Goal: Information Seeking & Learning: Learn about a topic

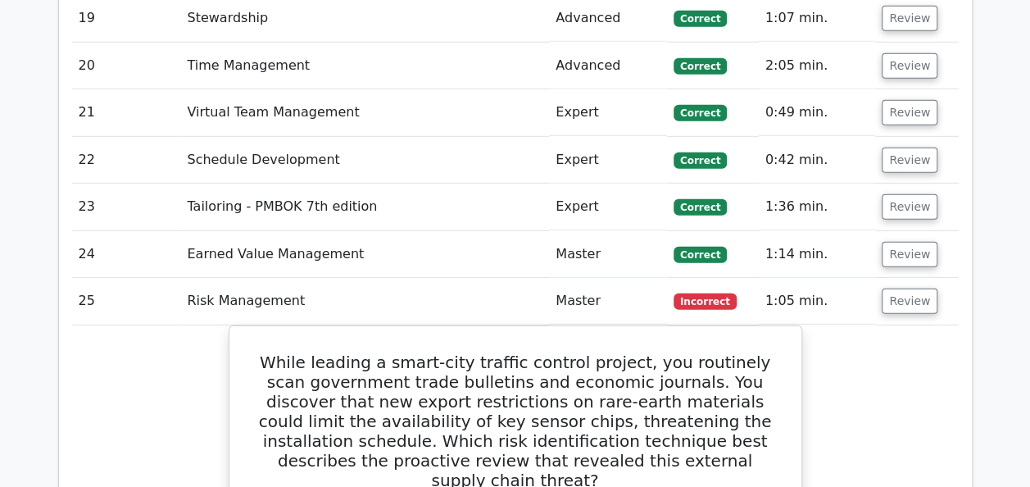
scroll to position [2341, 0]
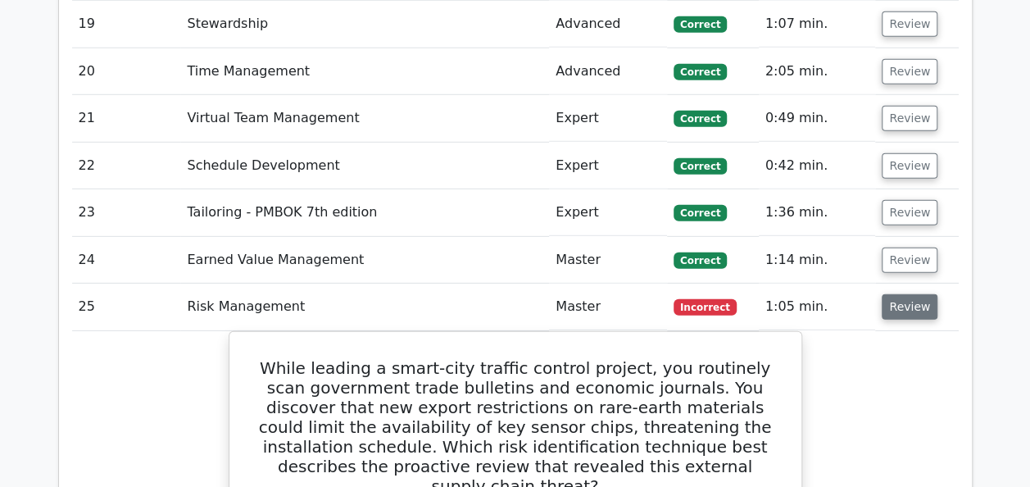
click at [899, 303] on button "Review" at bounding box center [909, 306] width 56 height 25
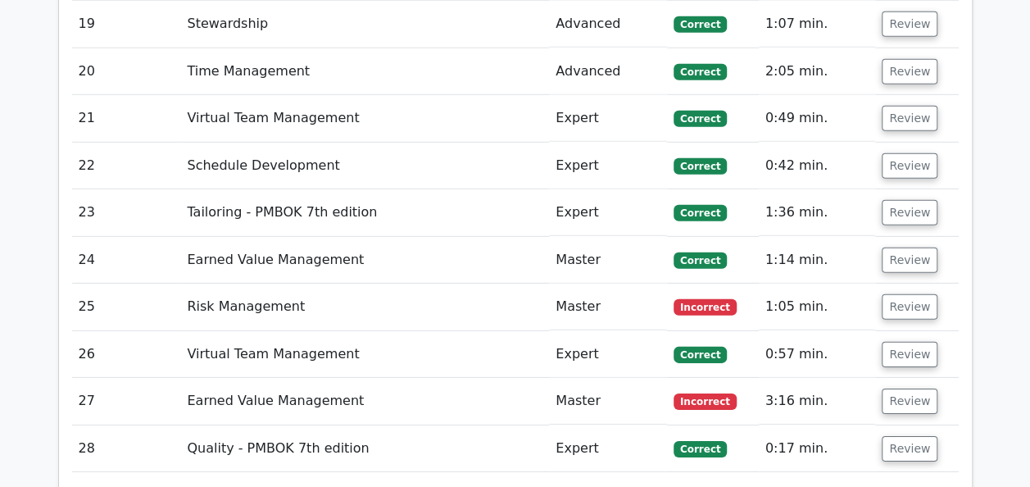
scroll to position [2666, 0]
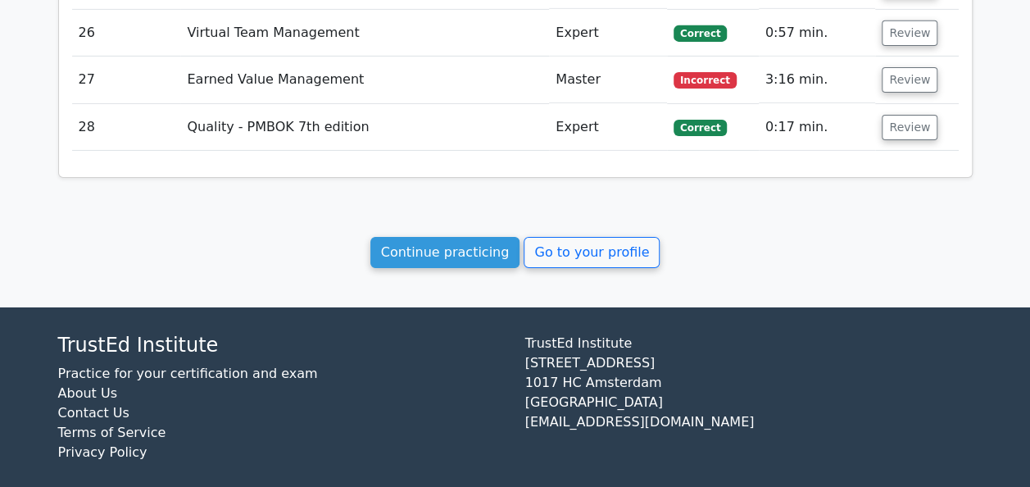
click at [469, 241] on link "Continue practicing" at bounding box center [445, 252] width 150 height 31
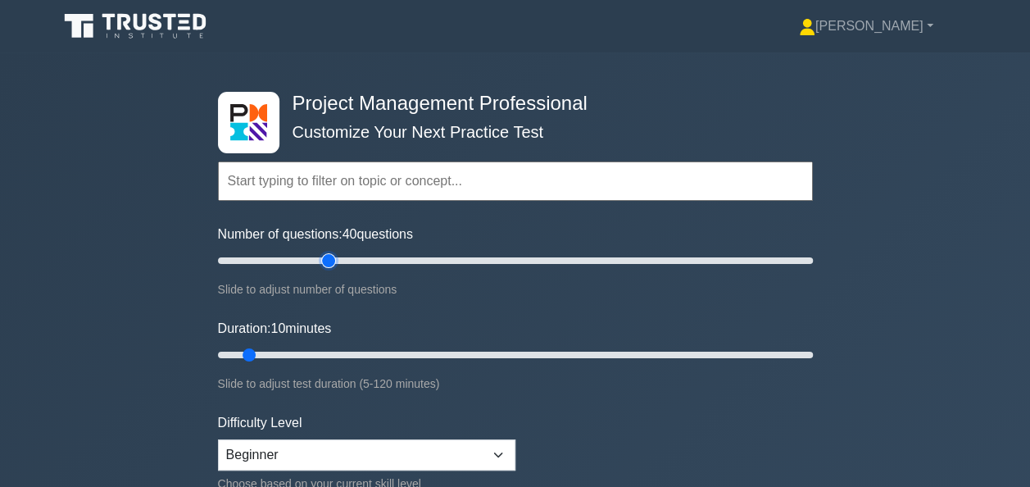
type input "40"
click at [321, 261] on input "Number of questions: 40 questions" at bounding box center [515, 261] width 595 height 20
click at [339, 357] on input "Duration: 30 minutes" at bounding box center [515, 355] width 595 height 20
click at [382, 351] on input "Duration: 30 minutes" at bounding box center [515, 355] width 595 height 20
click at [408, 352] on input "Duration: 40 minutes" at bounding box center [515, 355] width 595 height 20
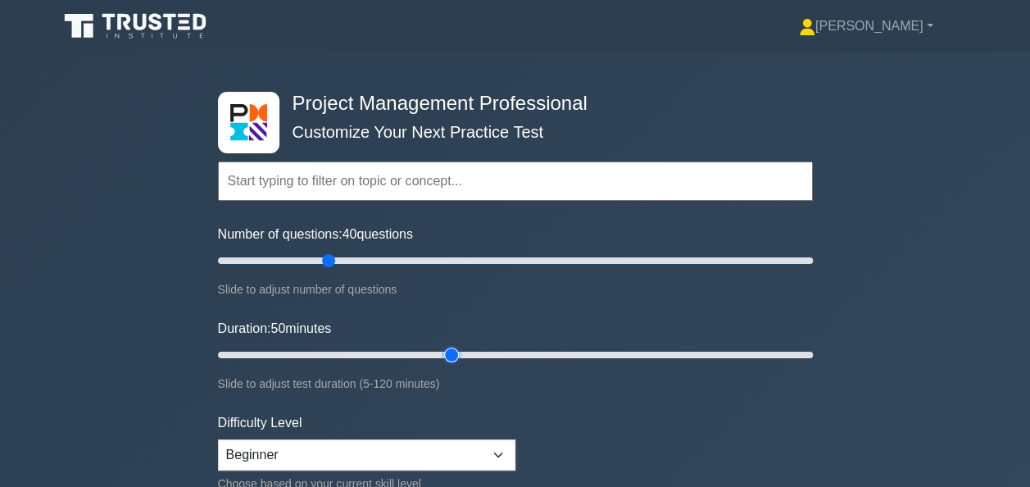
click at [439, 350] on input "Duration: 50 minutes" at bounding box center [515, 355] width 595 height 20
type input "45"
click at [436, 349] on input "Duration: 45 minutes" at bounding box center [515, 355] width 595 height 20
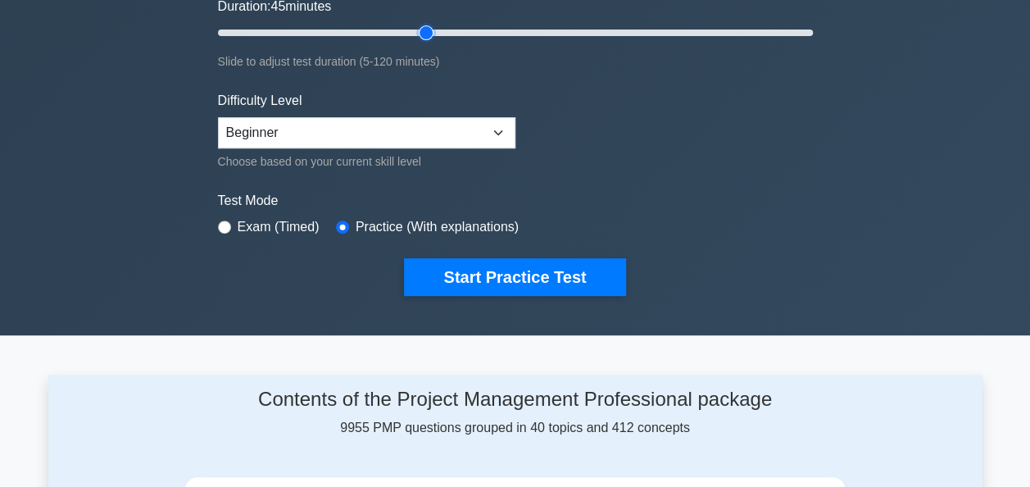
scroll to position [328, 0]
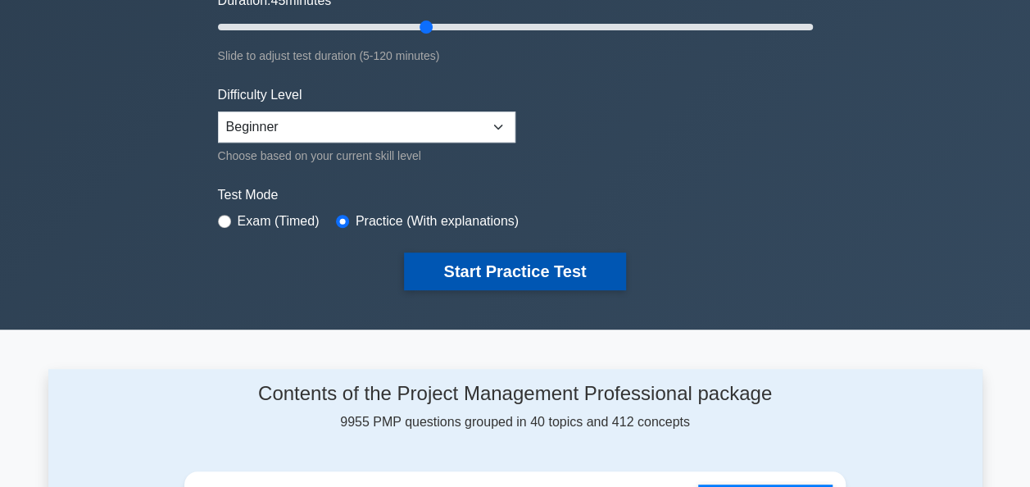
click at [493, 269] on button "Start Practice Test" at bounding box center [514, 271] width 221 height 38
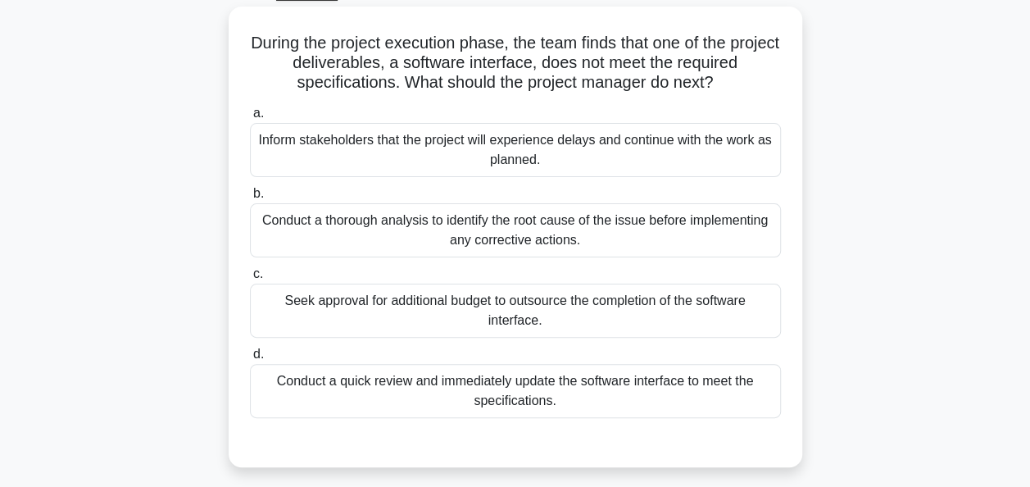
scroll to position [90, 0]
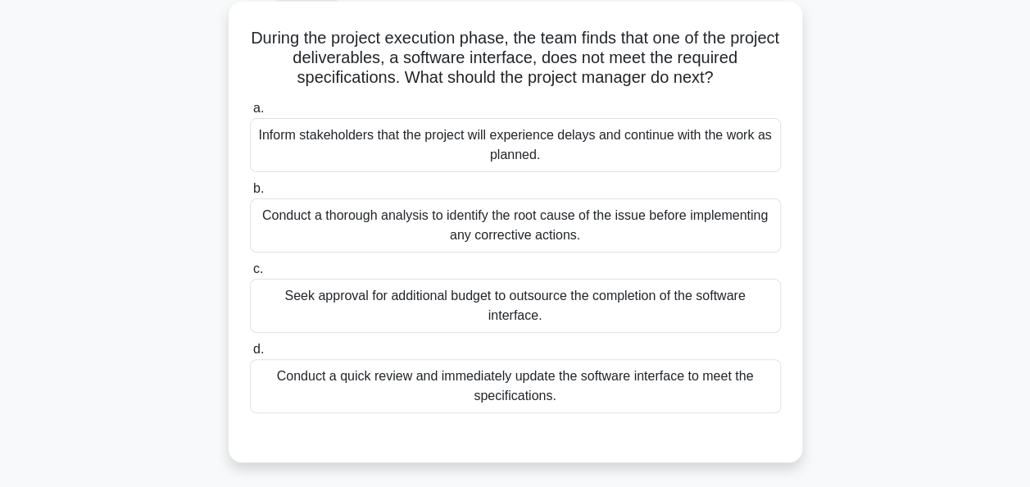
click at [508, 235] on div "Conduct a thorough analysis to identify the root cause of the issue before impl…" at bounding box center [515, 225] width 531 height 54
click at [250, 194] on input "b. Conduct a thorough analysis to identify the root cause of the issue before i…" at bounding box center [250, 188] width 0 height 11
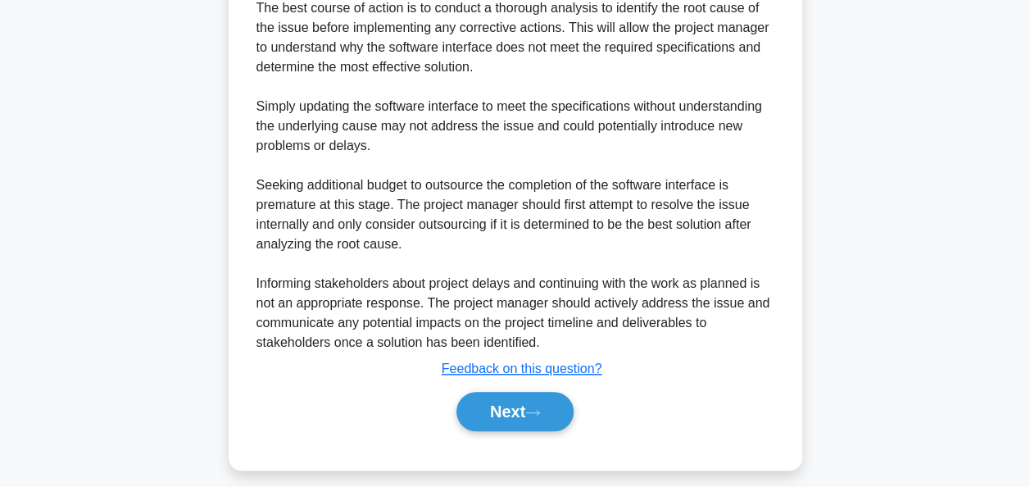
scroll to position [571, 0]
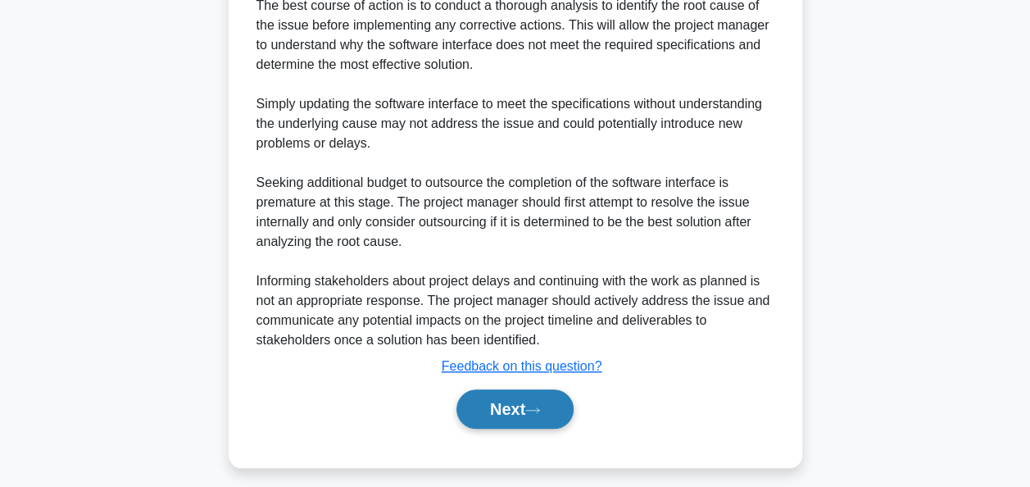
click at [500, 407] on button "Next" at bounding box center [514, 408] width 117 height 39
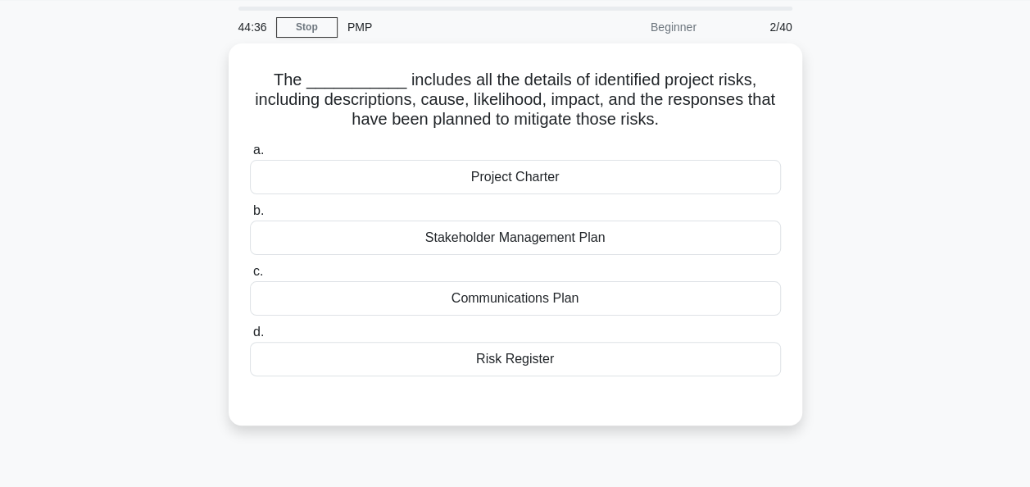
scroll to position [58, 0]
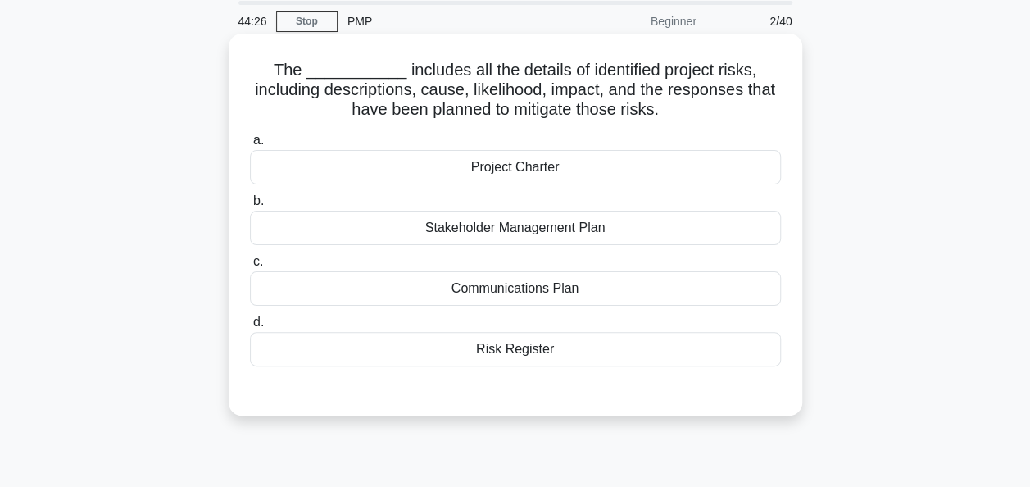
click at [518, 351] on div "Risk Register" at bounding box center [515, 349] width 531 height 34
click at [250, 328] on input "d. Risk Register" at bounding box center [250, 322] width 0 height 11
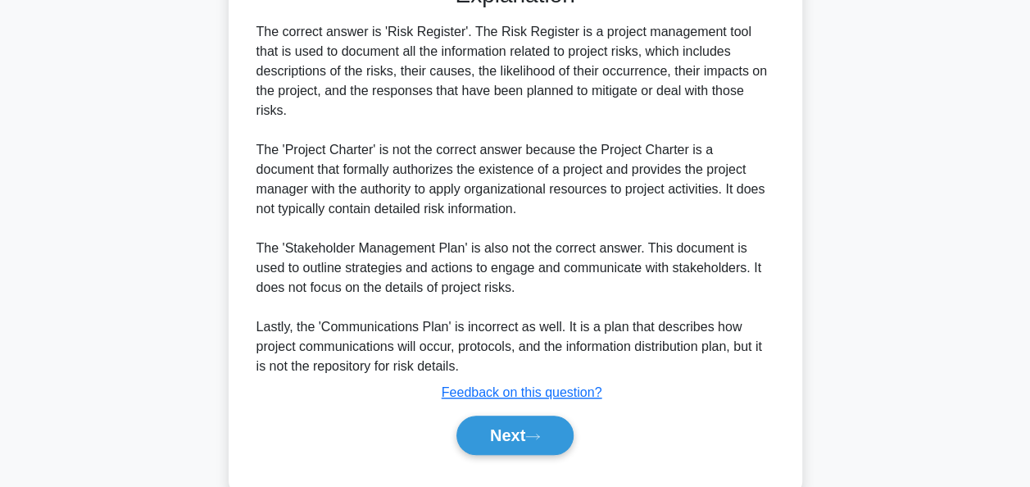
scroll to position [501, 0]
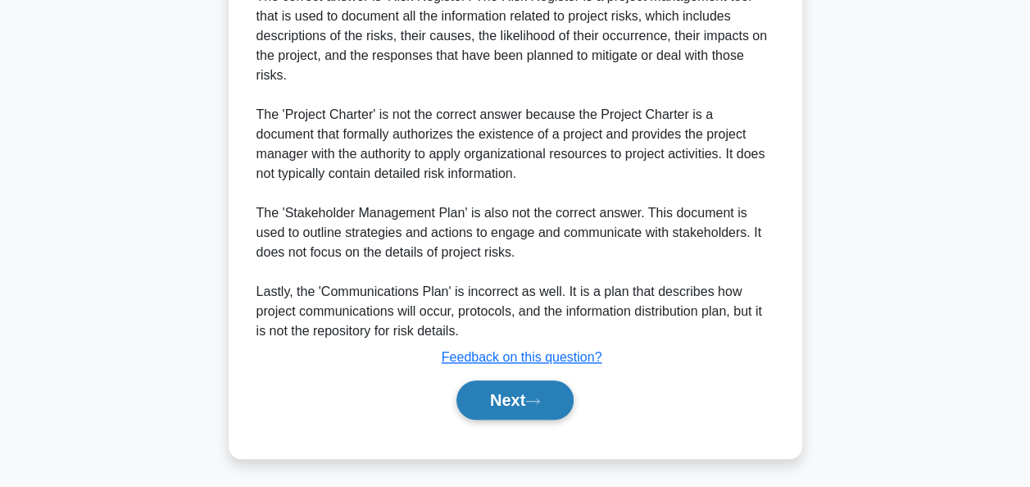
click at [512, 389] on button "Next" at bounding box center [514, 399] width 117 height 39
click at [503, 393] on button "Next" at bounding box center [514, 399] width 117 height 39
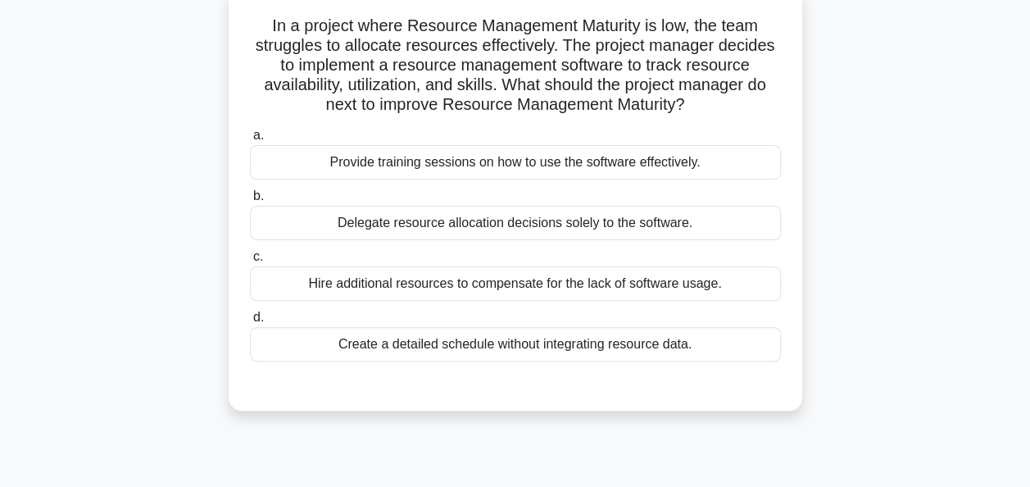
scroll to position [108, 0]
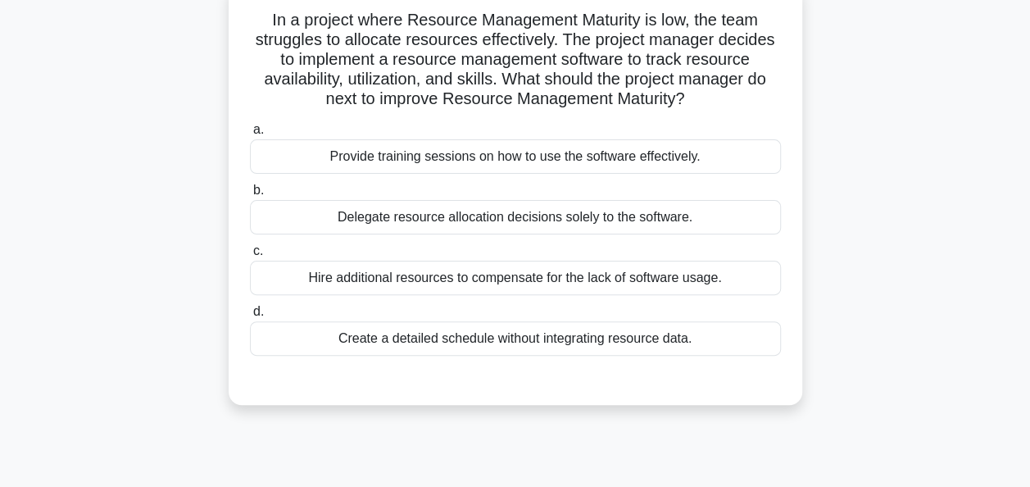
click at [586, 162] on div "Provide training sessions on how to use the software effectively." at bounding box center [515, 156] width 531 height 34
click at [250, 135] on input "a. Provide training sessions on how to use the software effectively." at bounding box center [250, 130] width 0 height 11
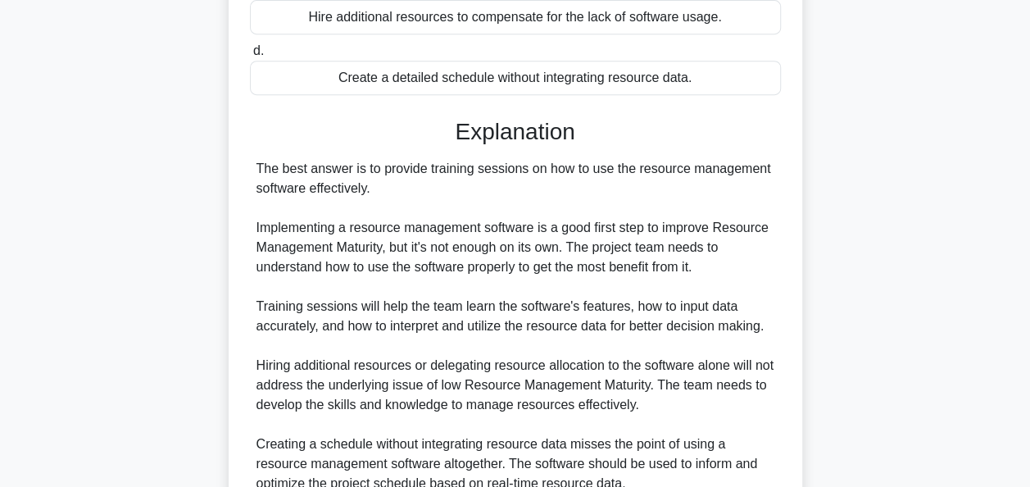
scroll to position [521, 0]
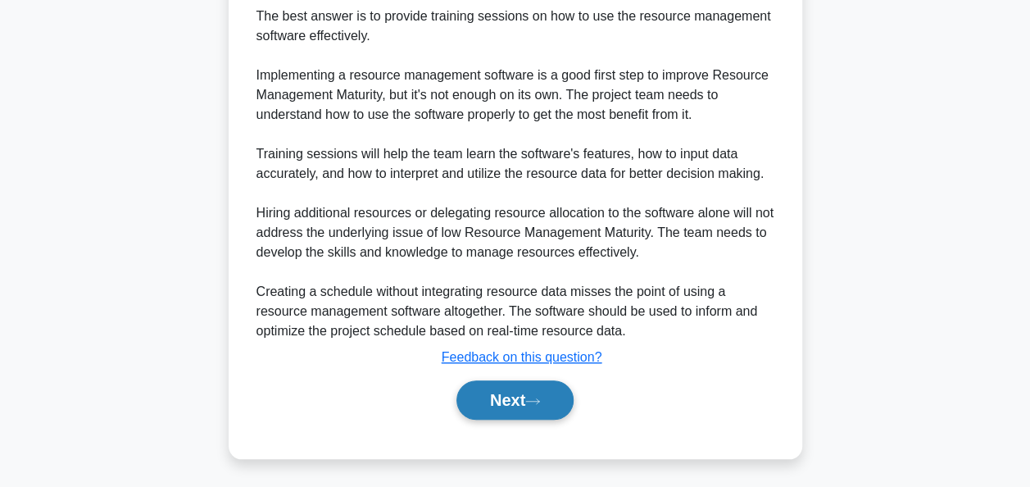
click at [523, 387] on button "Next" at bounding box center [514, 399] width 117 height 39
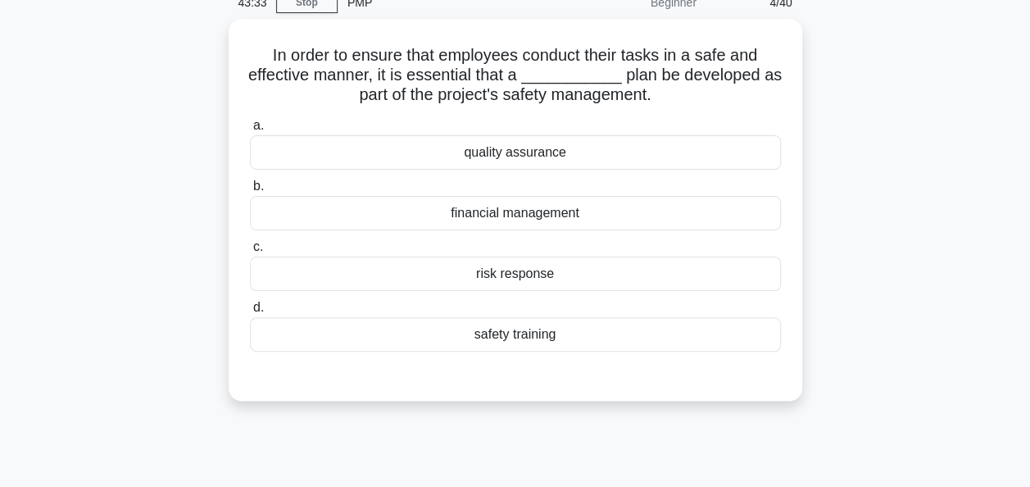
scroll to position [72, 0]
click at [514, 333] on div "safety training" at bounding box center [515, 335] width 531 height 34
click at [250, 314] on input "d. safety training" at bounding box center [250, 308] width 0 height 11
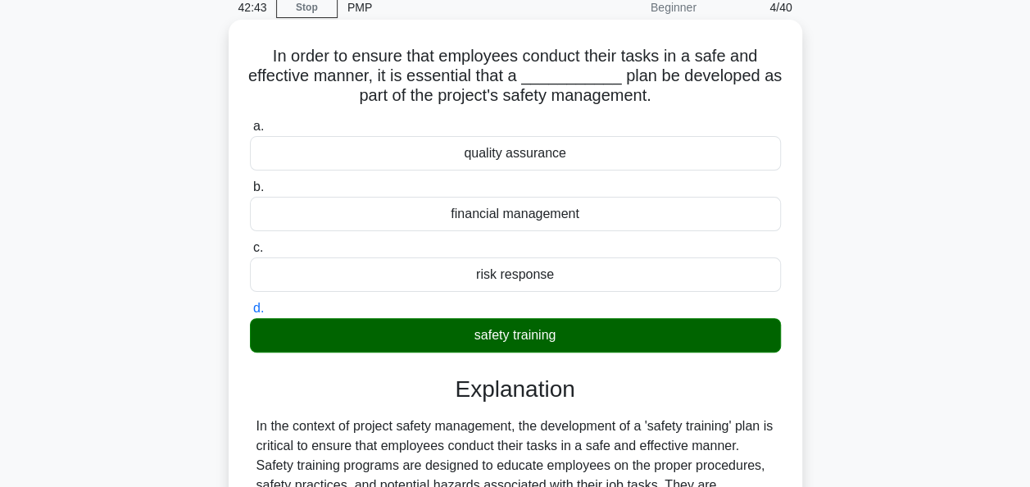
scroll to position [403, 0]
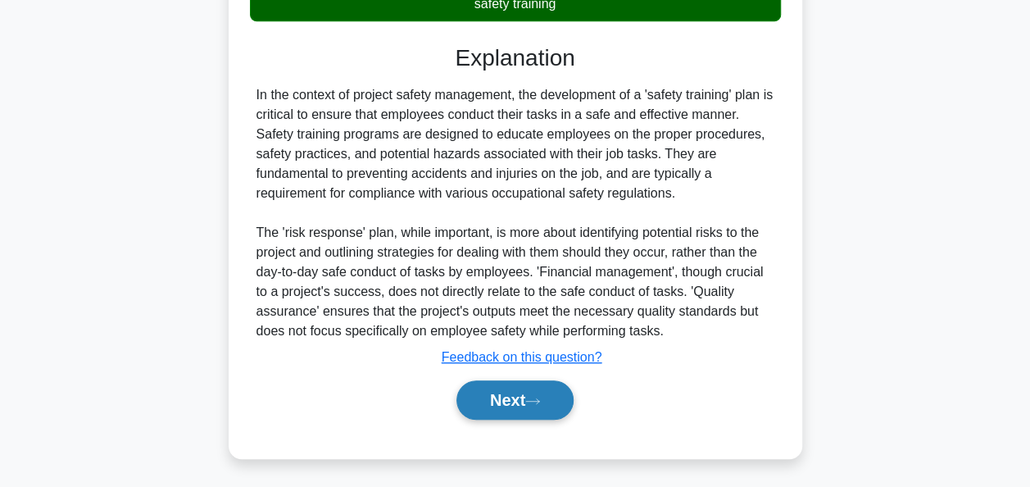
click at [511, 395] on button "Next" at bounding box center [514, 399] width 117 height 39
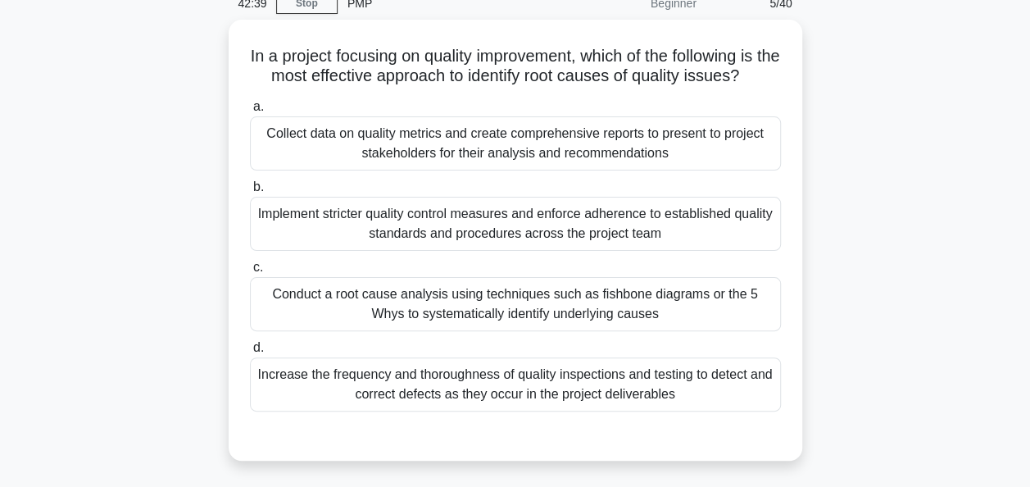
scroll to position [106, 0]
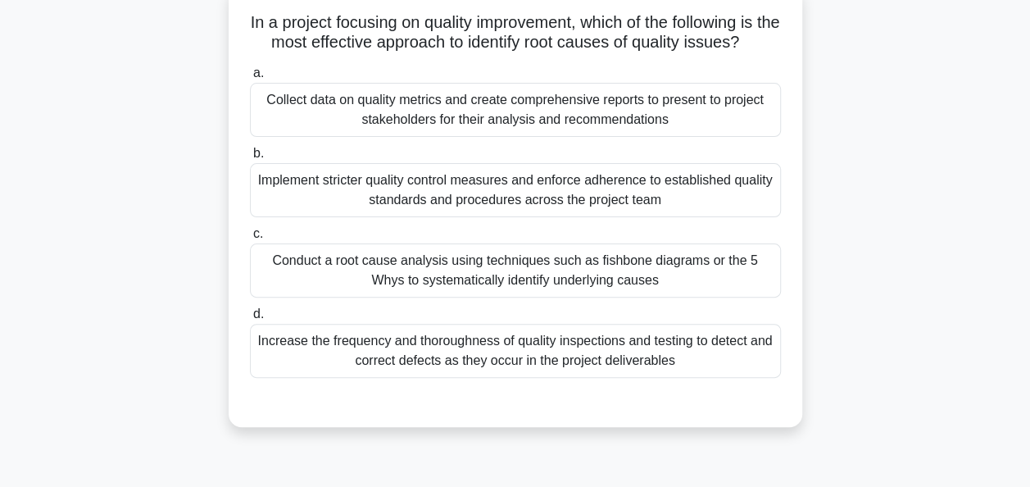
click at [528, 273] on div "Conduct a root cause analysis using techniques such as fishbone diagrams or the…" at bounding box center [515, 270] width 531 height 54
click at [250, 239] on input "c. Conduct a root cause analysis using techniques such as fishbone diagrams or …" at bounding box center [250, 234] width 0 height 11
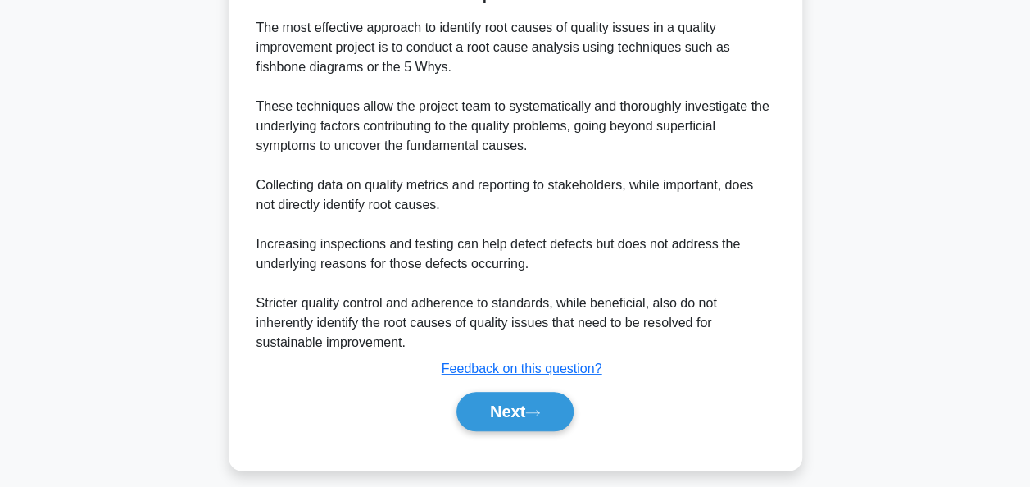
scroll to position [541, 0]
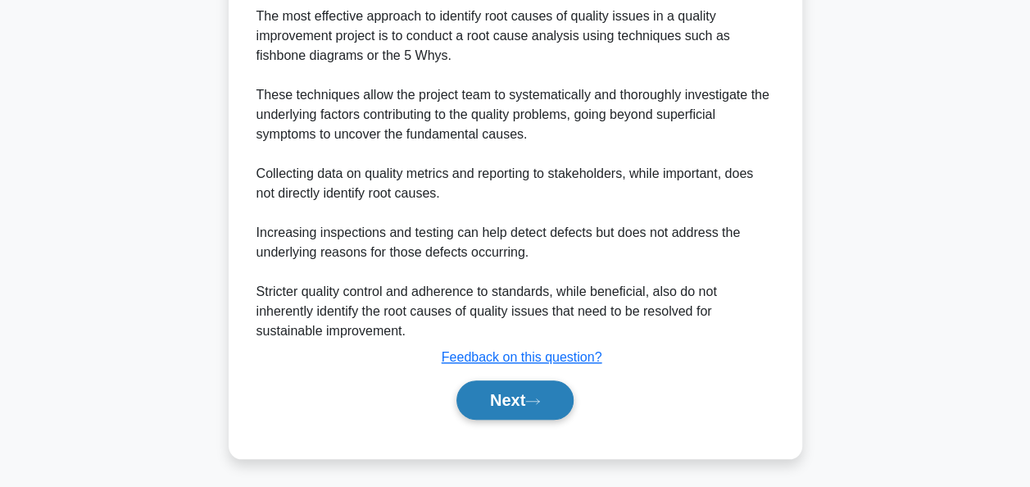
click at [501, 401] on button "Next" at bounding box center [514, 399] width 117 height 39
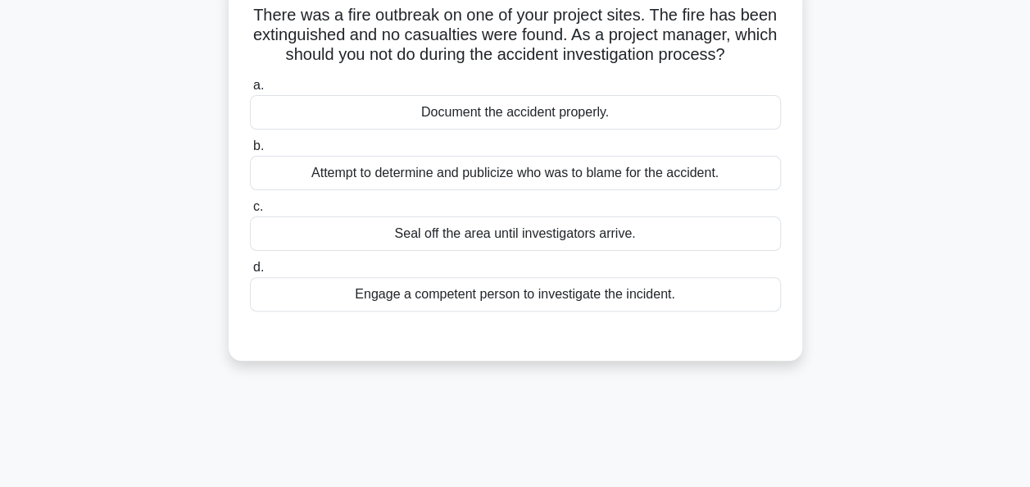
scroll to position [120, 0]
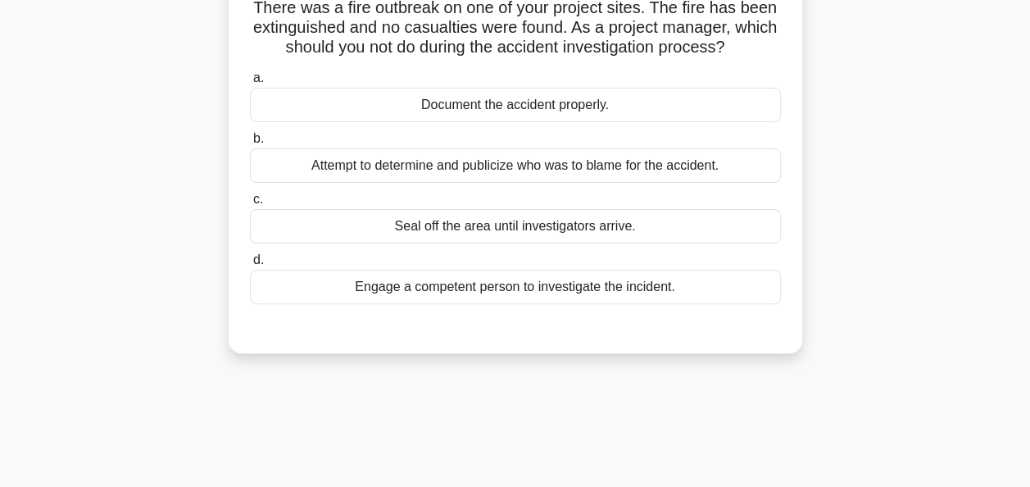
click at [528, 168] on div "Attempt to determine and publicize who was to blame for the accident." at bounding box center [515, 165] width 531 height 34
click at [250, 144] on input "b. Attempt to determine and publicize who was to blame for the accident." at bounding box center [250, 139] width 0 height 11
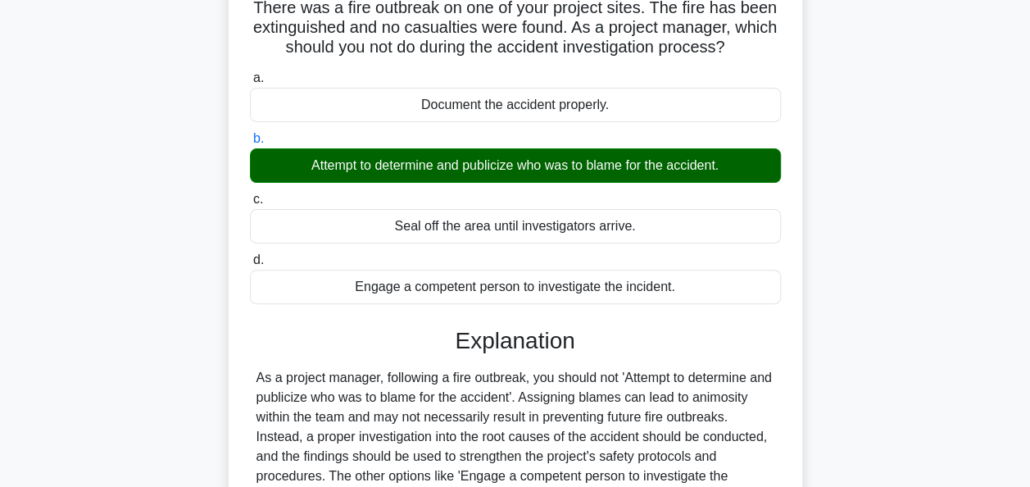
scroll to position [398, 0]
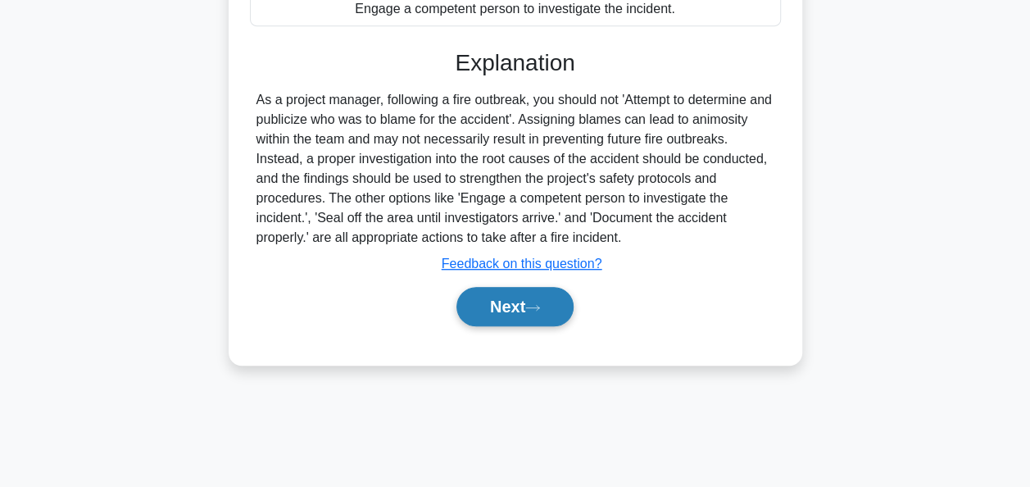
click at [496, 305] on button "Next" at bounding box center [514, 306] width 117 height 39
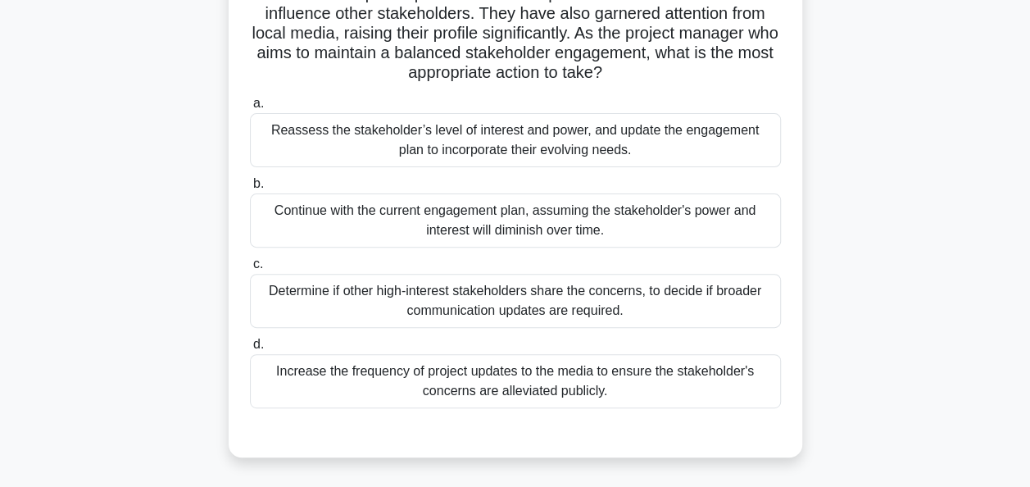
scroll to position [175, 0]
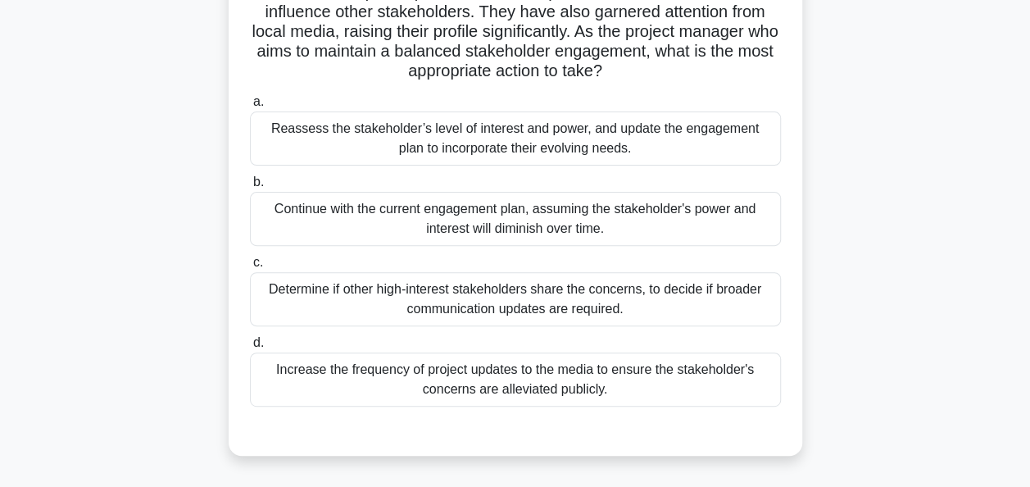
click at [542, 141] on div "Reassess the stakeholder’s level of interest and power, and update the engageme…" at bounding box center [515, 138] width 531 height 54
click at [250, 107] on input "a. Reassess the stakeholder’s level of interest and power, and update the engag…" at bounding box center [250, 102] width 0 height 11
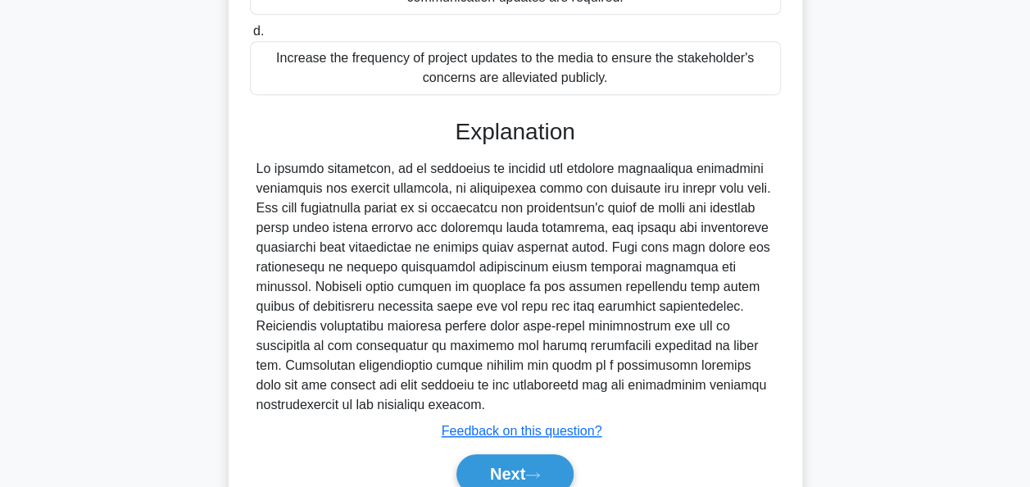
scroll to position [560, 0]
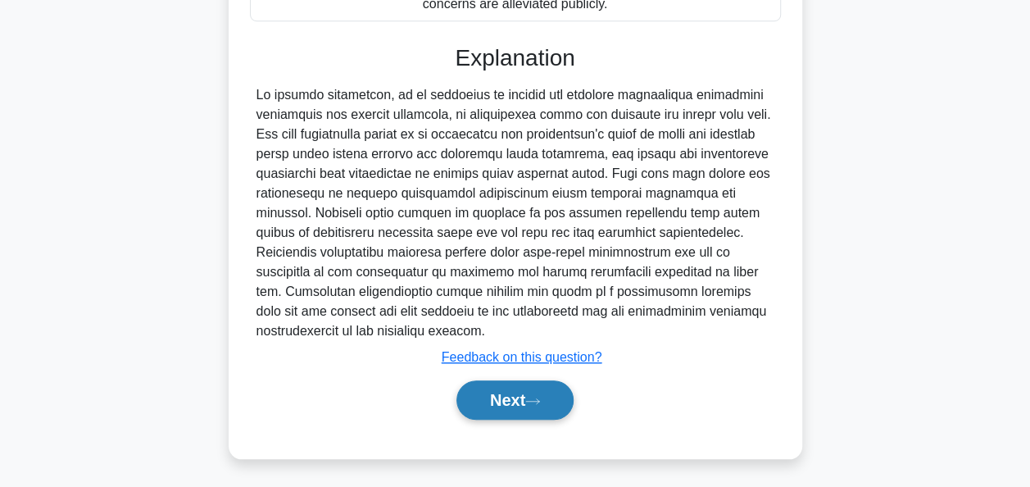
click at [498, 393] on button "Next" at bounding box center [514, 399] width 117 height 39
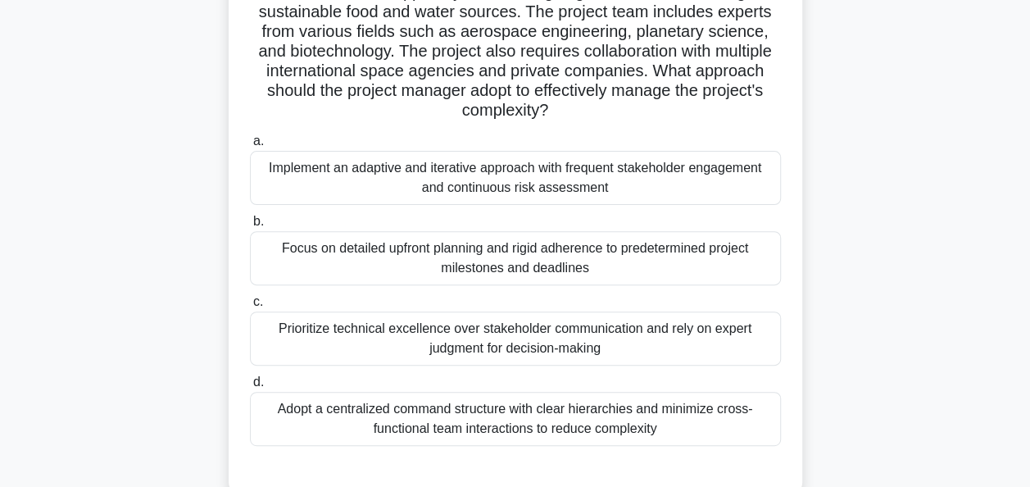
scroll to position [154, 0]
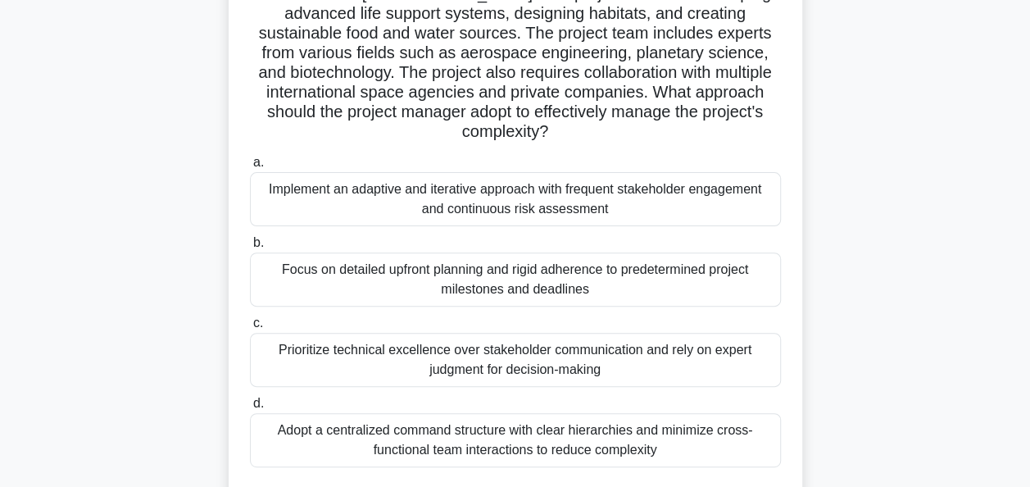
click at [503, 126] on div "A space agency is planning a mission to establish a permanent human settlement …" at bounding box center [515, 226] width 560 height 565
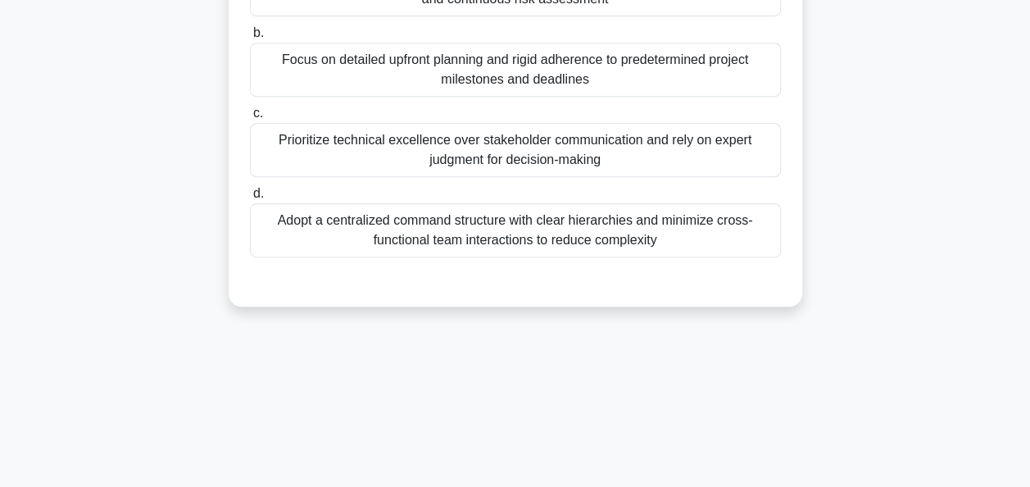
scroll to position [365, 0]
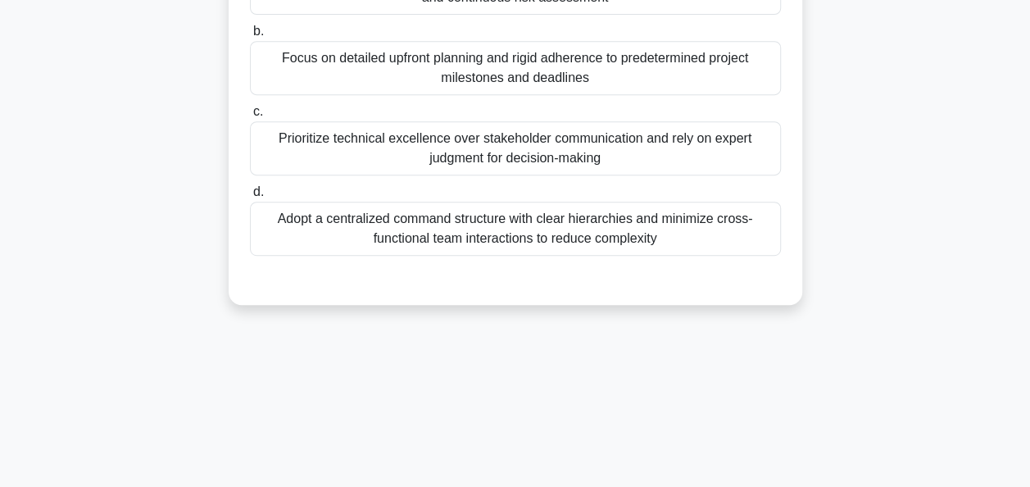
click at [488, 206] on div "Adopt a centralized command structure with clear hierarchies and minimize cross…" at bounding box center [515, 229] width 531 height 54
click at [250, 197] on input "d. Adopt a centralized command structure with clear hierarchies and minimize cr…" at bounding box center [250, 192] width 0 height 11
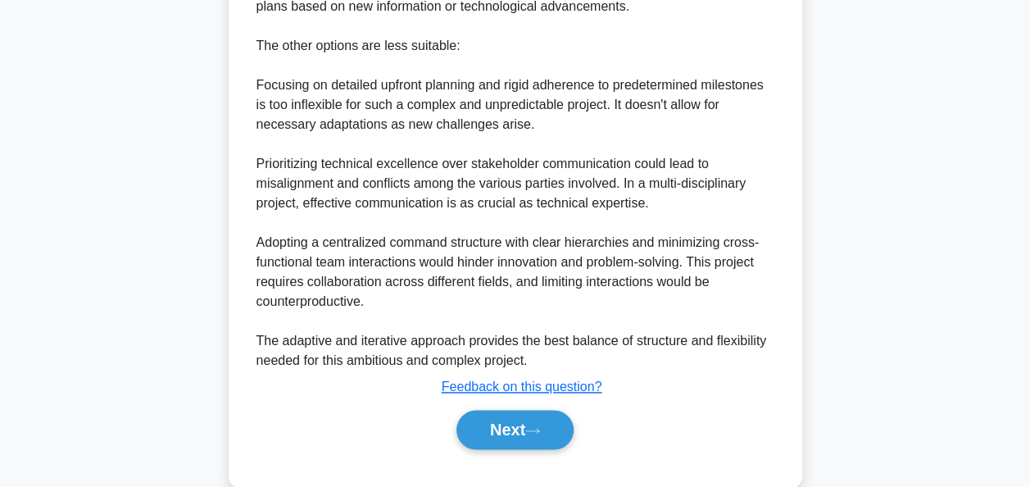
scroll to position [1015, 0]
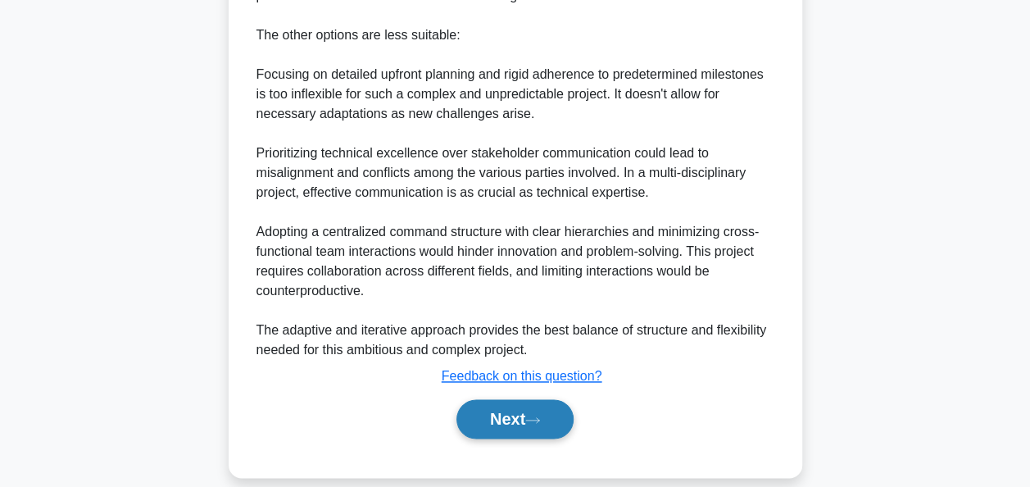
click at [515, 399] on button "Next" at bounding box center [514, 418] width 117 height 39
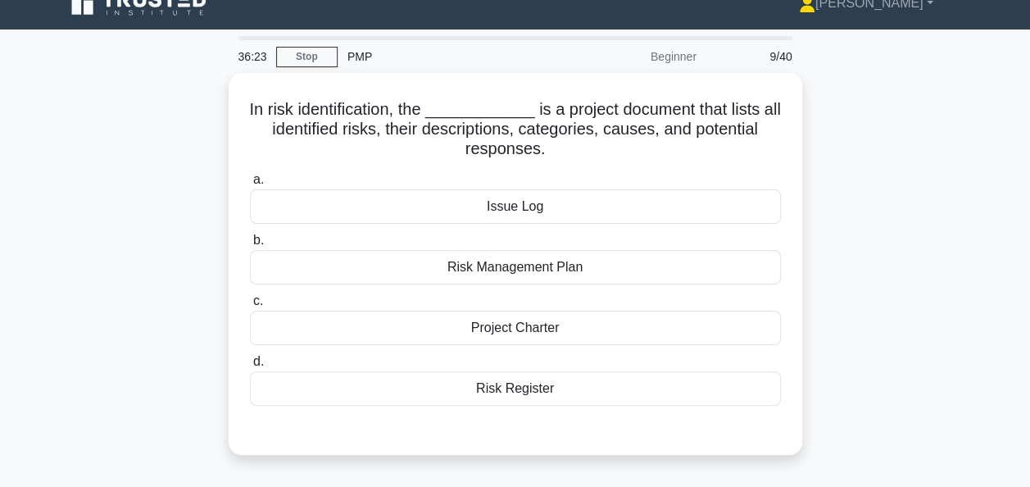
scroll to position [18, 0]
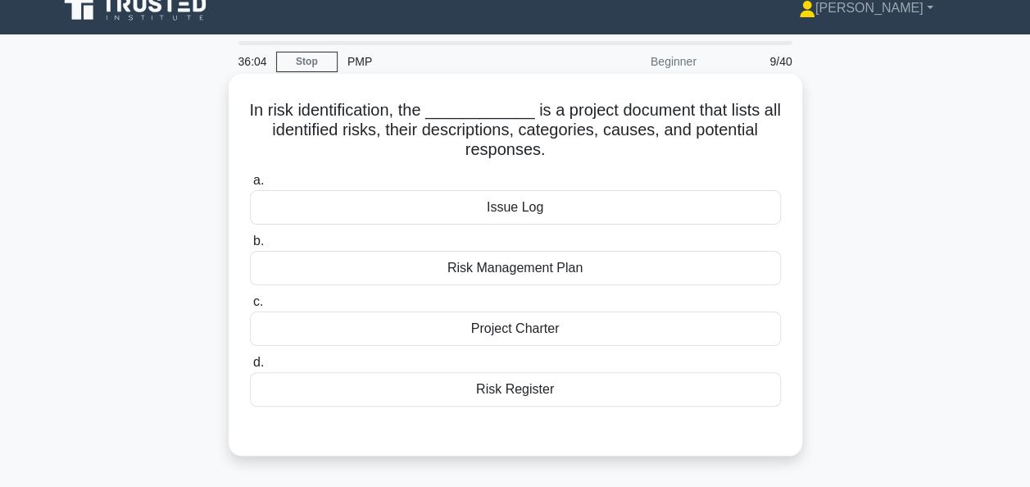
click at [523, 392] on div "Risk Register" at bounding box center [515, 389] width 531 height 34
click at [250, 368] on input "d. Risk Register" at bounding box center [250, 362] width 0 height 11
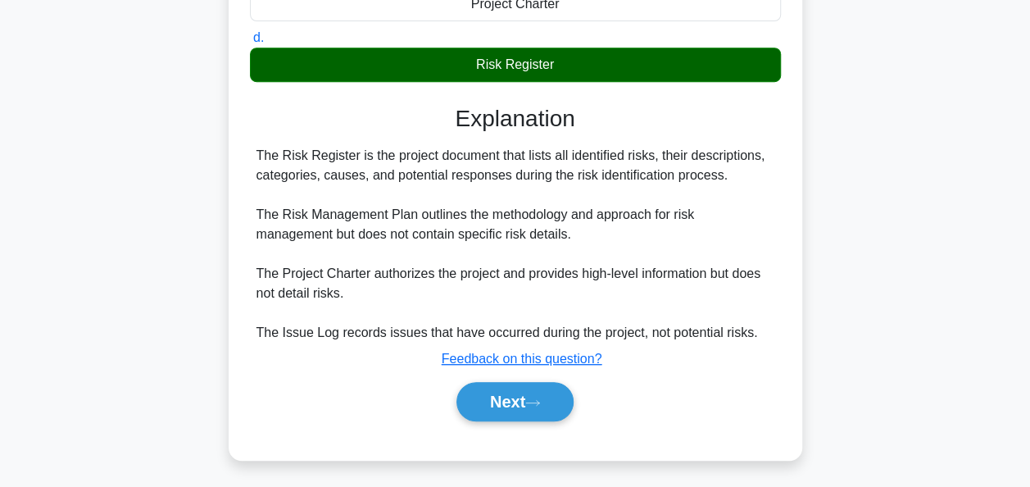
scroll to position [344, 0]
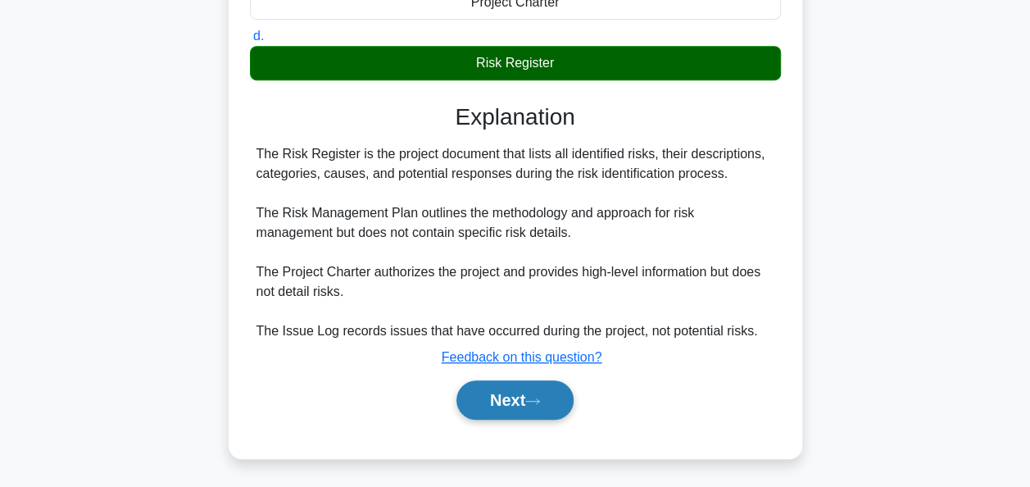
click at [515, 400] on button "Next" at bounding box center [514, 399] width 117 height 39
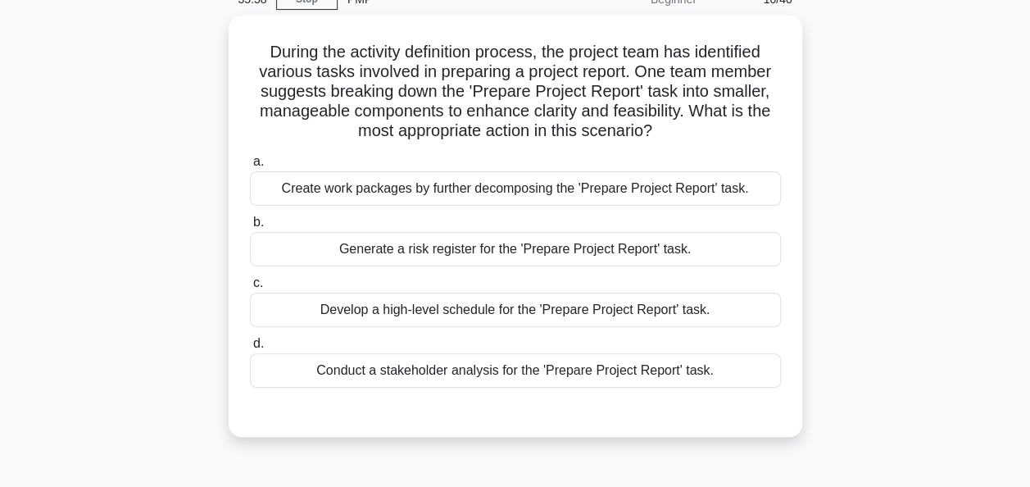
scroll to position [80, 0]
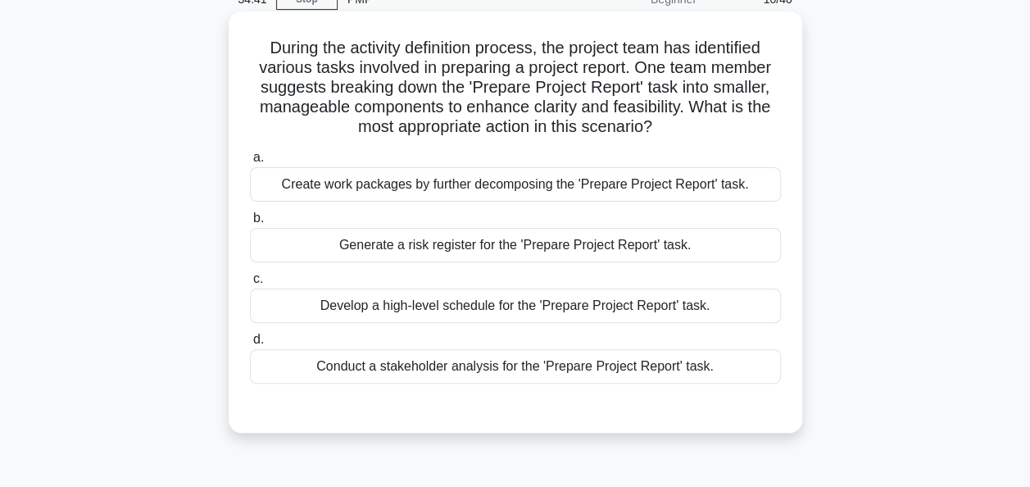
click at [551, 188] on div "Create work packages by further decomposing the 'Prepare Project Report' task." at bounding box center [515, 184] width 531 height 34
click at [250, 163] on input "a. Create work packages by further decomposing the 'Prepare Project Report' tas…" at bounding box center [250, 157] width 0 height 11
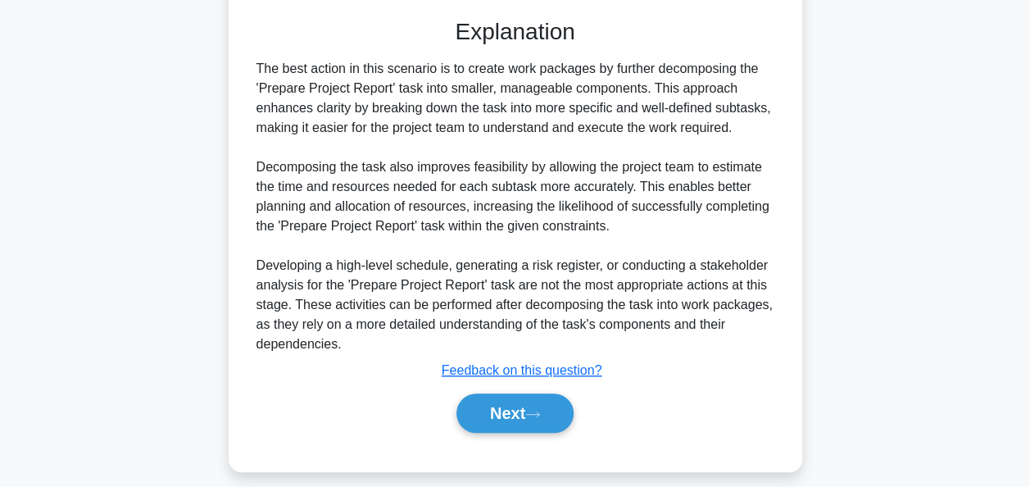
scroll to position [482, 0]
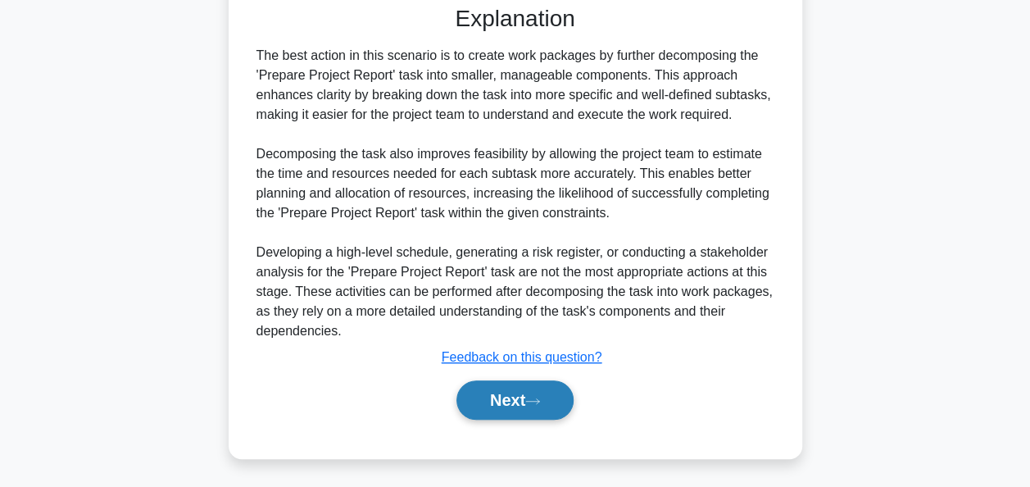
click at [482, 398] on button "Next" at bounding box center [514, 399] width 117 height 39
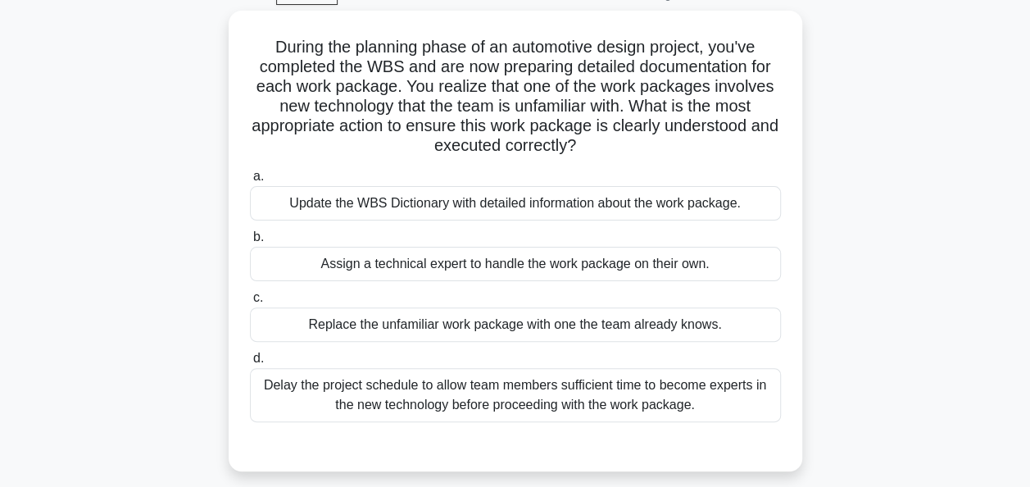
scroll to position [85, 0]
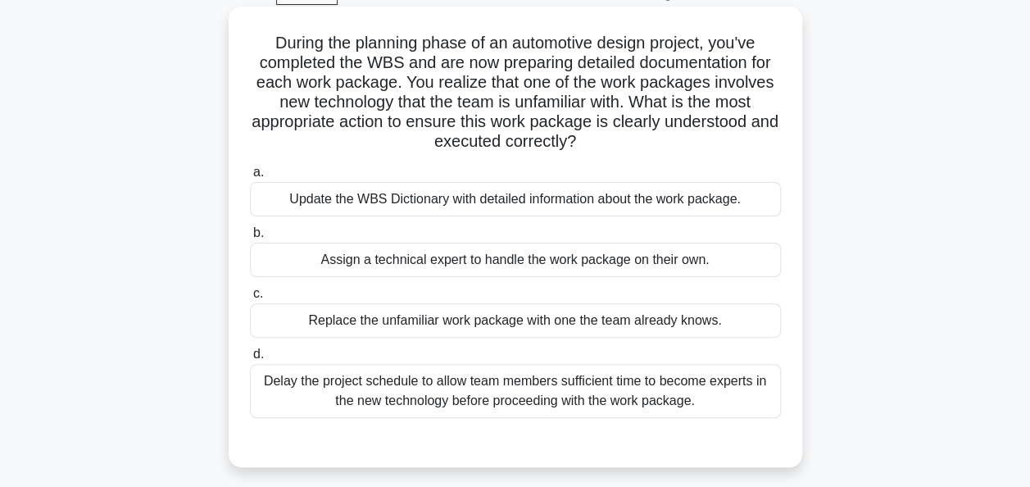
click at [534, 202] on div "Update the WBS Dictionary with detailed information about the work package." at bounding box center [515, 199] width 531 height 34
click at [250, 178] on input "a. Update the WBS Dictionary with detailed information about the work package." at bounding box center [250, 172] width 0 height 11
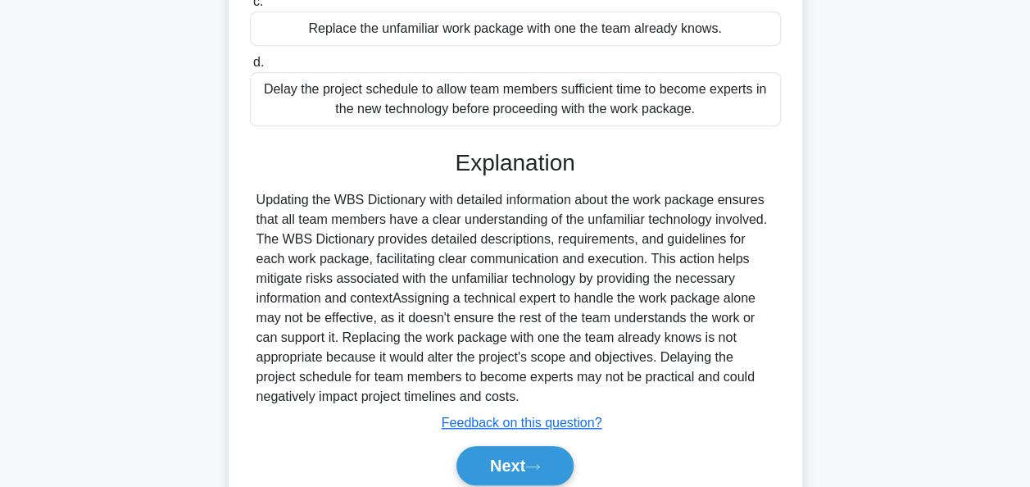
scroll to position [442, 0]
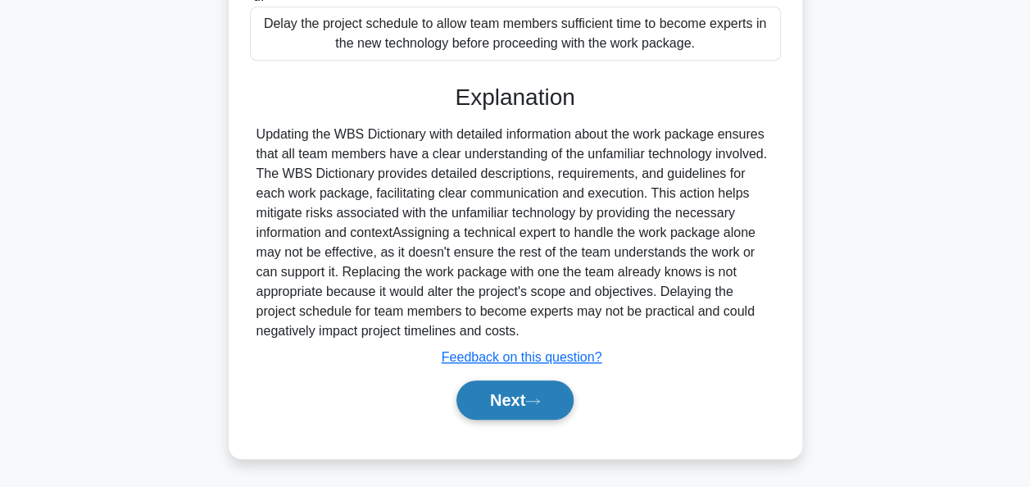
click at [486, 415] on button "Next" at bounding box center [514, 399] width 117 height 39
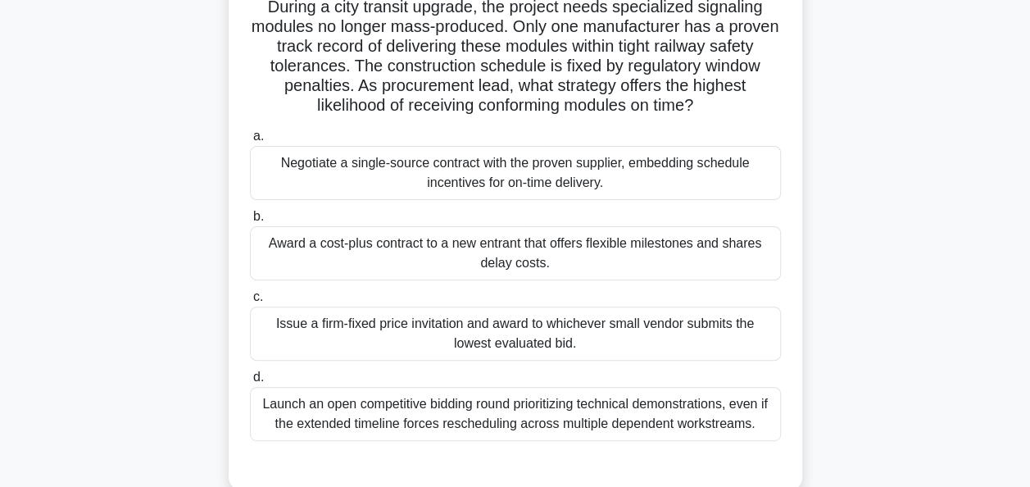
scroll to position [123, 0]
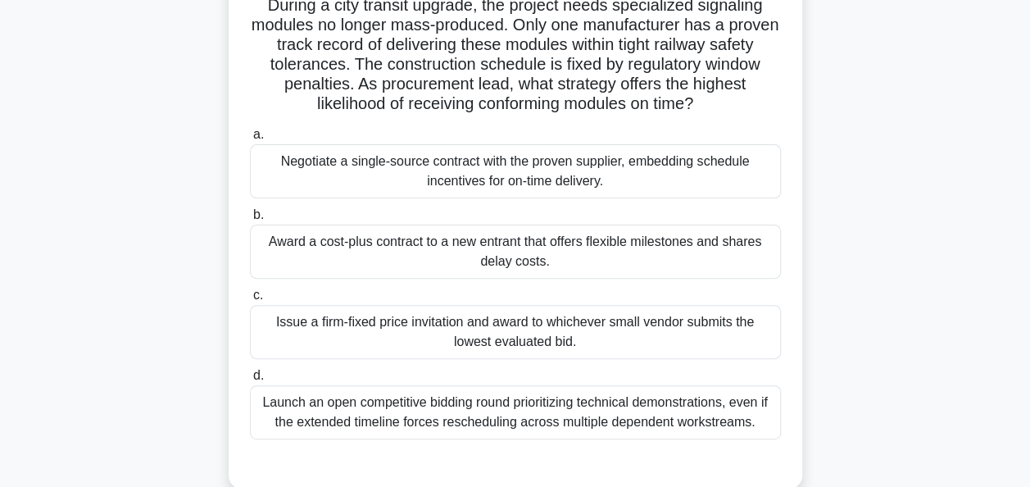
click at [505, 179] on div "Negotiate a single-source contract with the proven supplier, embedding schedule…" at bounding box center [515, 171] width 531 height 54
click at [250, 140] on input "a. Negotiate a single-source contract with the proven supplier, embedding sched…" at bounding box center [250, 134] width 0 height 11
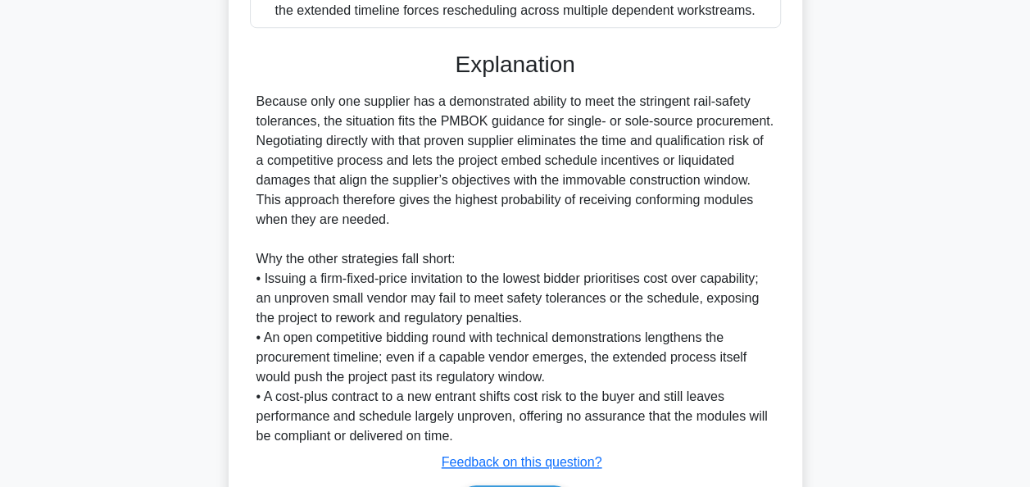
scroll to position [639, 0]
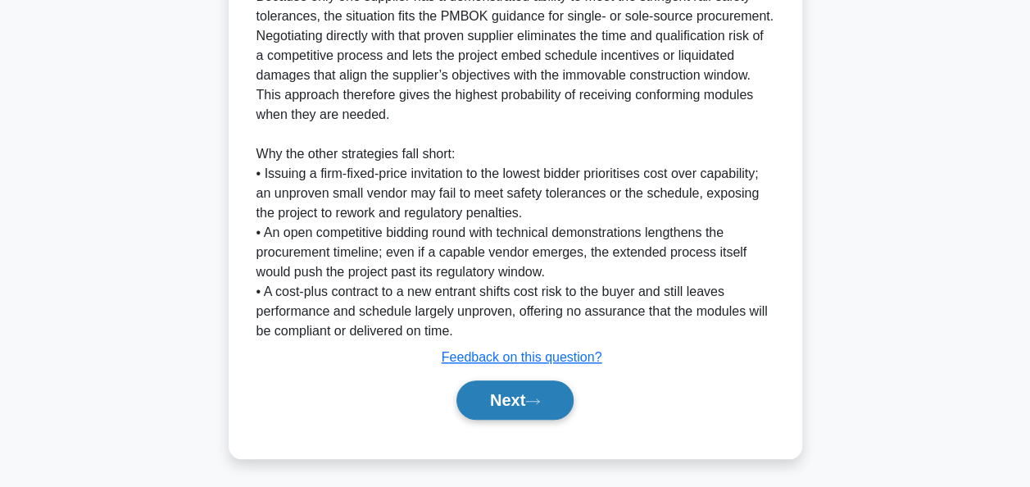
click at [503, 395] on button "Next" at bounding box center [514, 399] width 117 height 39
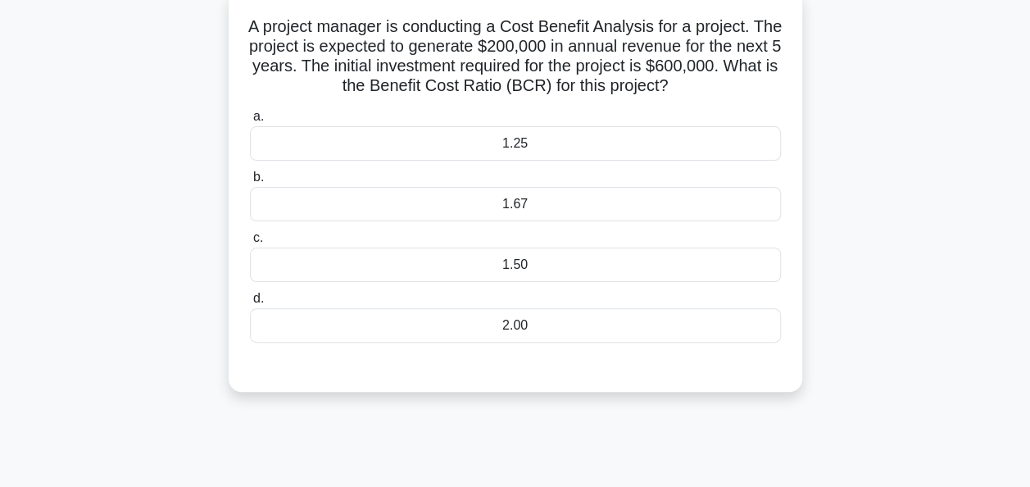
scroll to position [0, 0]
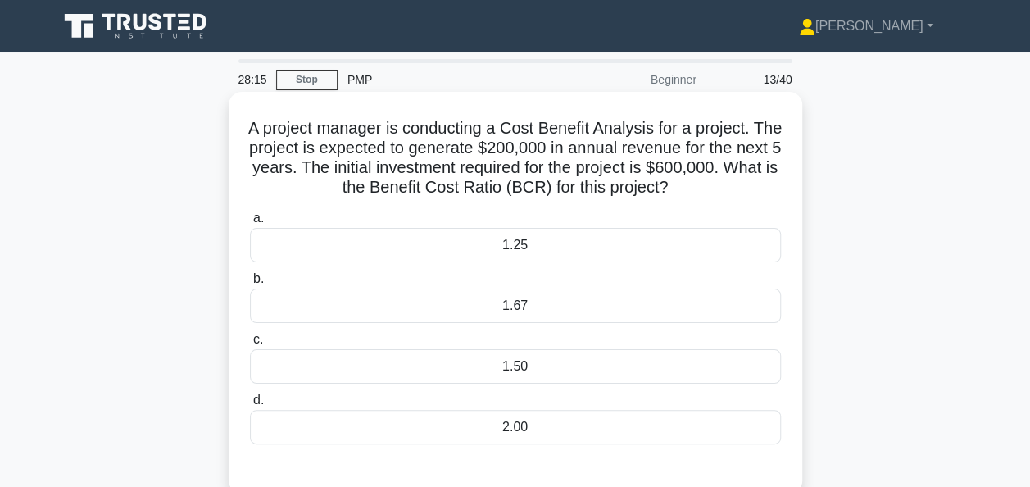
click at [513, 305] on div "1.67" at bounding box center [515, 305] width 531 height 34
click at [250, 284] on input "b. 1.67" at bounding box center [250, 279] width 0 height 11
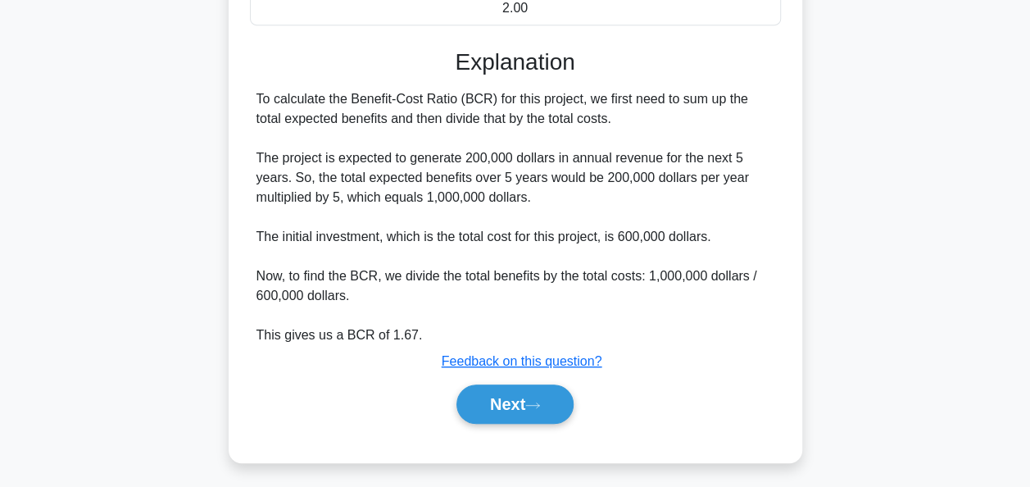
scroll to position [423, 0]
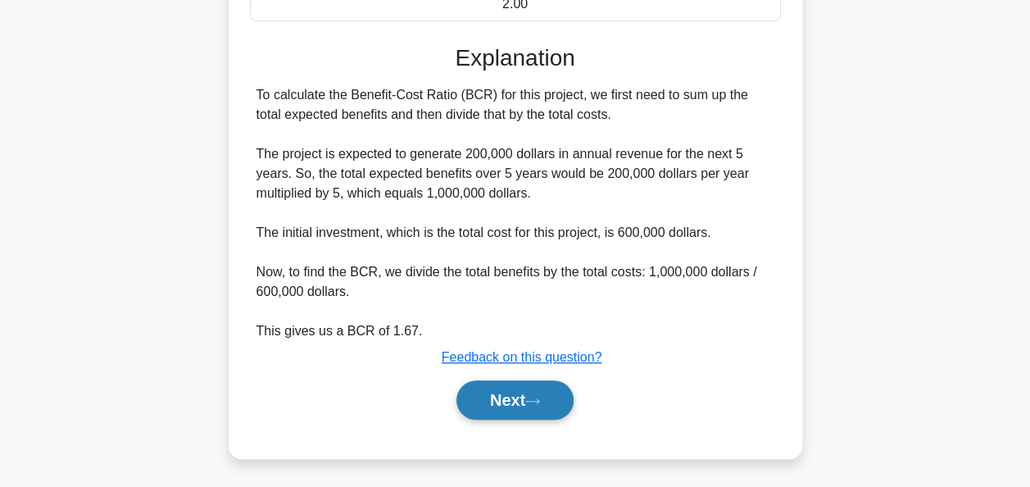
click at [478, 410] on button "Next" at bounding box center [514, 399] width 117 height 39
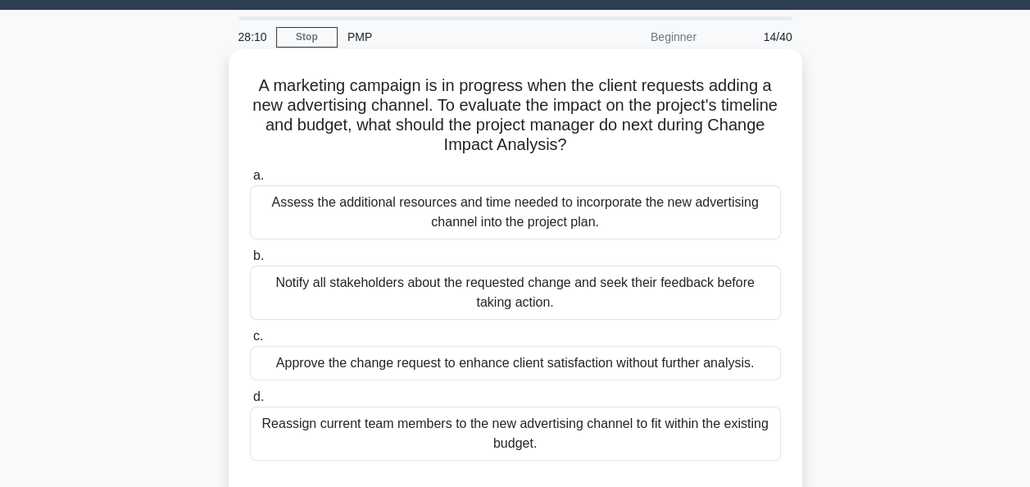
scroll to position [43, 0]
click at [496, 229] on div "Assess the additional resources and time needed to incorporate the new advertis…" at bounding box center [515, 212] width 531 height 54
click at [250, 181] on input "a. Assess the additional resources and time needed to incorporate the new adver…" at bounding box center [250, 175] width 0 height 11
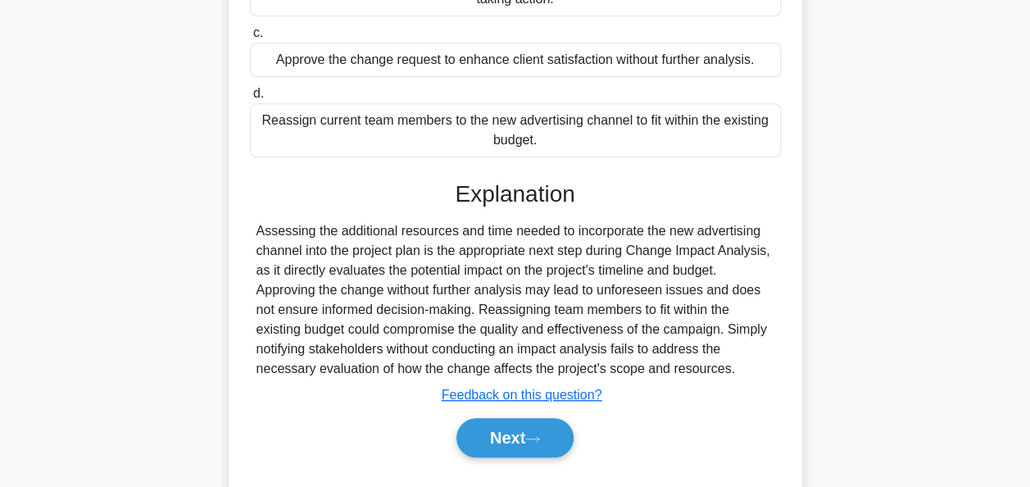
scroll to position [347, 0]
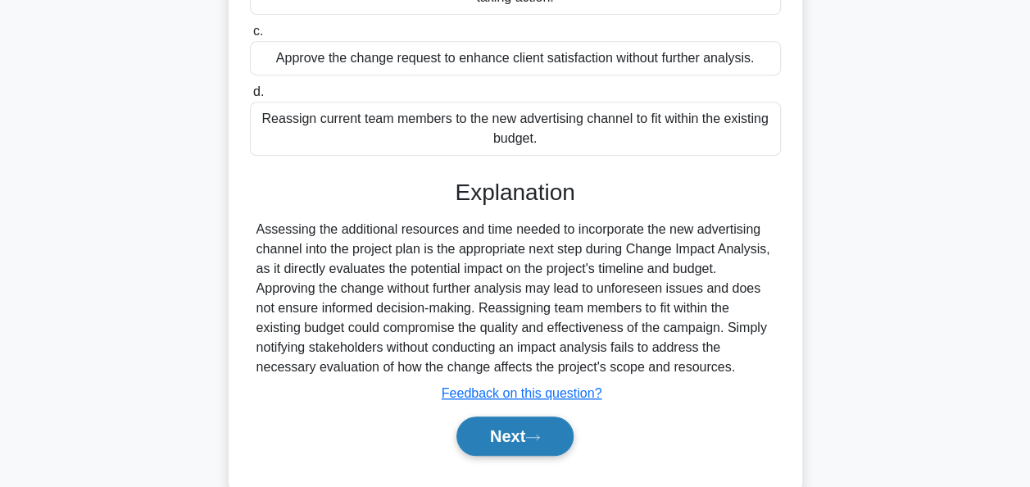
click at [505, 433] on button "Next" at bounding box center [514, 435] width 117 height 39
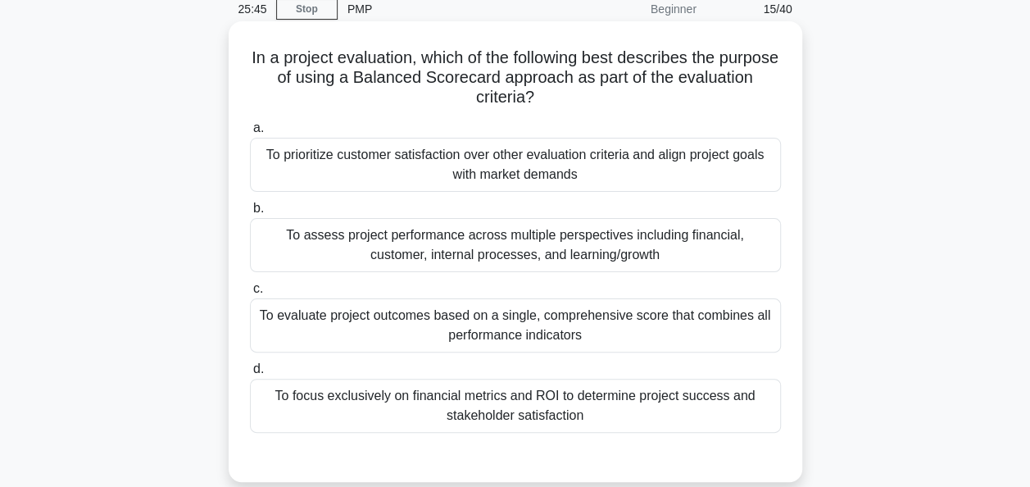
scroll to position [74, 0]
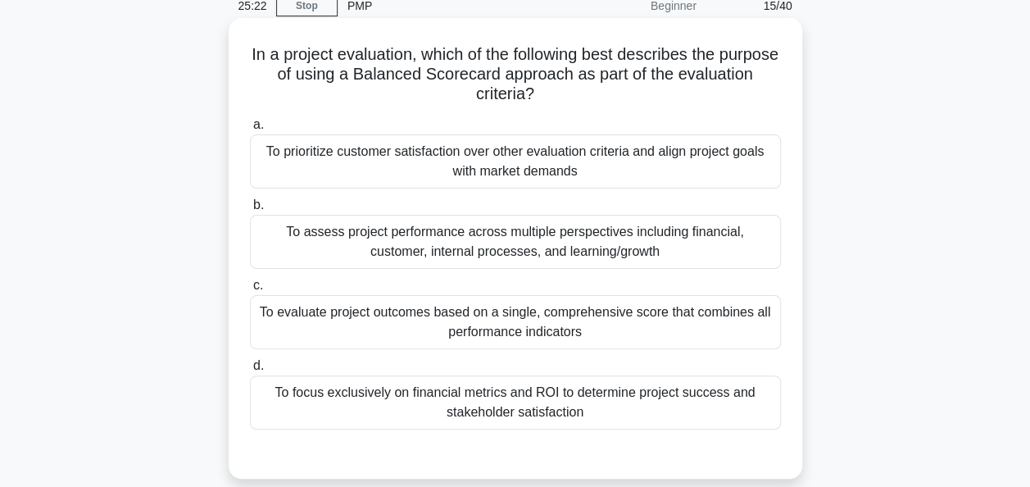
click at [560, 243] on div "To assess project performance across multiple perspectives including financial,…" at bounding box center [515, 242] width 531 height 54
click at [250, 211] on input "b. To assess project performance across multiple perspectives including financi…" at bounding box center [250, 205] width 0 height 11
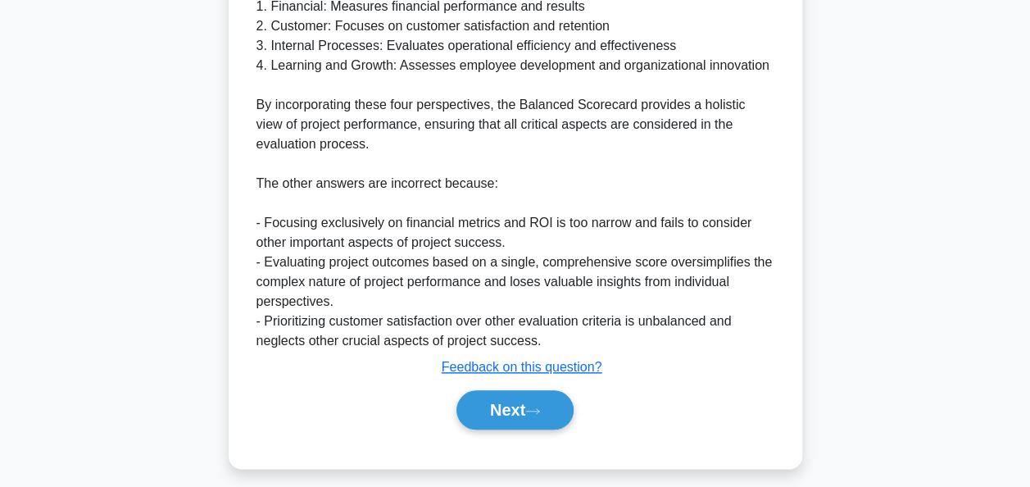
scroll to position [732, 0]
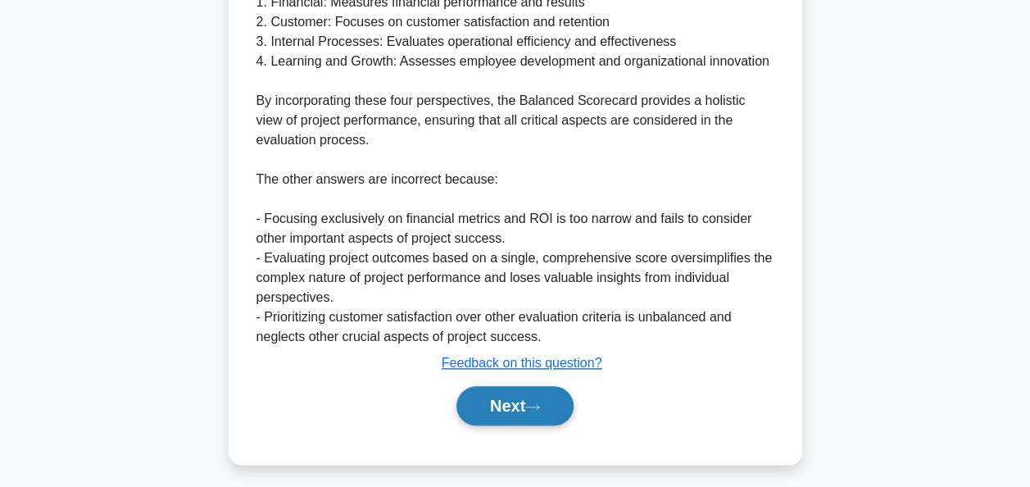
click at [488, 406] on button "Next" at bounding box center [514, 405] width 117 height 39
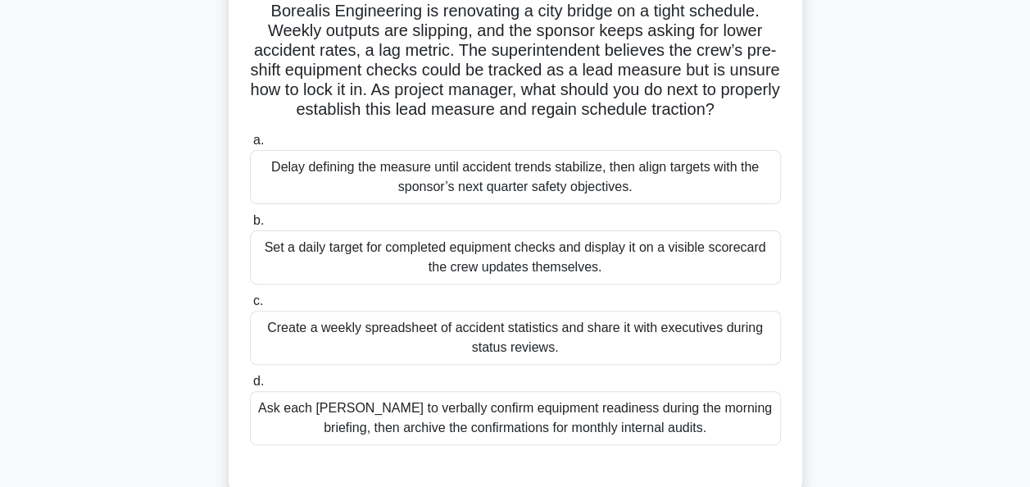
scroll to position [116, 0]
click at [570, 360] on div "Create a weekly spreadsheet of accident statistics and share it with executives…" at bounding box center [515, 338] width 531 height 54
click at [250, 307] on input "c. Create a weekly spreadsheet of accident statistics and share it with executi…" at bounding box center [250, 302] width 0 height 11
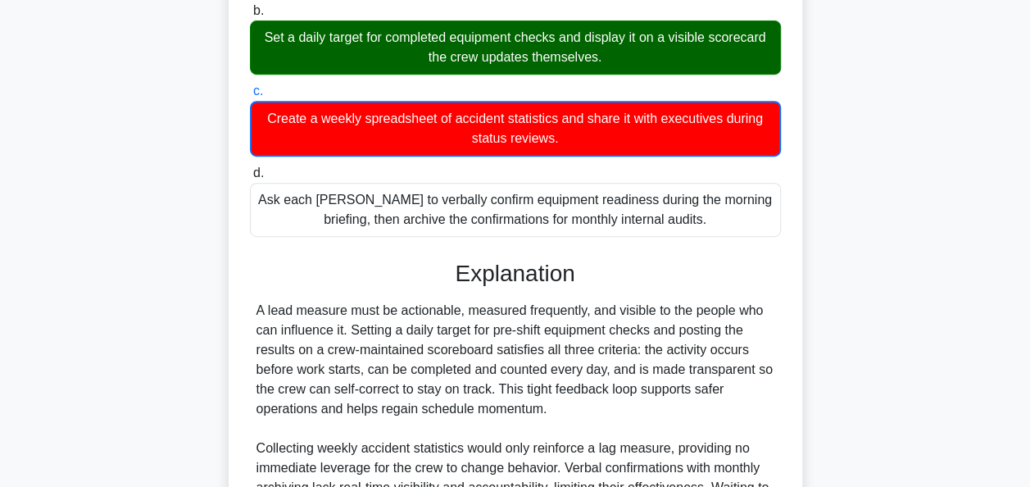
scroll to position [523, 0]
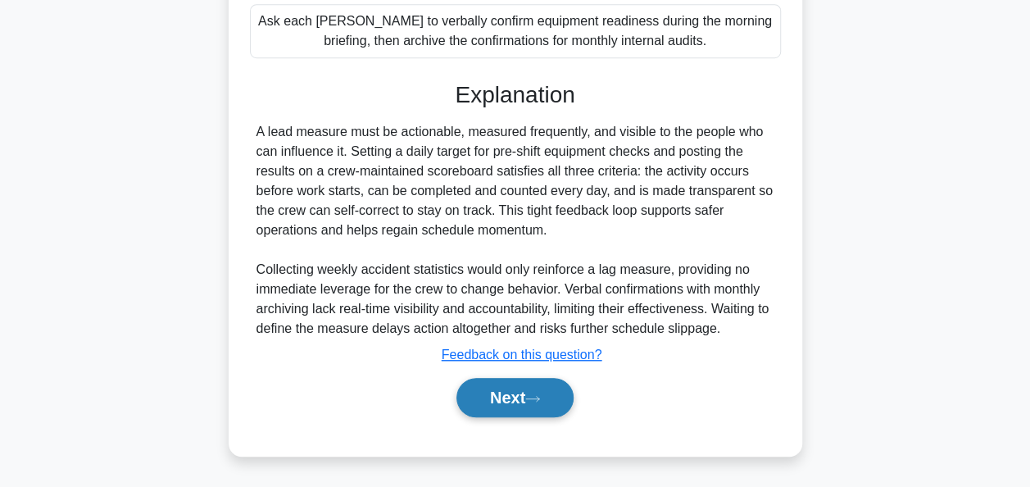
click at [505, 392] on button "Next" at bounding box center [514, 397] width 117 height 39
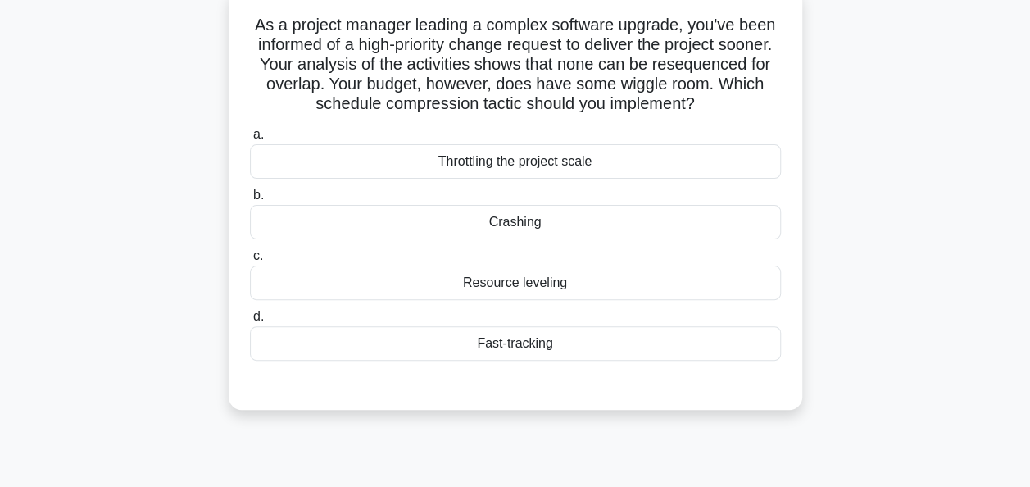
scroll to position [108, 0]
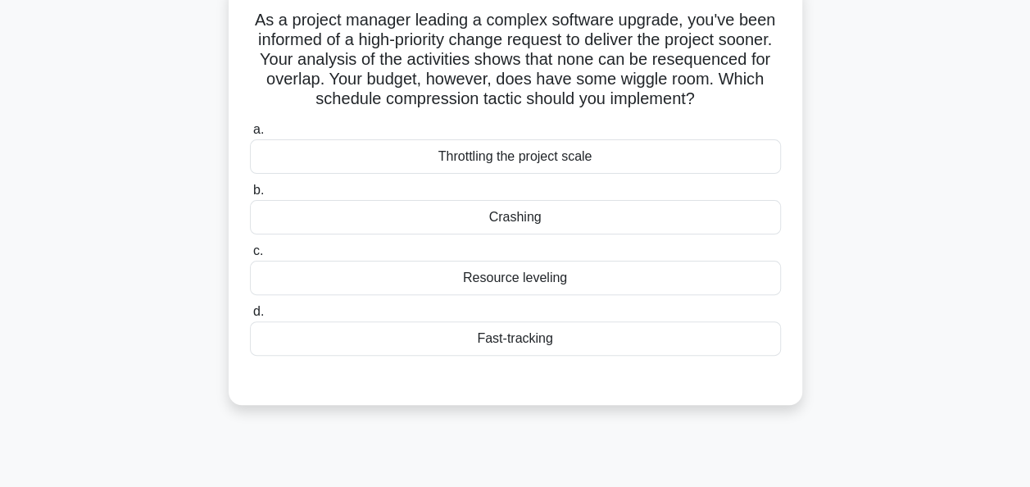
click at [529, 342] on div "Fast-tracking" at bounding box center [515, 338] width 531 height 34
click at [250, 317] on input "d. Fast-tracking" at bounding box center [250, 311] width 0 height 11
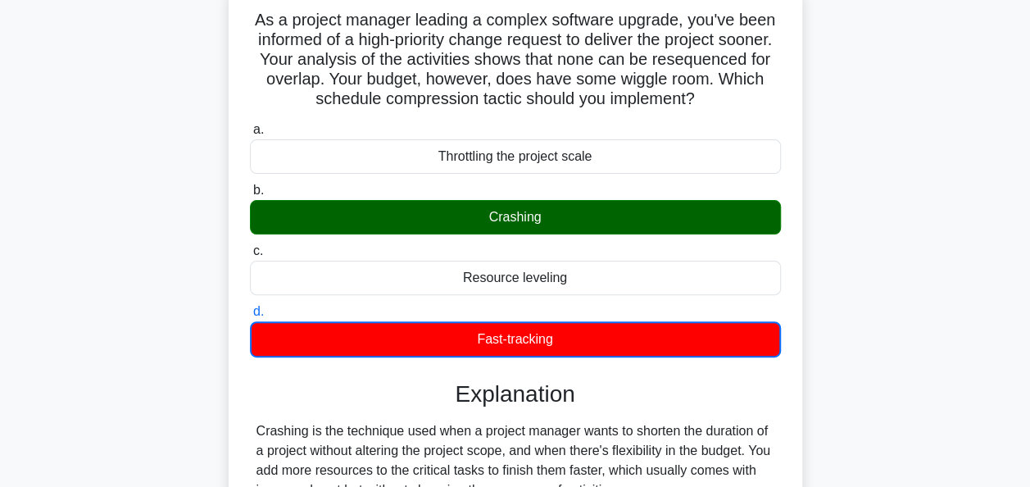
scroll to position [484, 0]
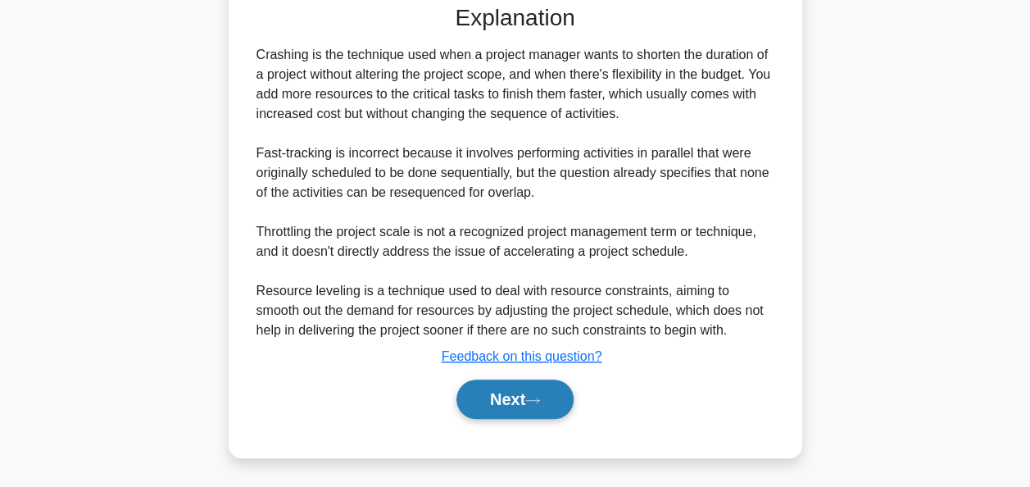
click at [505, 406] on button "Next" at bounding box center [514, 398] width 117 height 39
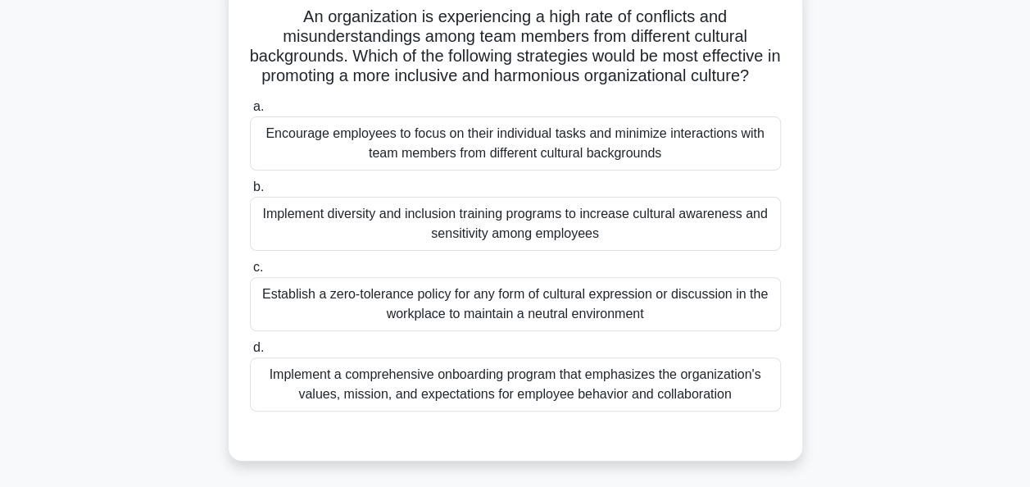
scroll to position [123, 0]
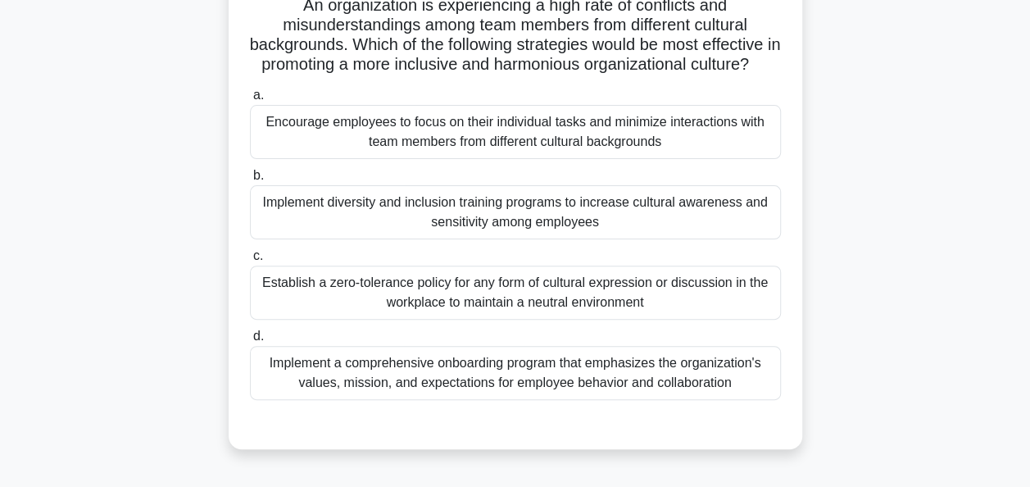
click at [511, 400] on div "Implement a comprehensive onboarding program that emphasizes the organization's…" at bounding box center [515, 373] width 531 height 54
click at [250, 342] on input "d. Implement a comprehensive onboarding program that emphasizes the organizatio…" at bounding box center [250, 336] width 0 height 11
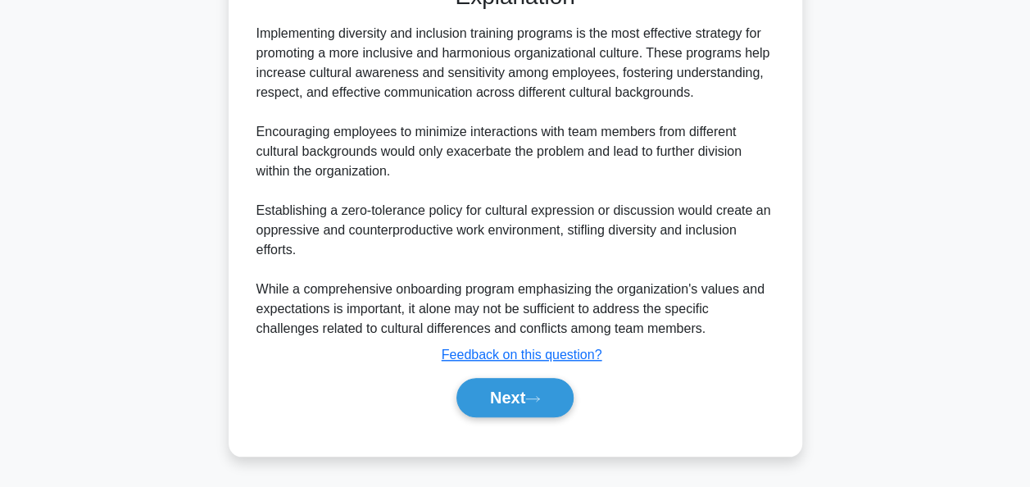
scroll to position [570, 0]
click at [506, 417] on button "Next" at bounding box center [514, 397] width 117 height 39
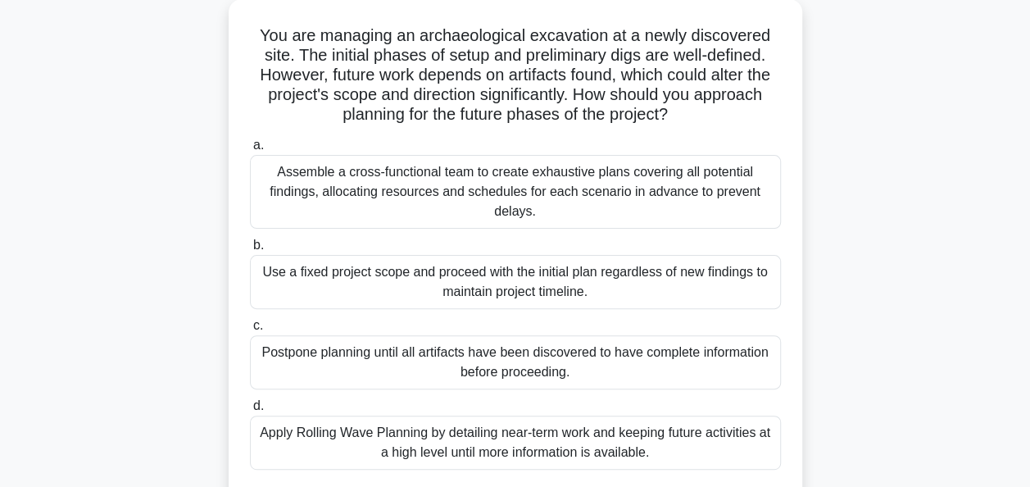
scroll to position [95, 0]
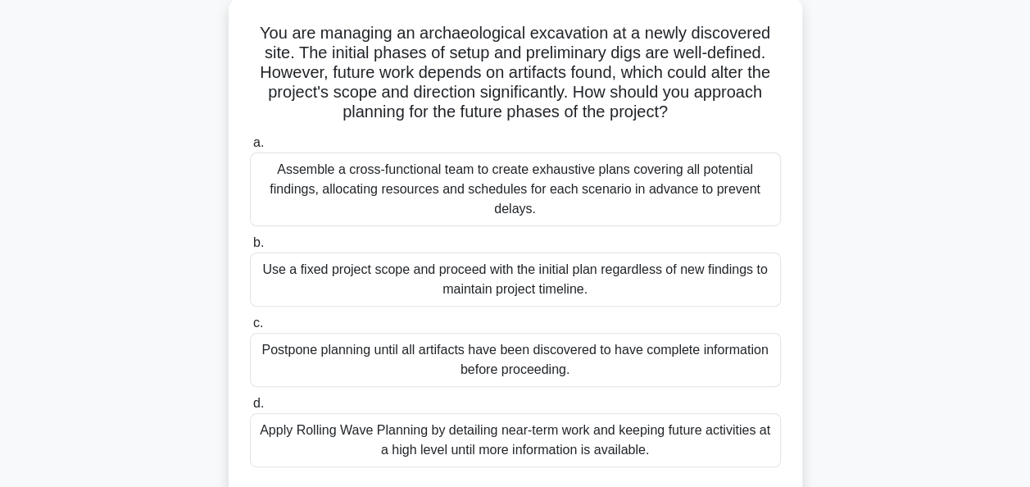
click at [547, 437] on div "Apply Rolling Wave Planning by detailing near-term work and keeping future acti…" at bounding box center [515, 440] width 531 height 54
click at [250, 409] on input "d. Apply Rolling Wave Planning by detailing near-term work and keeping future a…" at bounding box center [250, 403] width 0 height 11
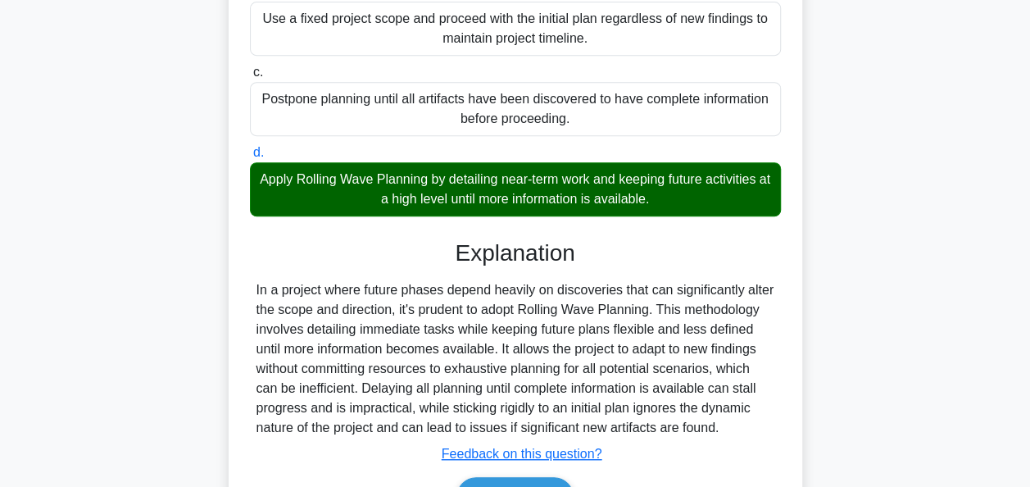
scroll to position [442, 0]
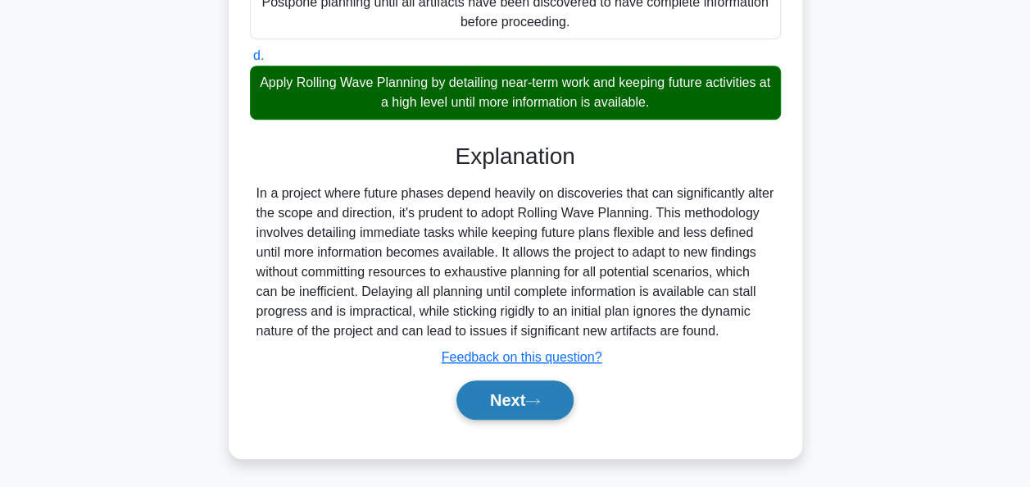
click at [510, 398] on button "Next" at bounding box center [514, 399] width 117 height 39
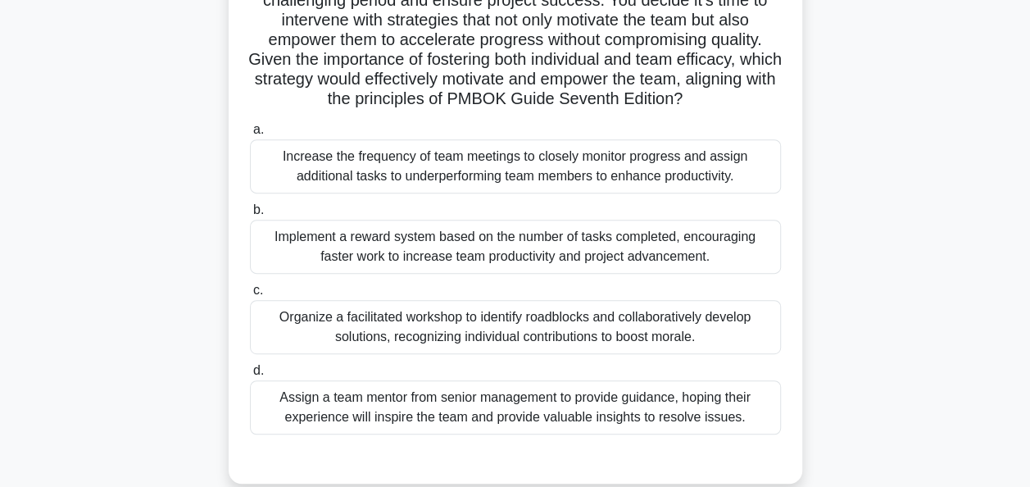
scroll to position [269, 0]
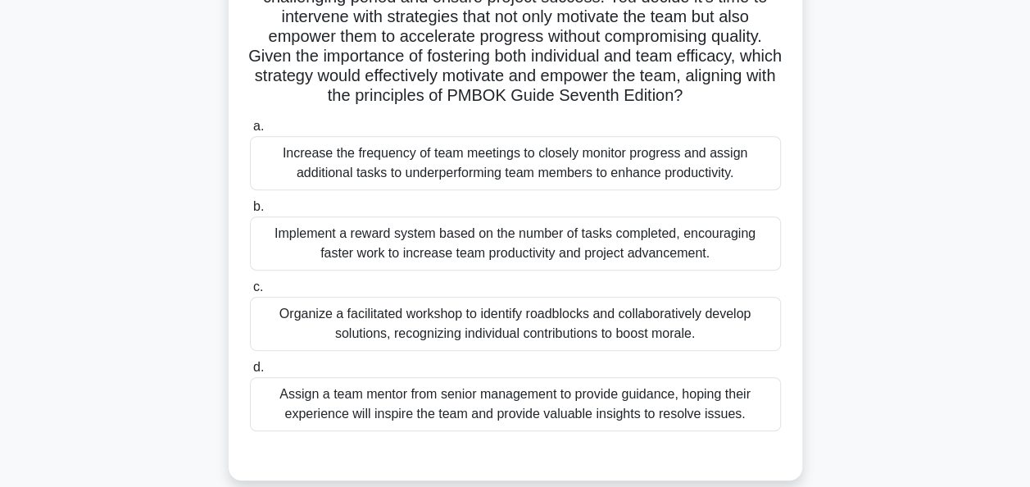
click at [537, 327] on div "Organize a facilitated workshop to identify roadblocks and collaboratively deve…" at bounding box center [515, 324] width 531 height 54
click at [250, 292] on input "c. Organize a facilitated workshop to identify roadblocks and collaboratively d…" at bounding box center [250, 287] width 0 height 11
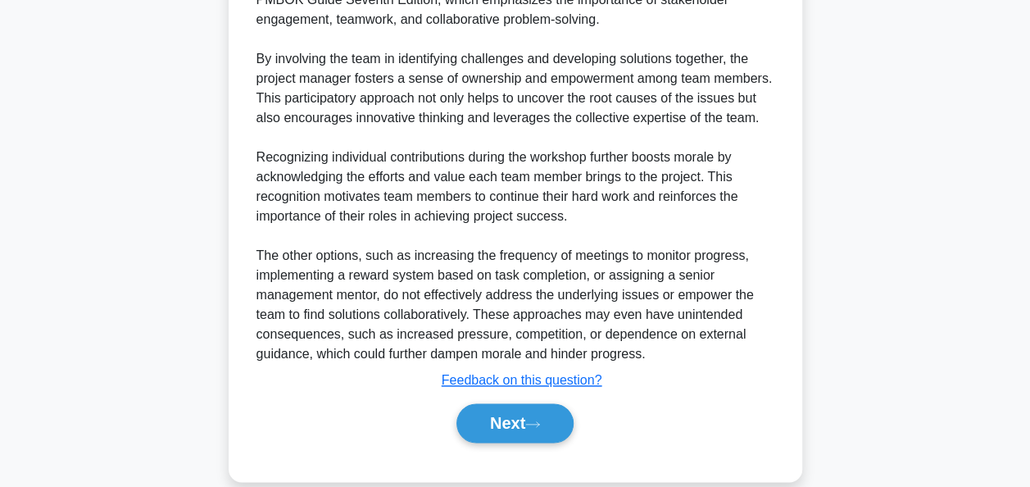
scroll to position [855, 0]
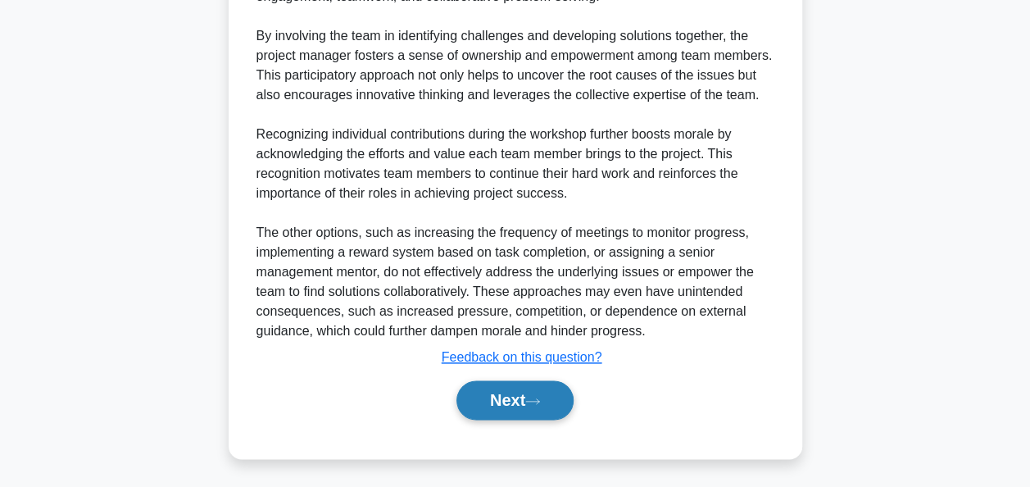
click at [510, 390] on button "Next" at bounding box center [514, 399] width 117 height 39
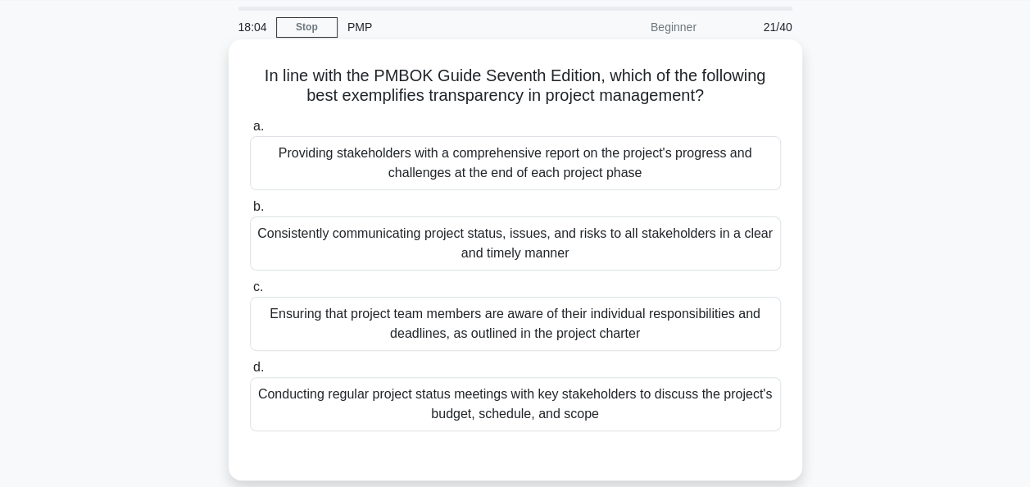
scroll to position [82, 0]
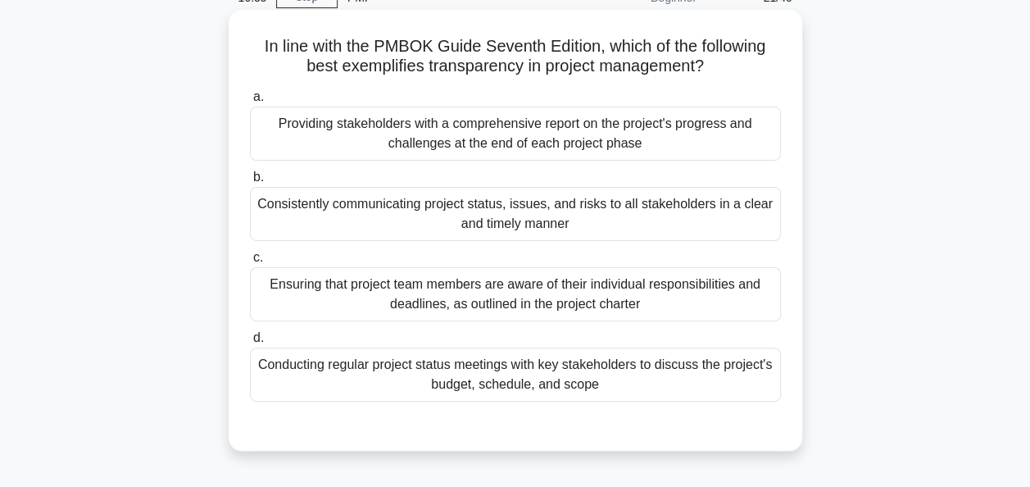
click at [462, 210] on div "Consistently communicating project status, issues, and risks to all stakeholder…" at bounding box center [515, 214] width 531 height 54
click at [250, 183] on input "b. Consistently communicating project status, issues, and risks to all stakehol…" at bounding box center [250, 177] width 0 height 11
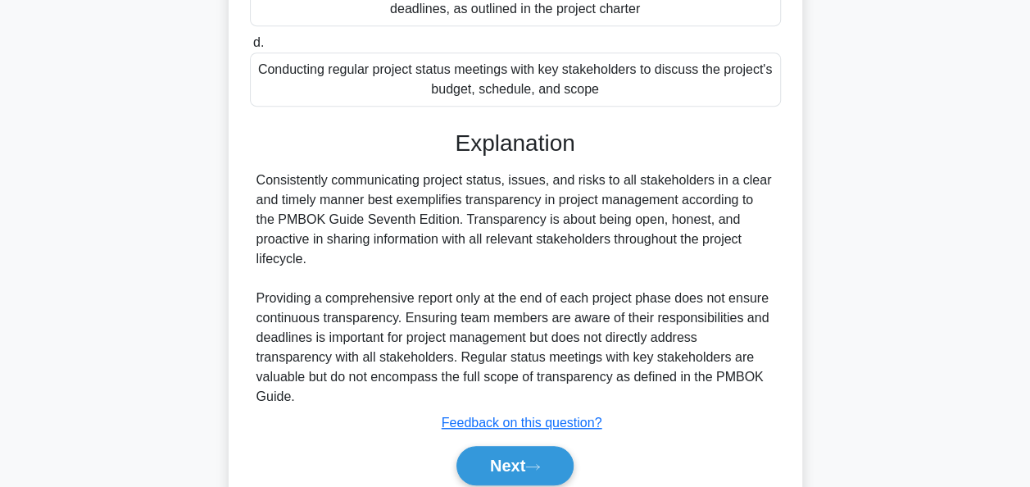
scroll to position [442, 0]
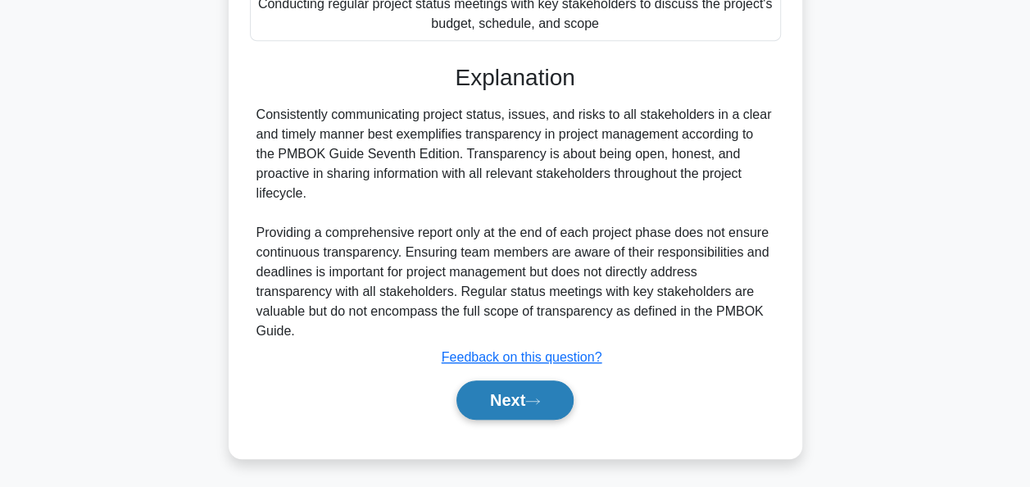
click at [522, 396] on button "Next" at bounding box center [514, 399] width 117 height 39
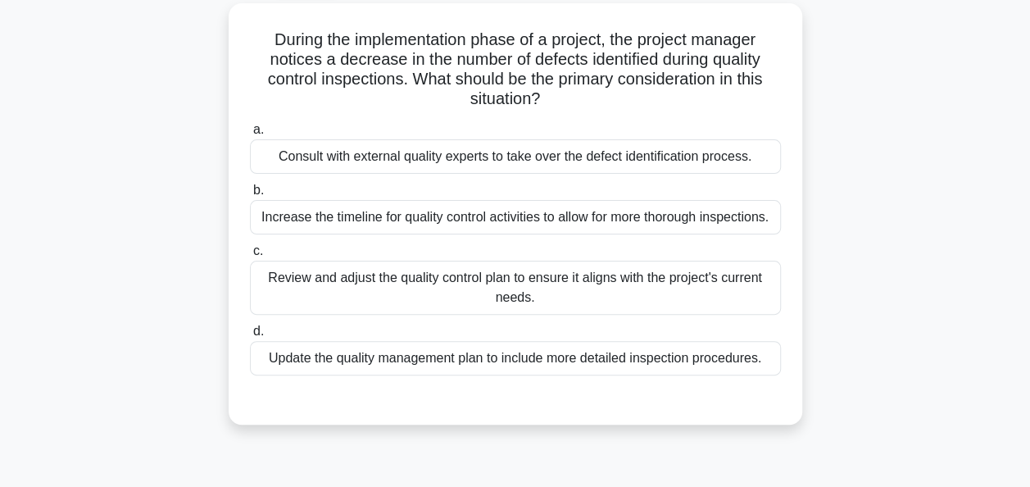
scroll to position [96, 0]
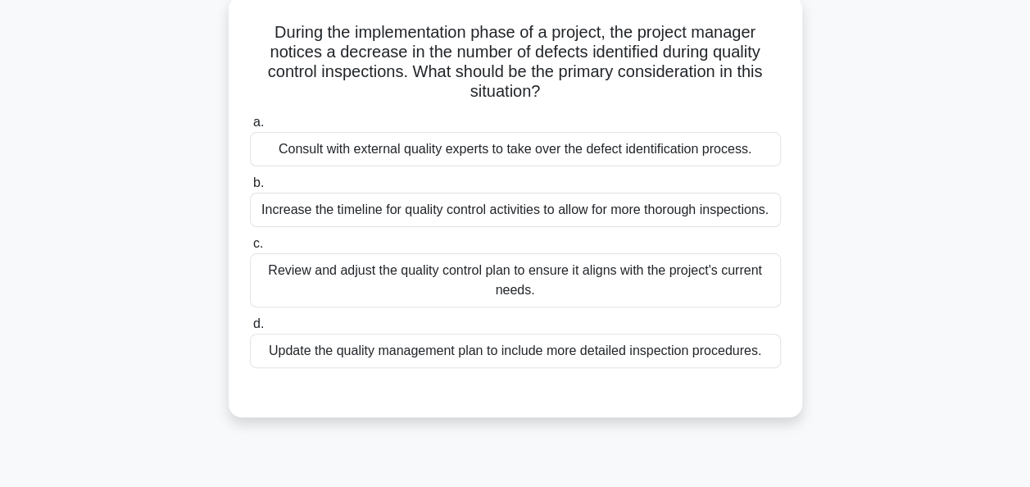
click at [564, 285] on div "Review and adjust the quality control plan to ensure it aligns with the project…" at bounding box center [515, 280] width 531 height 54
click at [250, 249] on input "c. Review and adjust the quality control plan to ensure it aligns with the proj…" at bounding box center [250, 243] width 0 height 11
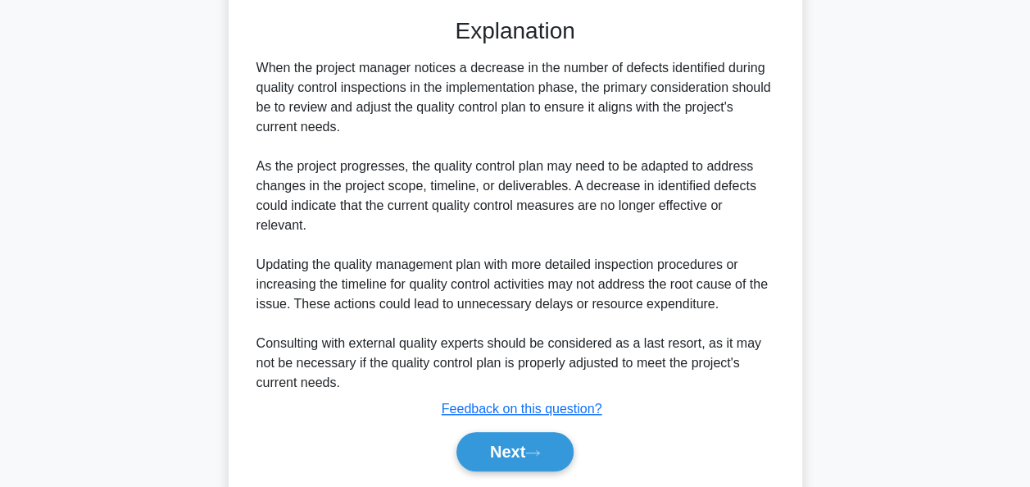
scroll to position [521, 0]
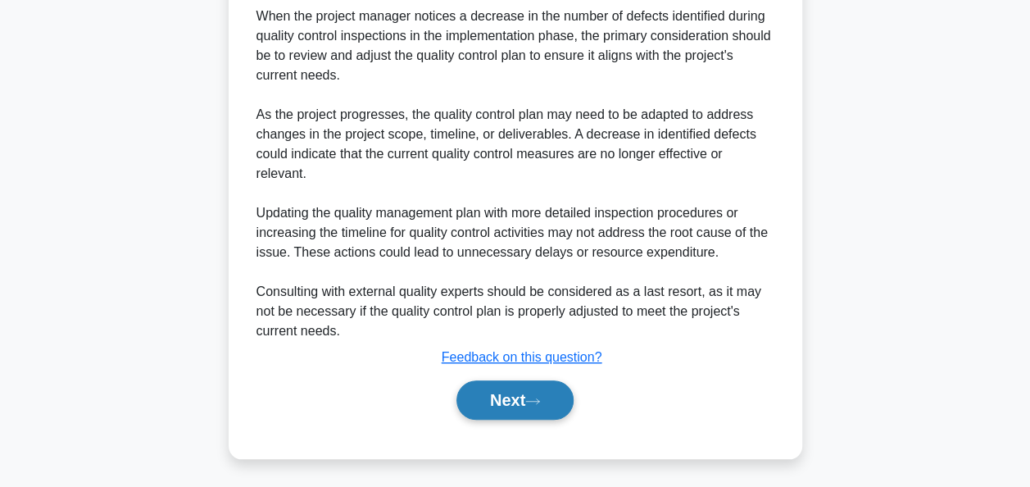
click at [508, 402] on button "Next" at bounding box center [514, 399] width 117 height 39
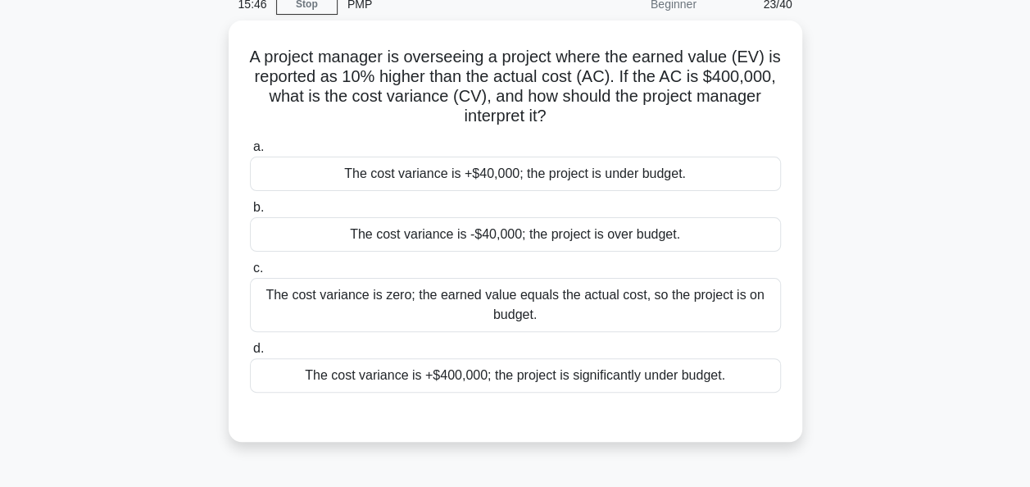
scroll to position [75, 0]
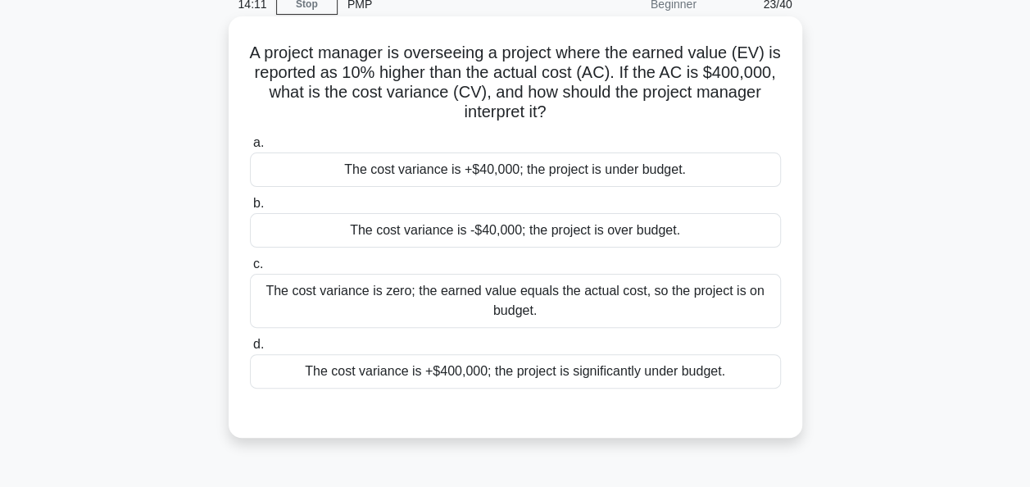
click at [450, 235] on div "The cost variance is -$40,000; the project is over budget." at bounding box center [515, 230] width 531 height 34
click at [250, 209] on input "b. The cost variance is -$40,000; the project is over budget." at bounding box center [250, 203] width 0 height 11
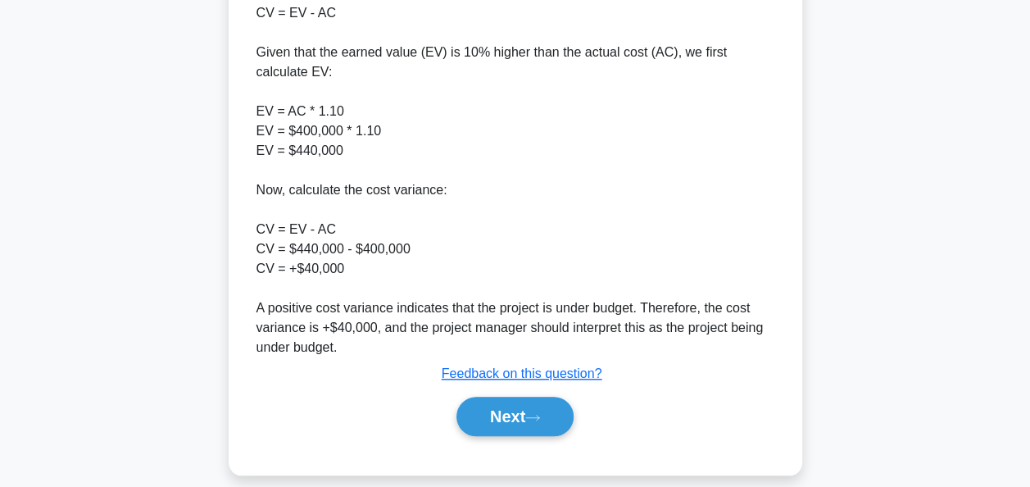
scroll to position [582, 0]
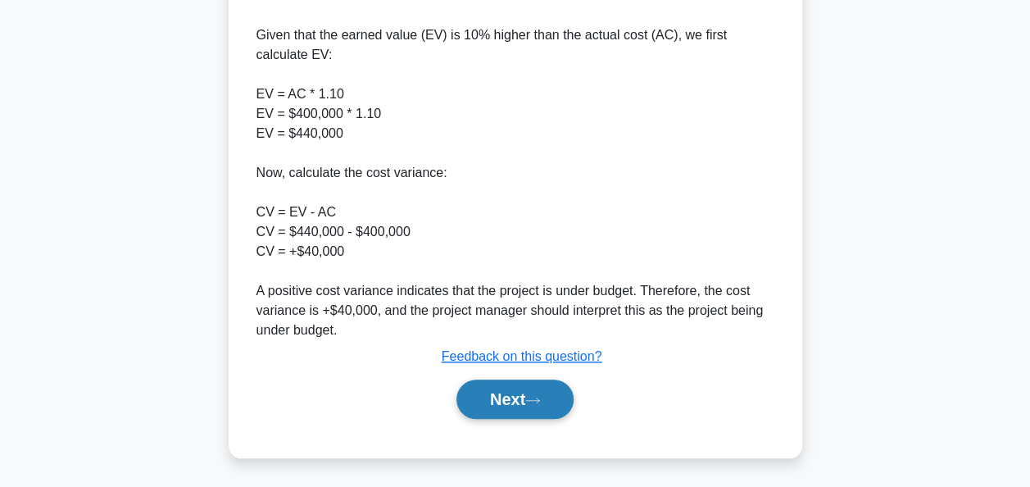
click at [495, 406] on button "Next" at bounding box center [514, 398] width 117 height 39
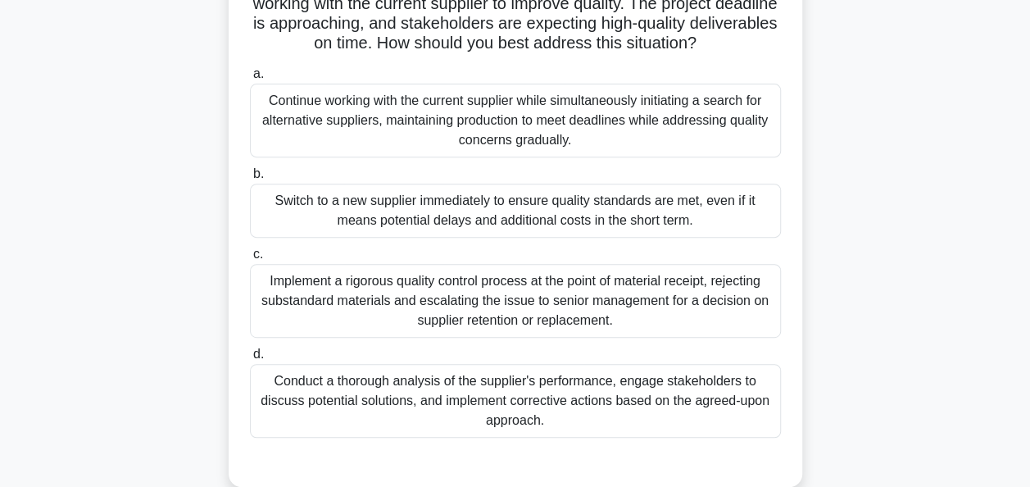
scroll to position [244, 0]
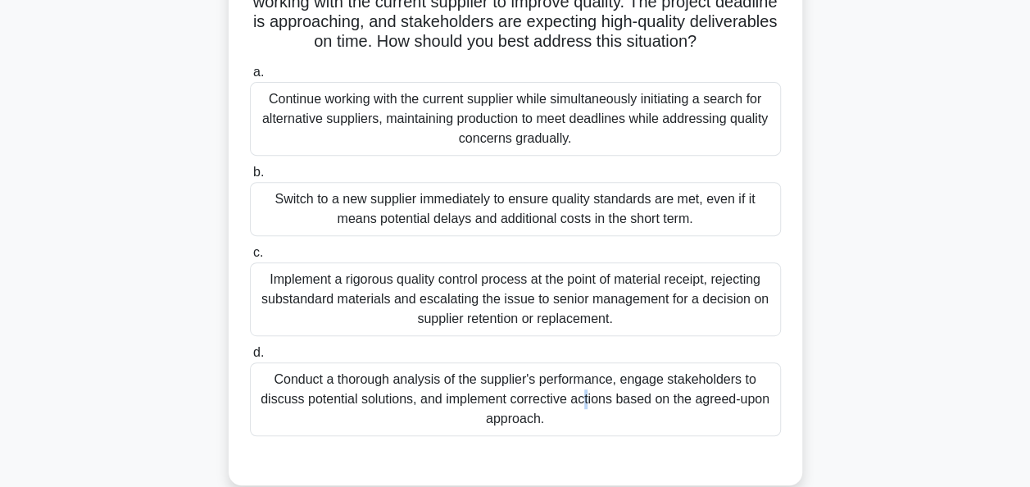
drag, startPoint x: 478, startPoint y: 400, endPoint x: 442, endPoint y: 384, distance: 38.5
click at [442, 384] on div "Conduct a thorough analysis of the supplier's performance, engage stakeholders …" at bounding box center [515, 399] width 531 height 74
click at [631, 412] on div "Conduct a thorough analysis of the supplier's performance, engage stakeholders …" at bounding box center [515, 399] width 531 height 74
click at [250, 358] on input "d. Conduct a thorough analysis of the supplier's performance, engage stakeholde…" at bounding box center [250, 352] width 0 height 11
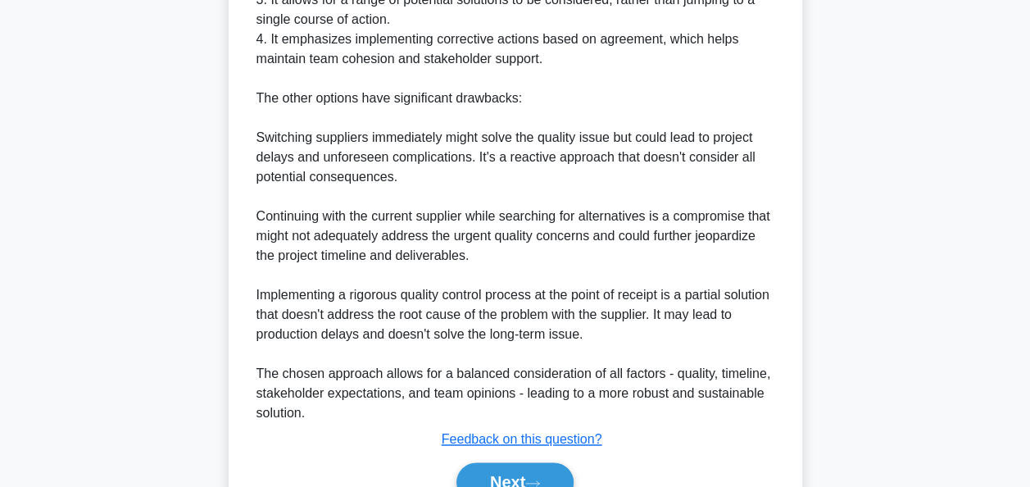
scroll to position [1013, 0]
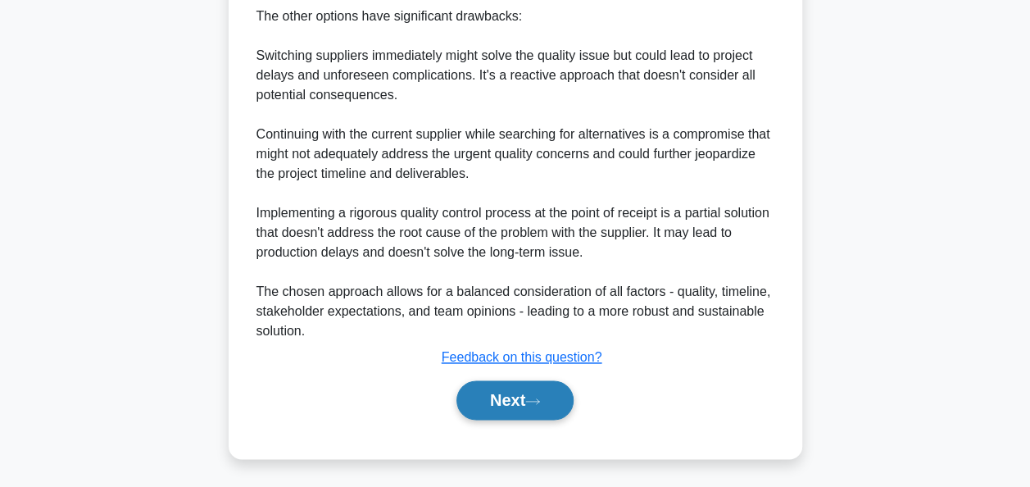
click at [514, 404] on button "Next" at bounding box center [514, 399] width 117 height 39
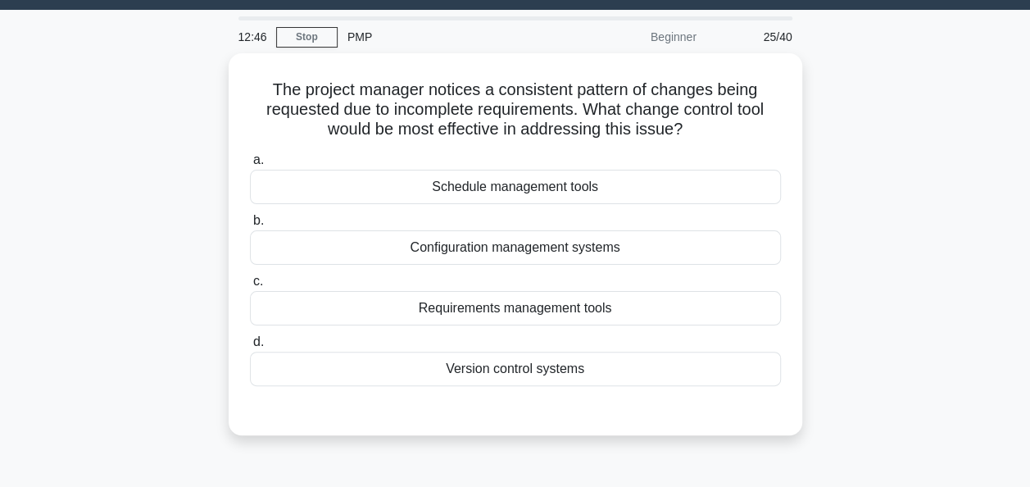
scroll to position [68, 0]
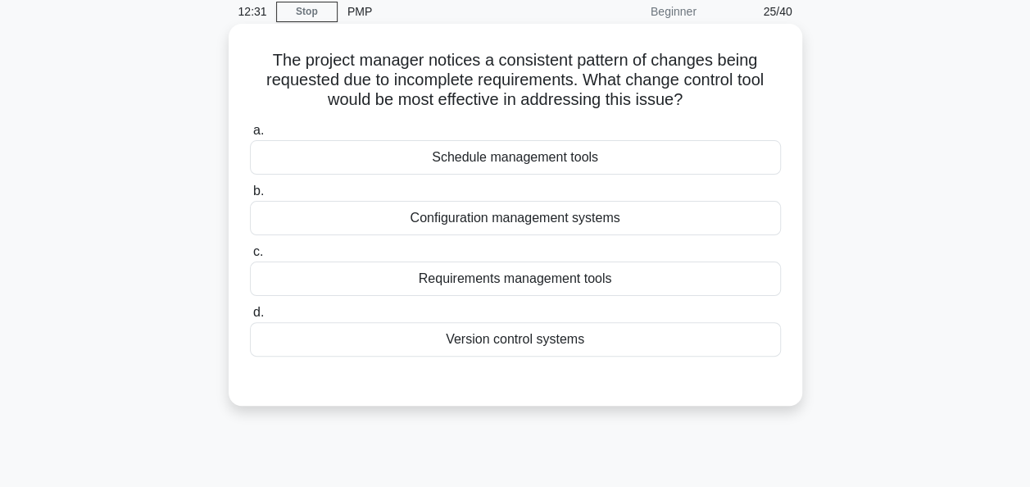
click at [541, 167] on div "Schedule management tools" at bounding box center [515, 157] width 531 height 34
click at [250, 136] on input "a. Schedule management tools" at bounding box center [250, 130] width 0 height 11
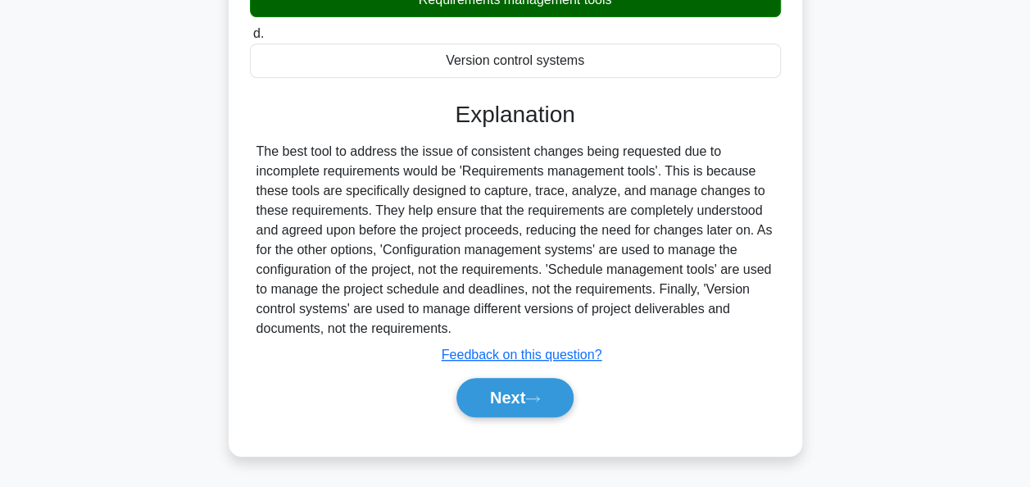
scroll to position [398, 0]
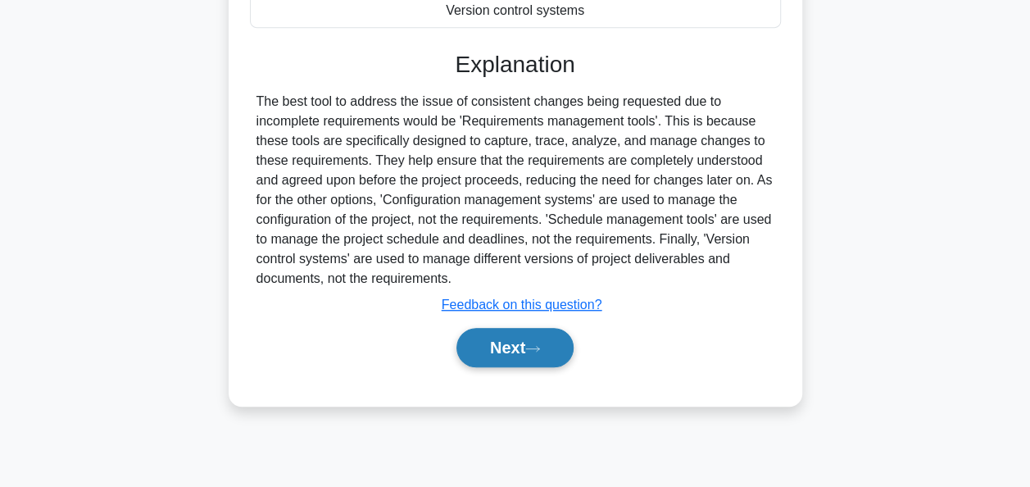
click at [504, 352] on button "Next" at bounding box center [514, 347] width 117 height 39
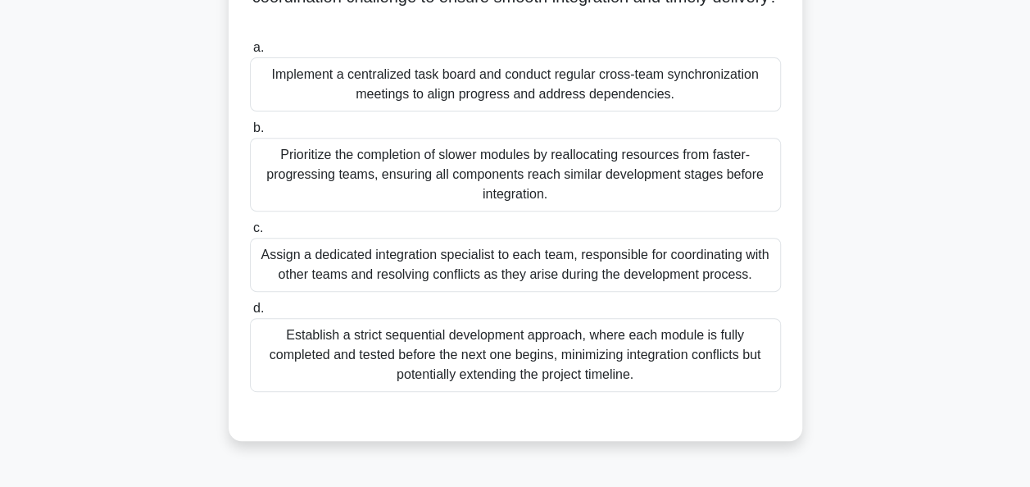
scroll to position [251, 0]
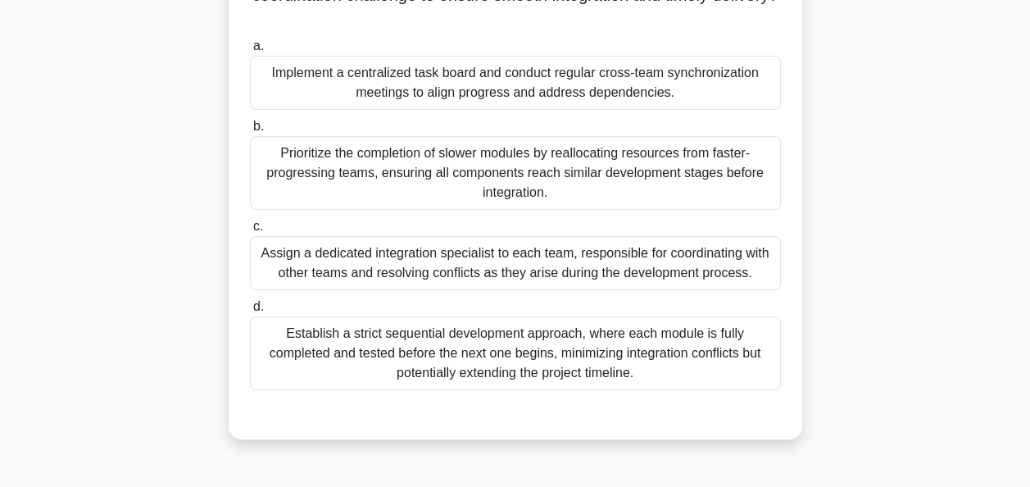
click at [550, 88] on div "Implement a centralized task board and conduct regular cross-team synchronizati…" at bounding box center [515, 83] width 531 height 54
click at [250, 52] on input "a. Implement a centralized task board and conduct regular cross-team synchroniz…" at bounding box center [250, 46] width 0 height 11
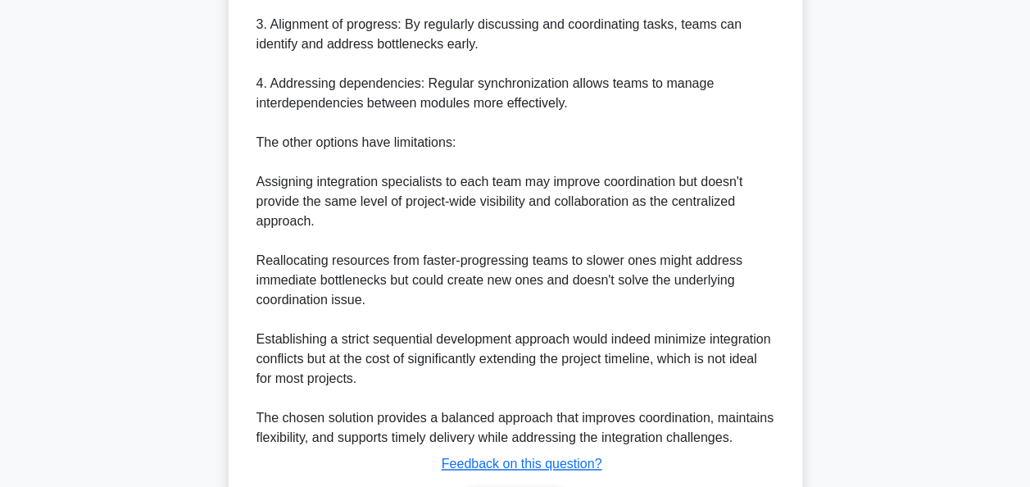
scroll to position [1052, 0]
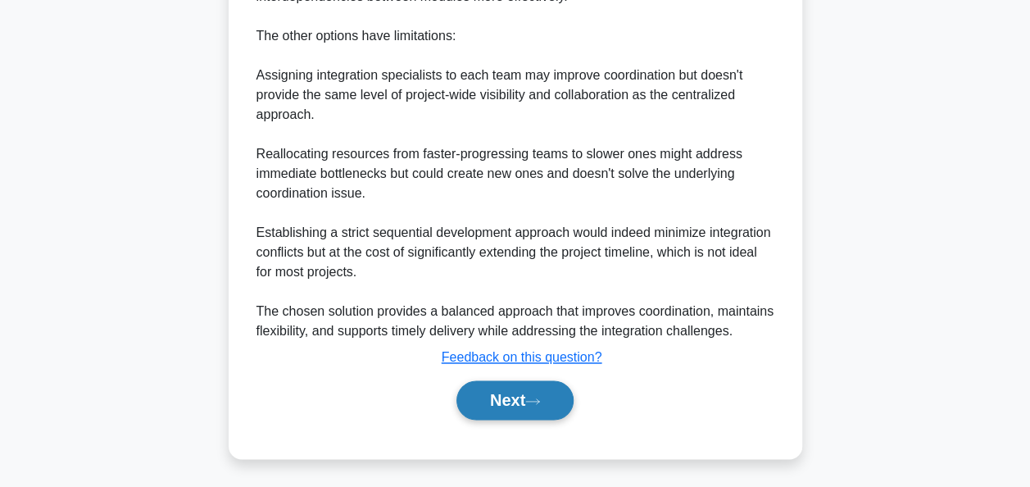
click at [507, 398] on button "Next" at bounding box center [514, 399] width 117 height 39
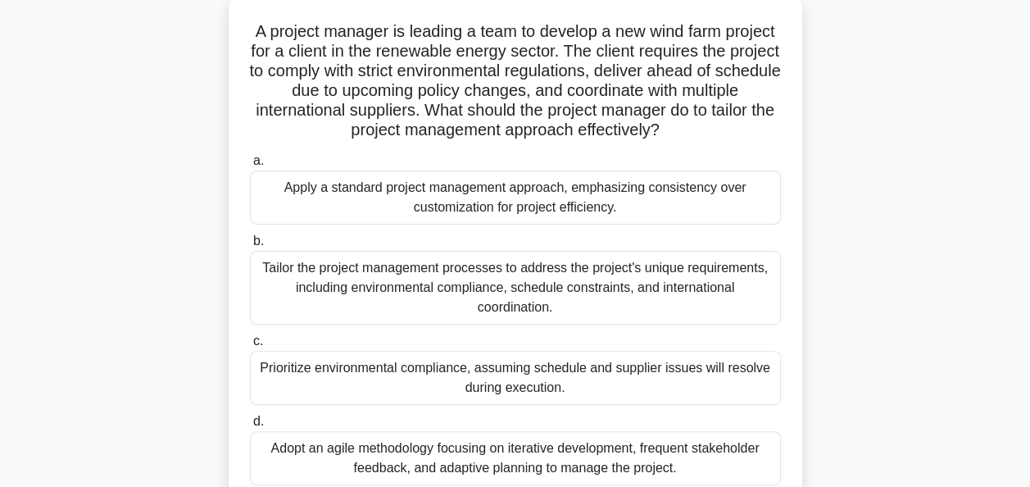
scroll to position [102, 0]
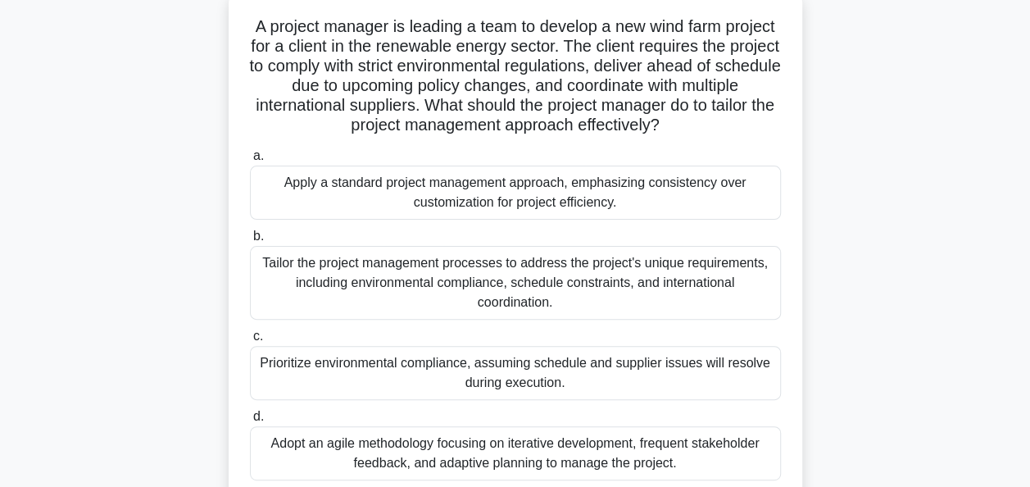
click at [518, 280] on div "Tailor the project management processes to address the project's unique require…" at bounding box center [515, 283] width 531 height 74
click at [250, 242] on input "b. Tailor the project management processes to address the project's unique requ…" at bounding box center [250, 236] width 0 height 11
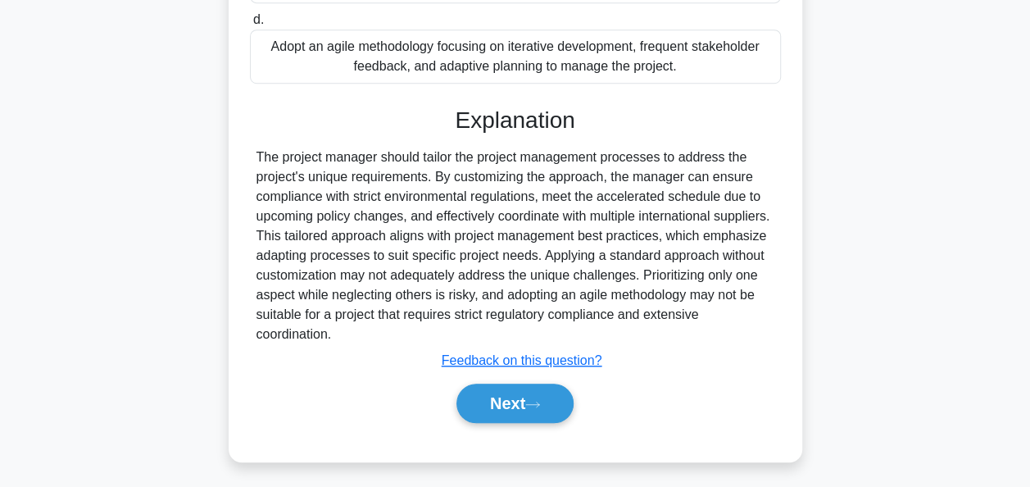
scroll to position [501, 0]
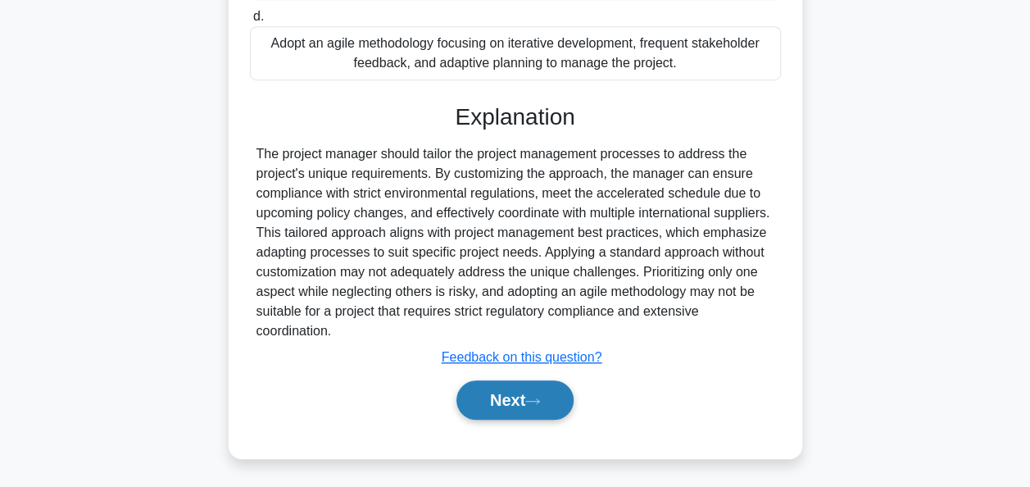
click at [508, 395] on button "Next" at bounding box center [514, 399] width 117 height 39
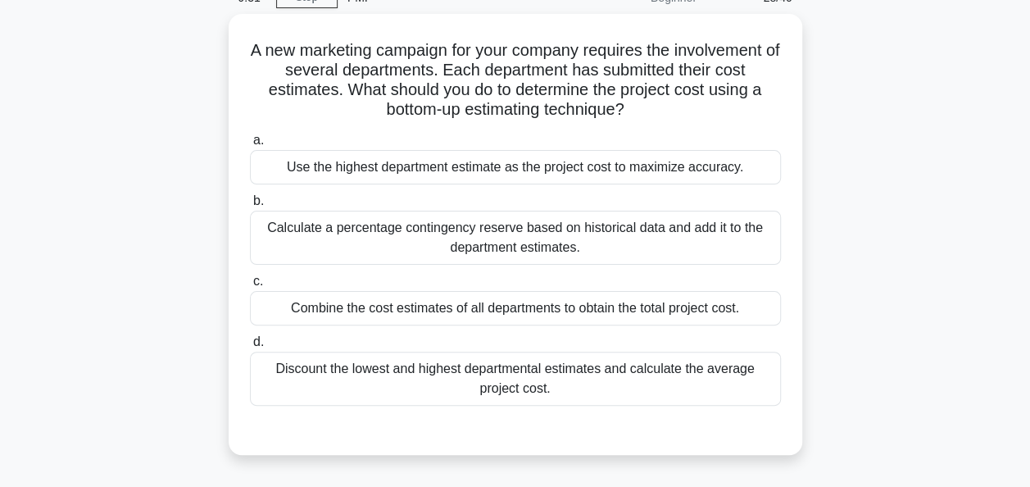
scroll to position [84, 0]
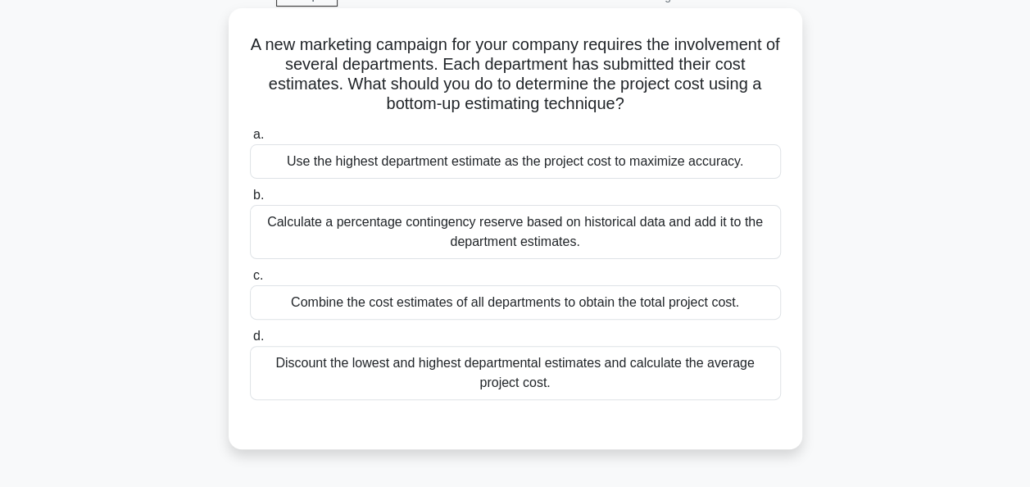
click at [546, 308] on div "Combine the cost estimates of all departments to obtain the total project cost." at bounding box center [515, 302] width 531 height 34
click at [250, 281] on input "c. Combine the cost estimates of all departments to obtain the total project co…" at bounding box center [250, 275] width 0 height 11
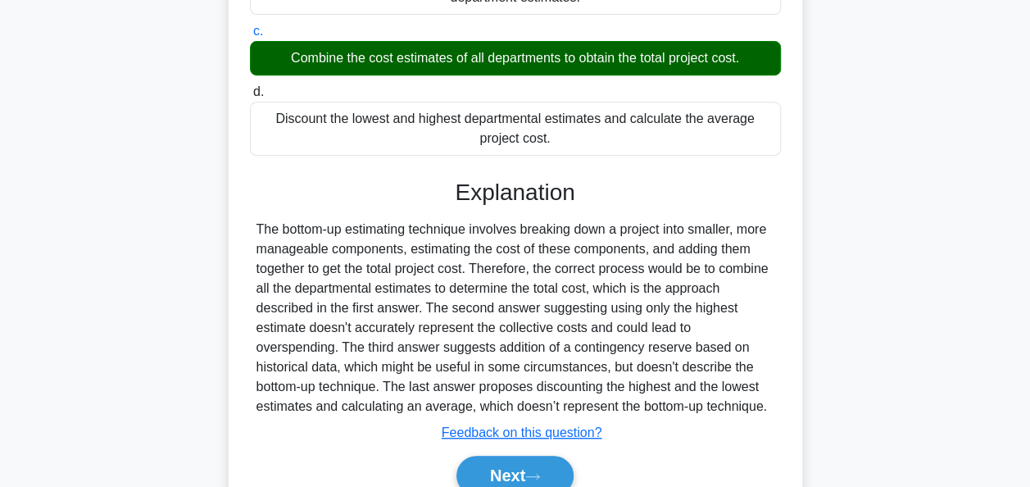
scroll to position [403, 0]
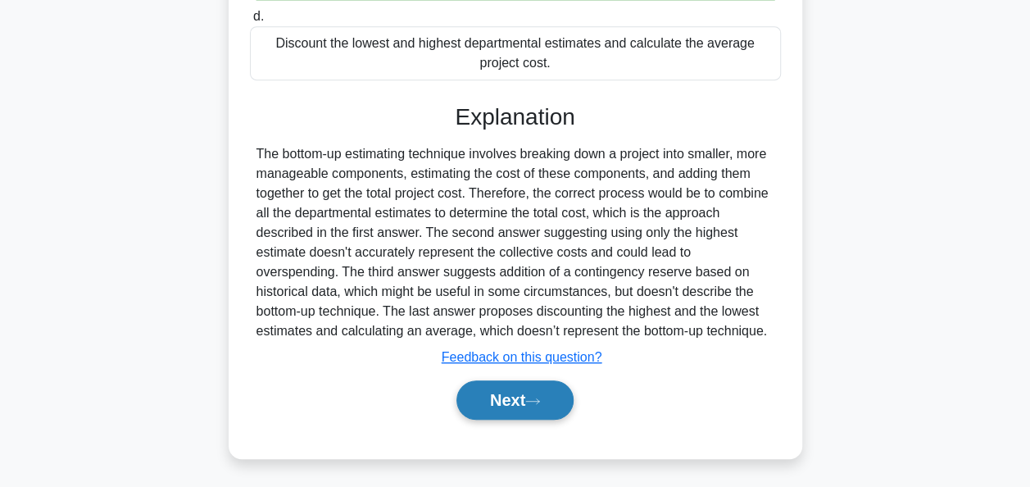
click at [519, 395] on button "Next" at bounding box center [514, 399] width 117 height 39
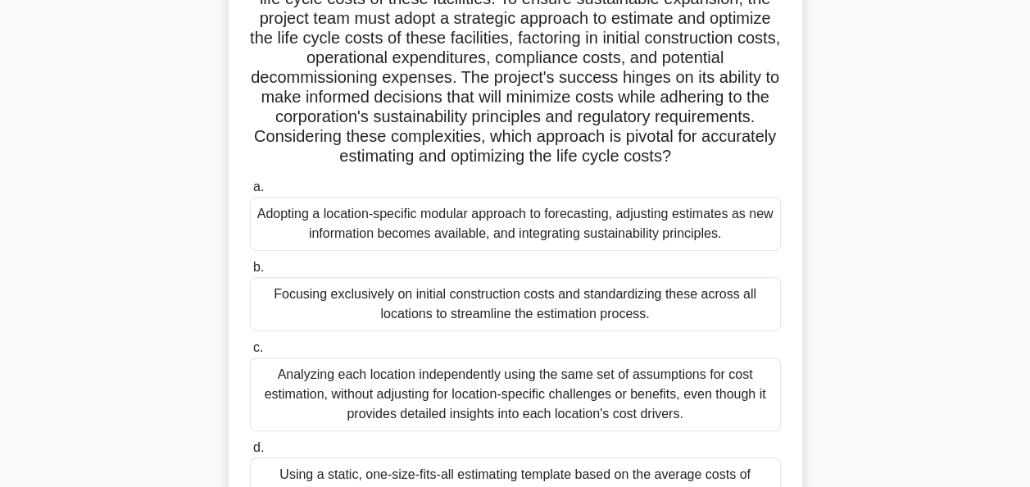
scroll to position [226, 0]
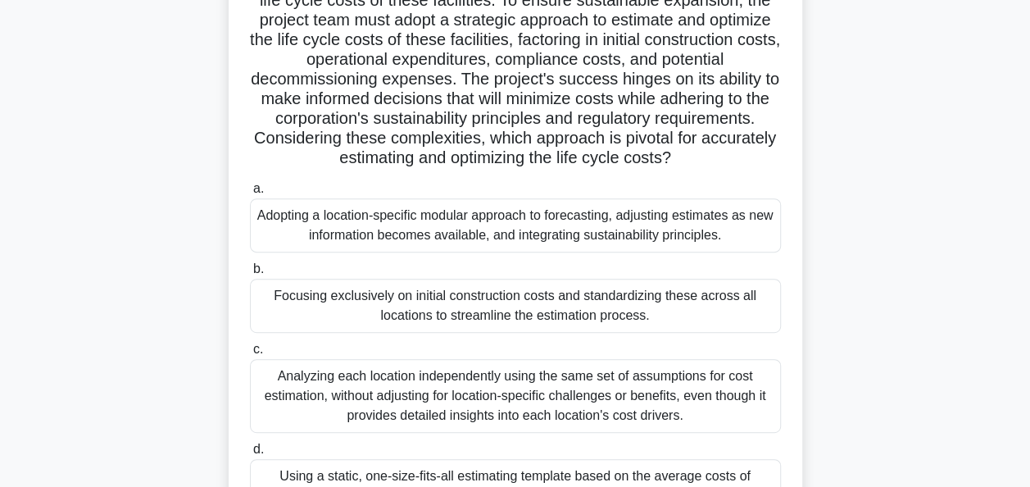
click at [569, 226] on div "Adopting a location-specific modular approach to forecasting, adjusting estimat…" at bounding box center [515, 225] width 531 height 54
click at [250, 194] on input "a. Adopting a location-specific modular approach to forecasting, adjusting esti…" at bounding box center [250, 188] width 0 height 11
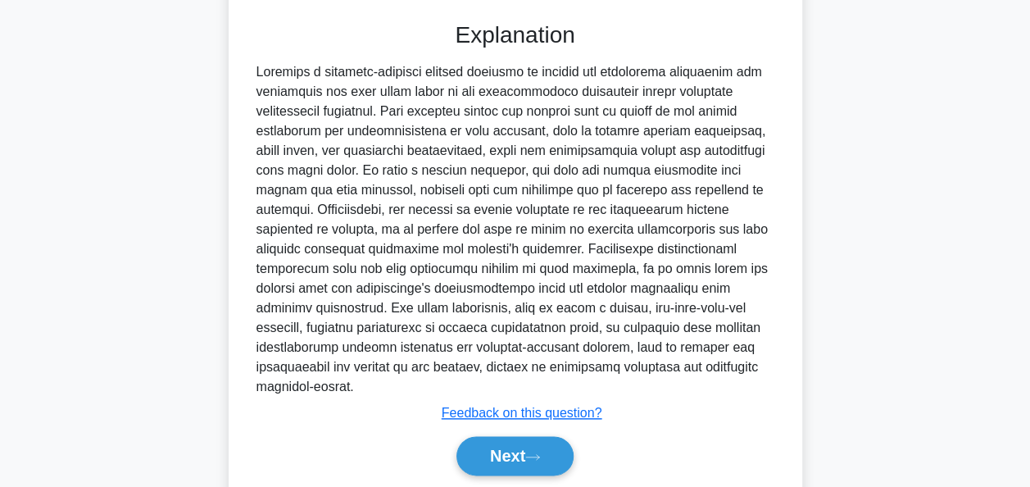
scroll to position [777, 0]
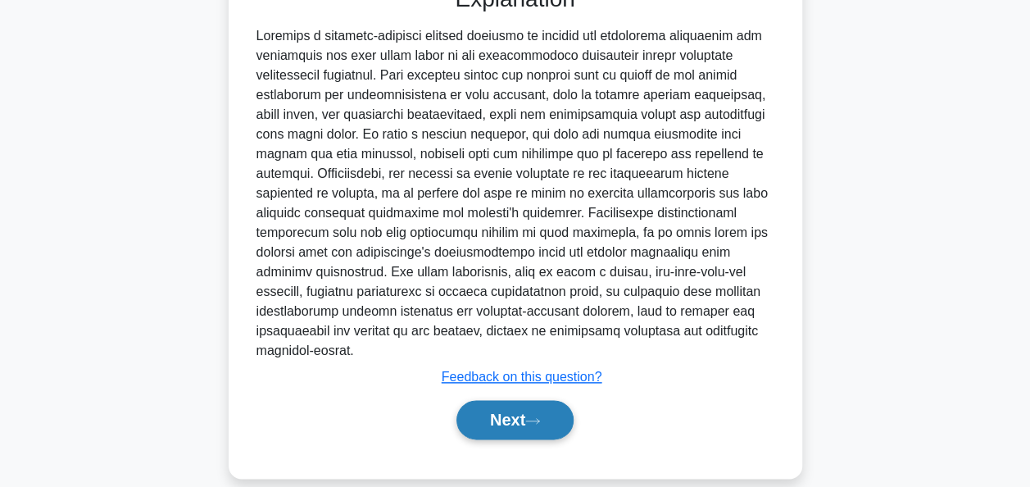
click at [513, 403] on button "Next" at bounding box center [514, 419] width 117 height 39
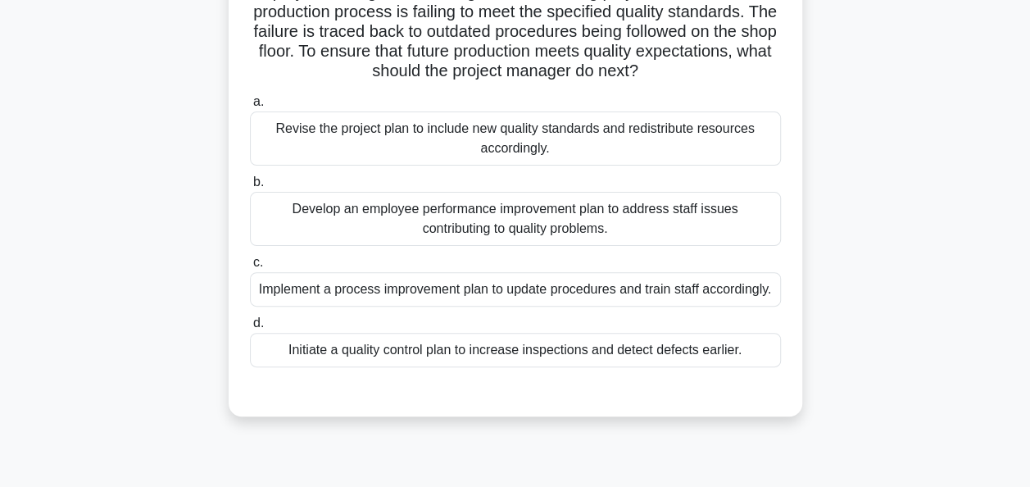
scroll to position [148, 0]
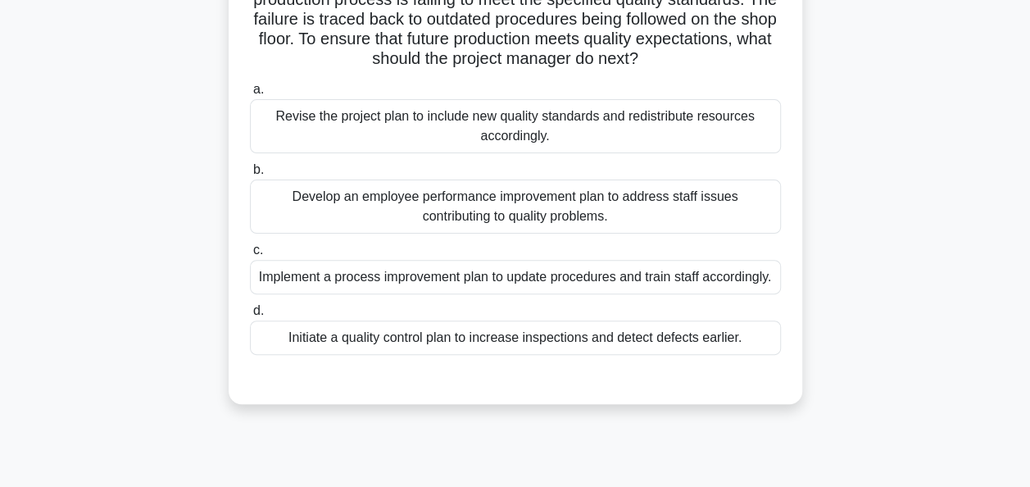
click at [483, 279] on div "Implement a process improvement plan to update procedures and train staff accor…" at bounding box center [515, 277] width 531 height 34
click at [250, 256] on input "c. Implement a process improvement plan to update procedures and train staff ac…" at bounding box center [250, 250] width 0 height 11
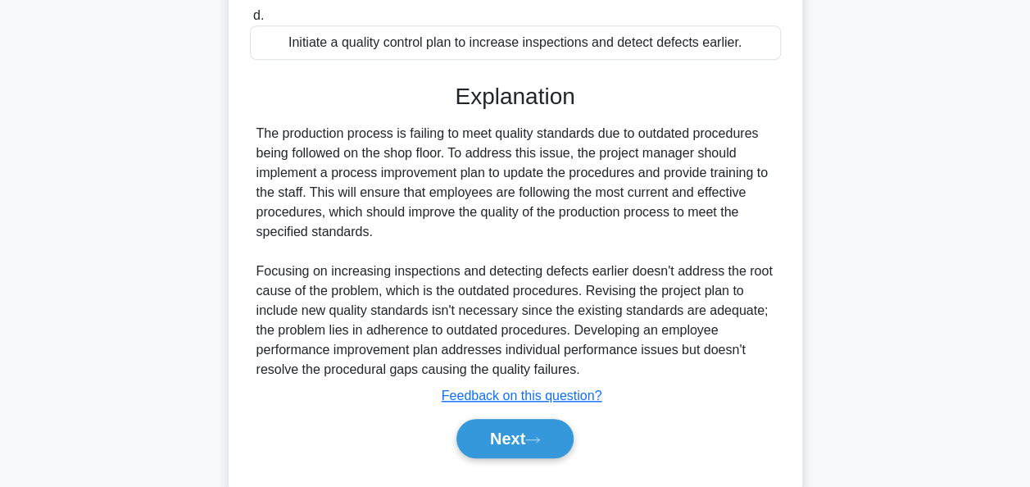
scroll to position [501, 0]
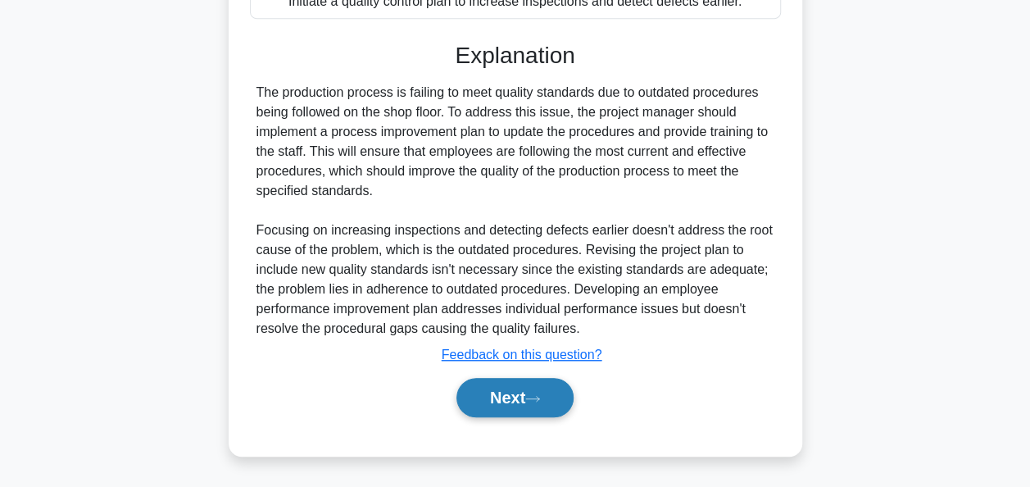
click at [518, 415] on button "Next" at bounding box center [514, 397] width 117 height 39
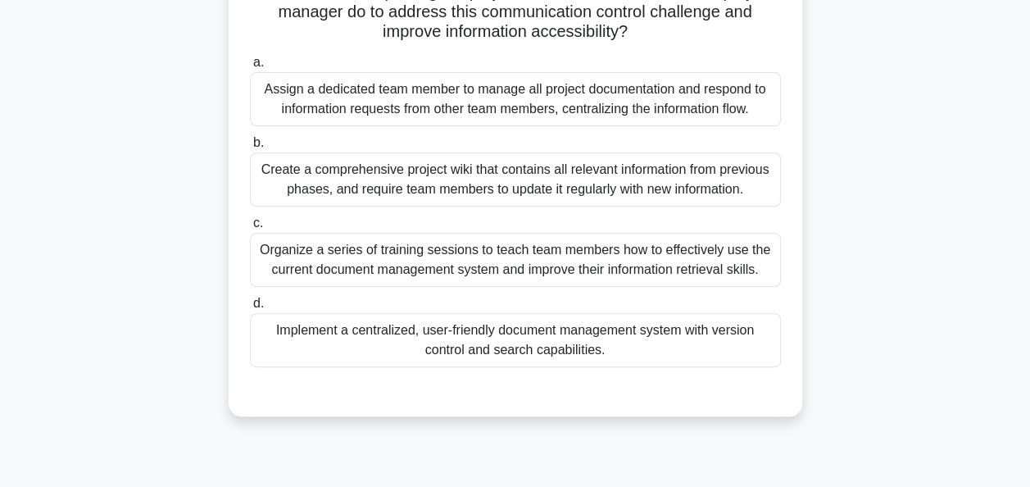
scroll to position [261, 0]
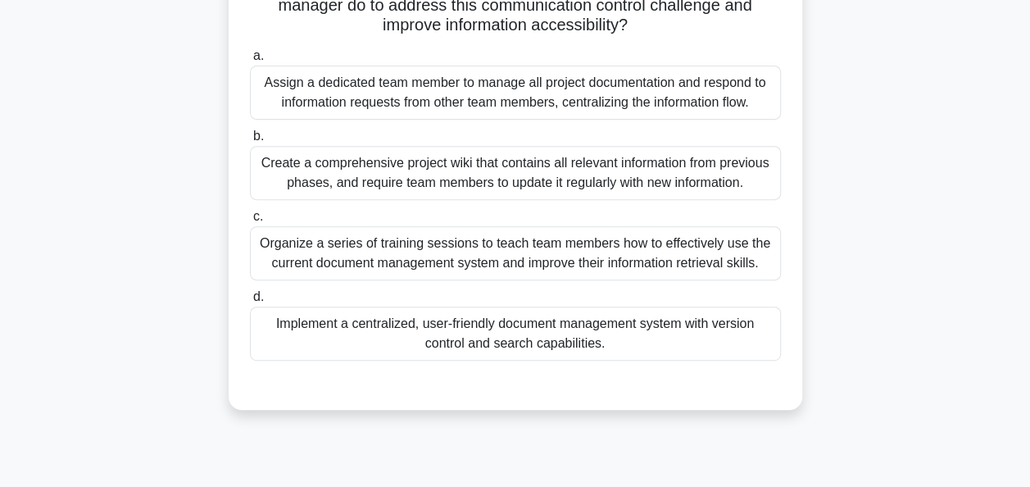
click at [564, 341] on div "Implement a centralized, user-friendly document management system with version …" at bounding box center [515, 333] width 531 height 54
click at [250, 302] on input "d. Implement a centralized, user-friendly document management system with versi…" at bounding box center [250, 297] width 0 height 11
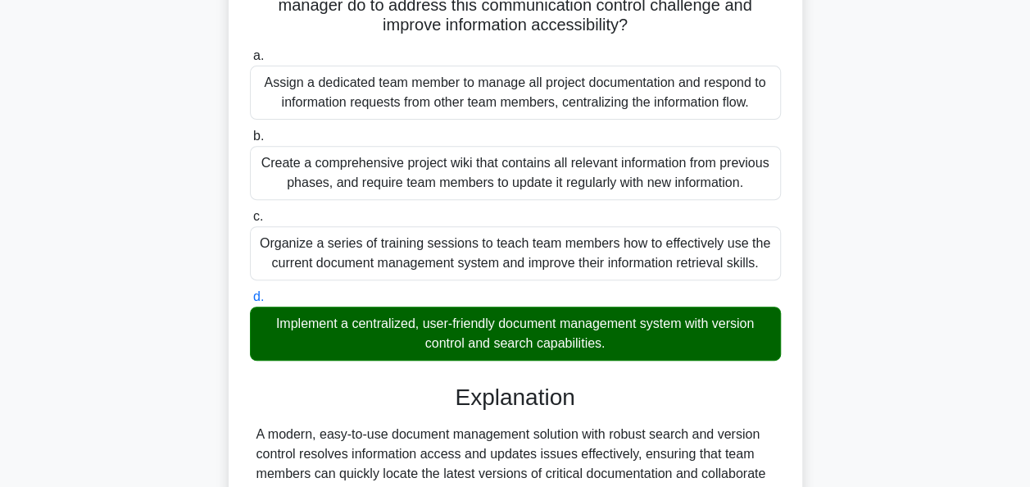
scroll to position [423, 0]
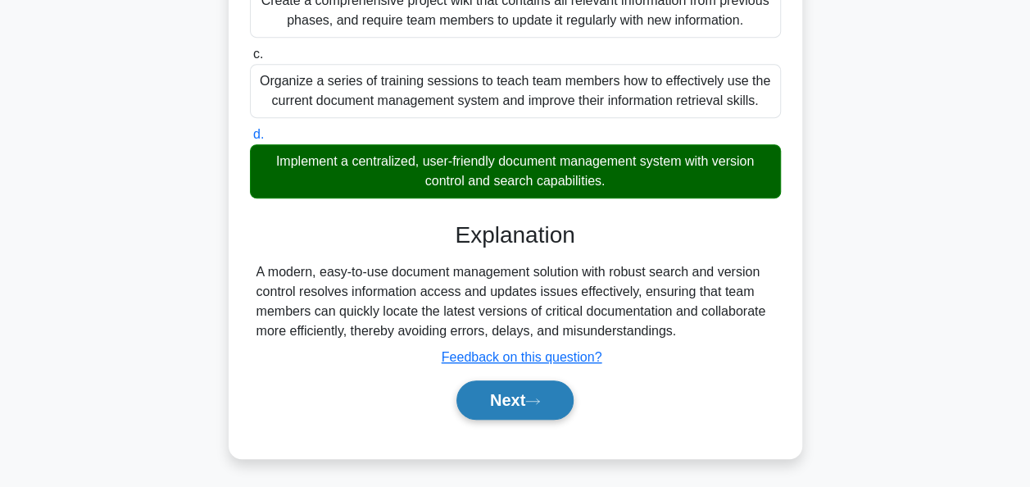
click at [523, 398] on button "Next" at bounding box center [514, 399] width 117 height 39
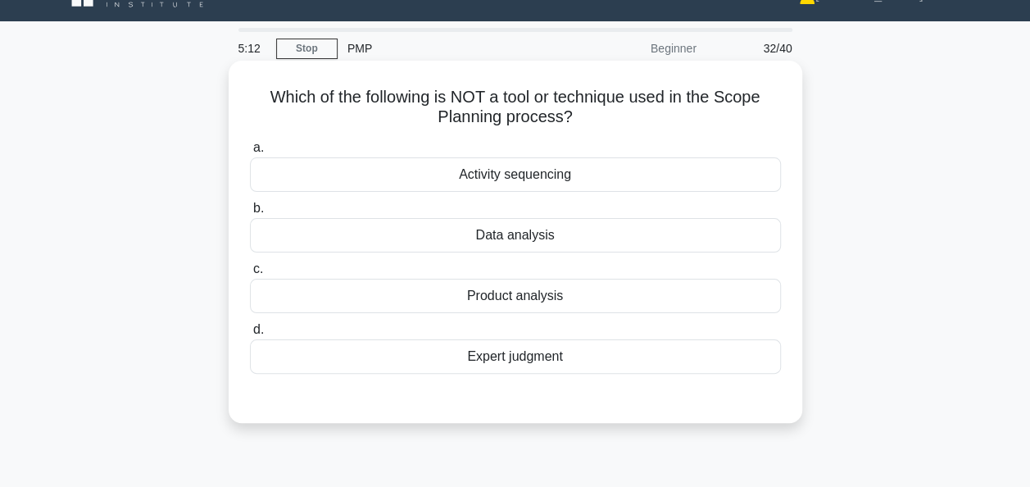
scroll to position [29, 0]
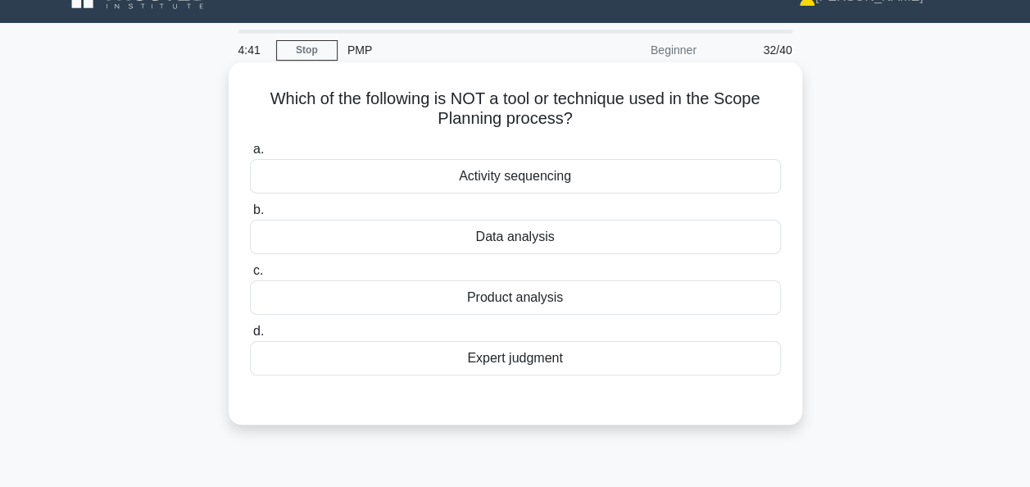
click at [546, 299] on div "Product analysis" at bounding box center [515, 297] width 531 height 34
click at [250, 276] on input "c. Product analysis" at bounding box center [250, 270] width 0 height 11
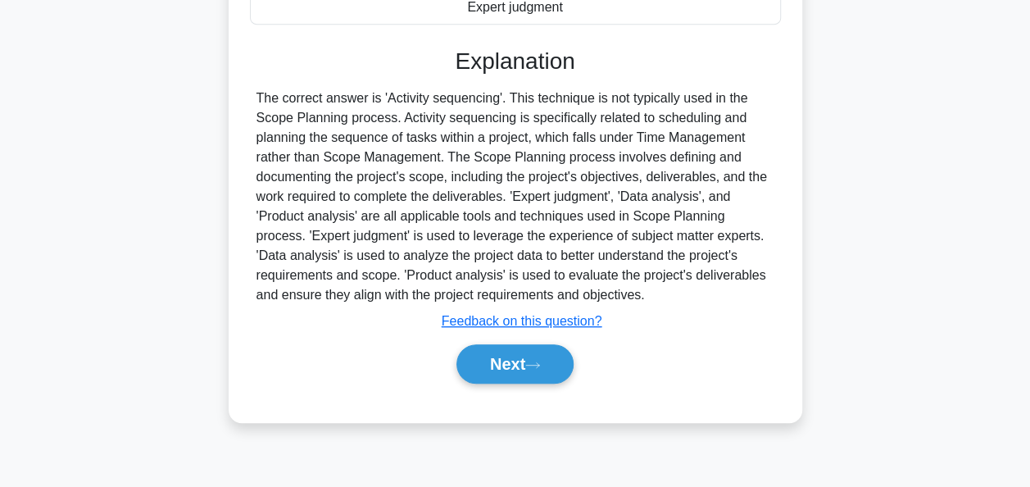
scroll to position [398, 0]
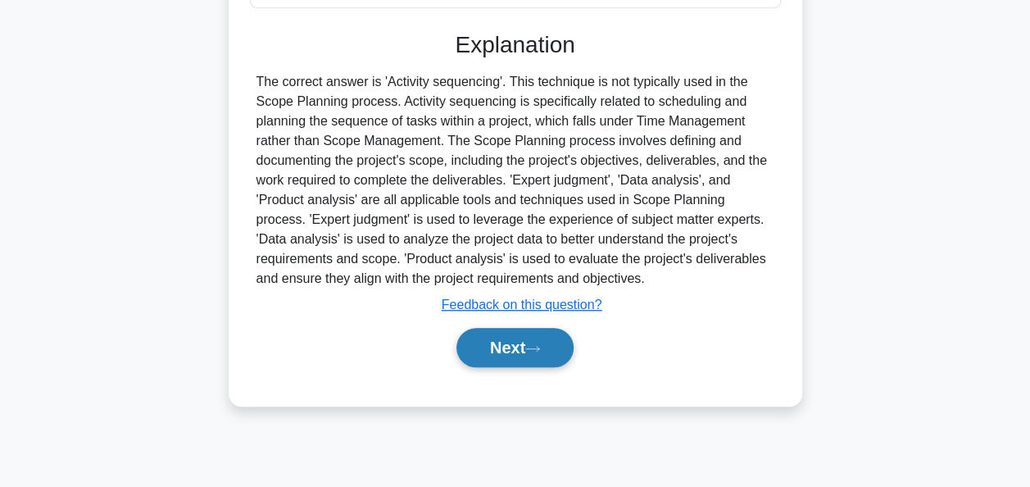
click at [506, 347] on button "Next" at bounding box center [514, 347] width 117 height 39
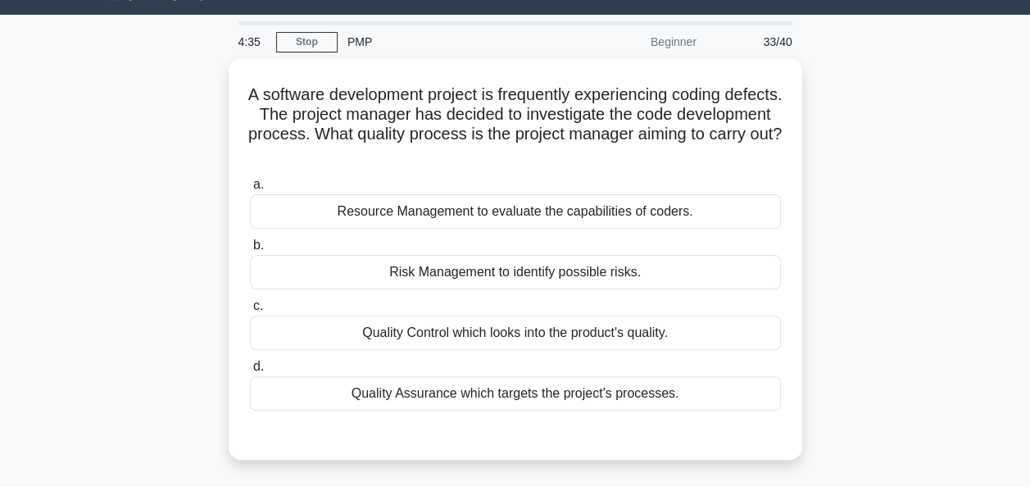
scroll to position [36, 0]
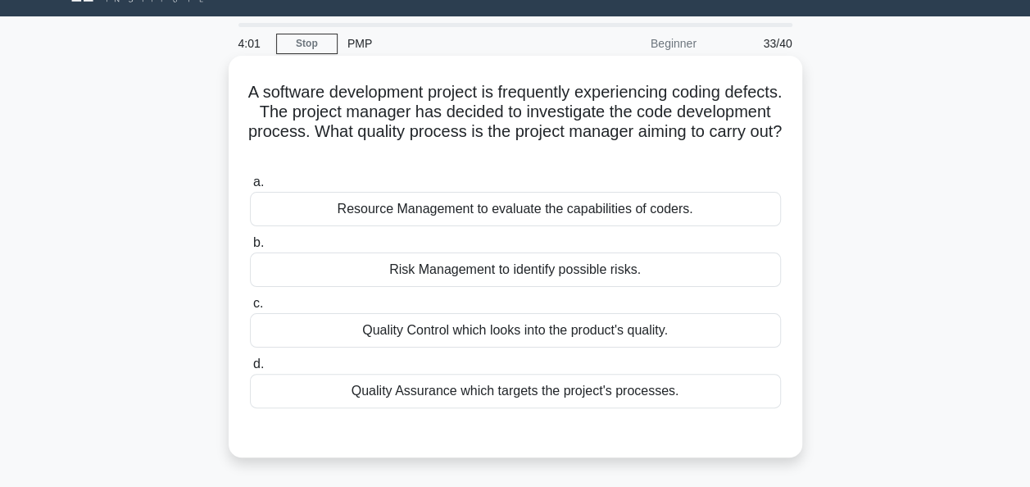
click at [534, 397] on div "Quality Assurance which targets the project's processes." at bounding box center [515, 391] width 531 height 34
click at [250, 369] on input "d. Quality Assurance which targets the project's processes." at bounding box center [250, 364] width 0 height 11
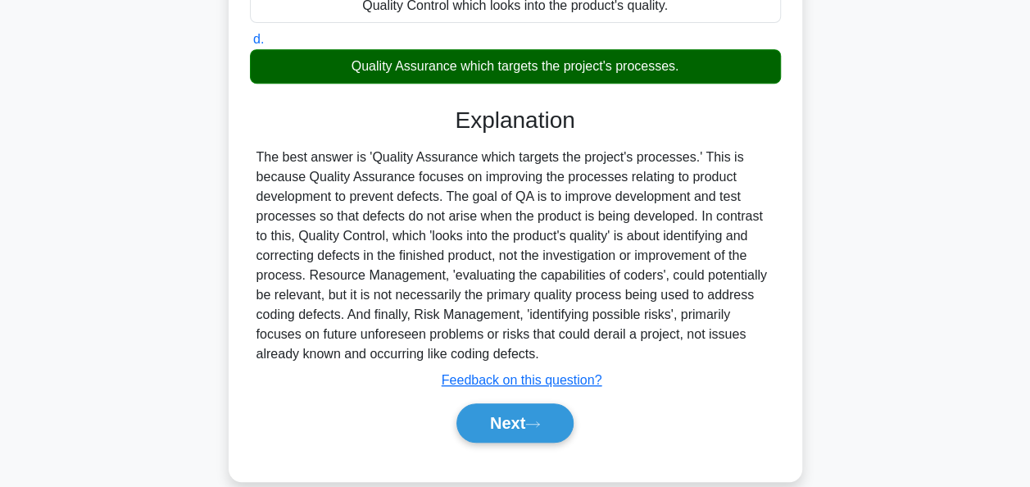
scroll to position [398, 0]
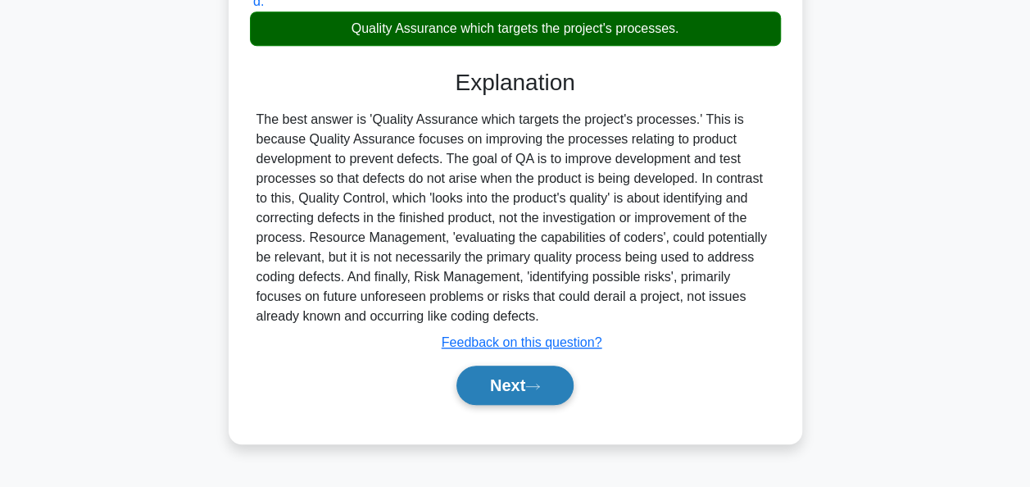
click at [515, 388] on button "Next" at bounding box center [514, 384] width 117 height 39
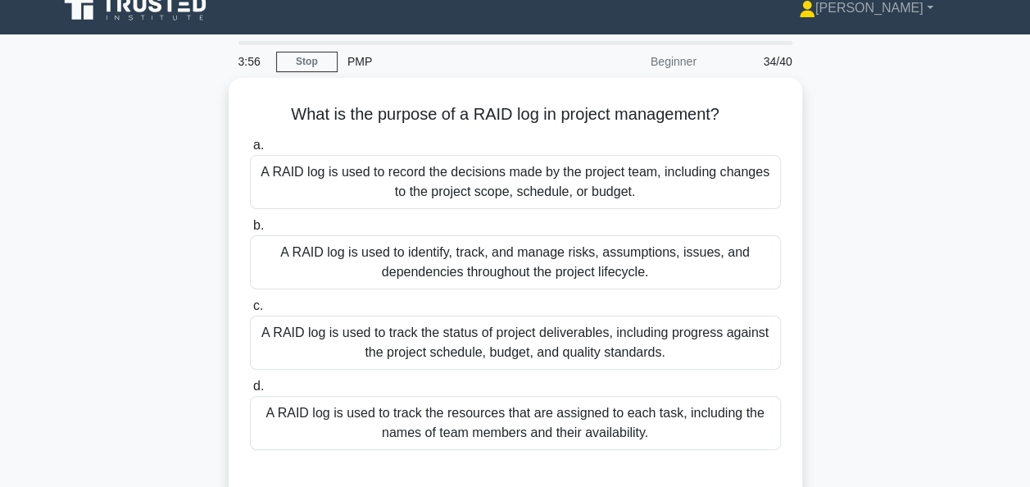
scroll to position [18, 0]
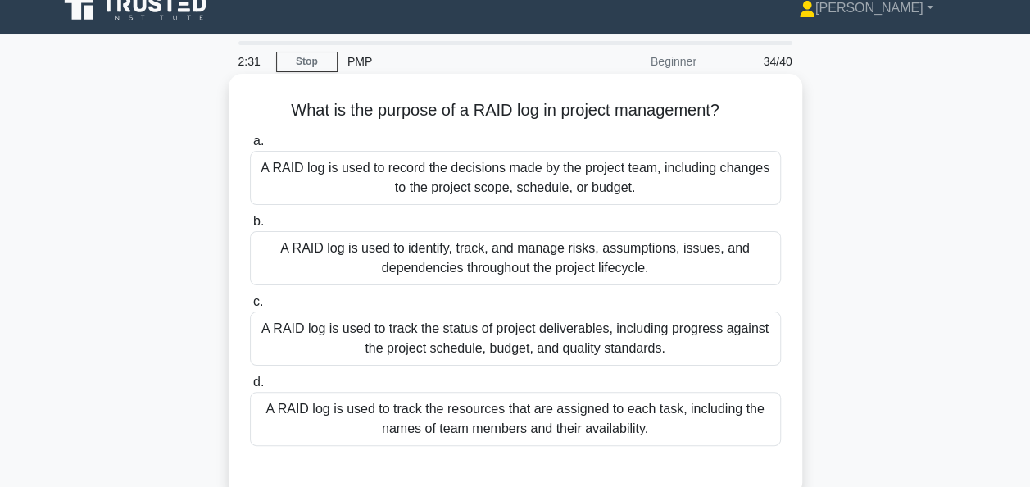
click at [537, 262] on div "A RAID log is used to identify, track, and manage risks, assumptions, issues, a…" at bounding box center [515, 258] width 531 height 54
click at [250, 227] on input "b. A RAID log is used to identify, track, and manage risks, assumptions, issues…" at bounding box center [250, 221] width 0 height 11
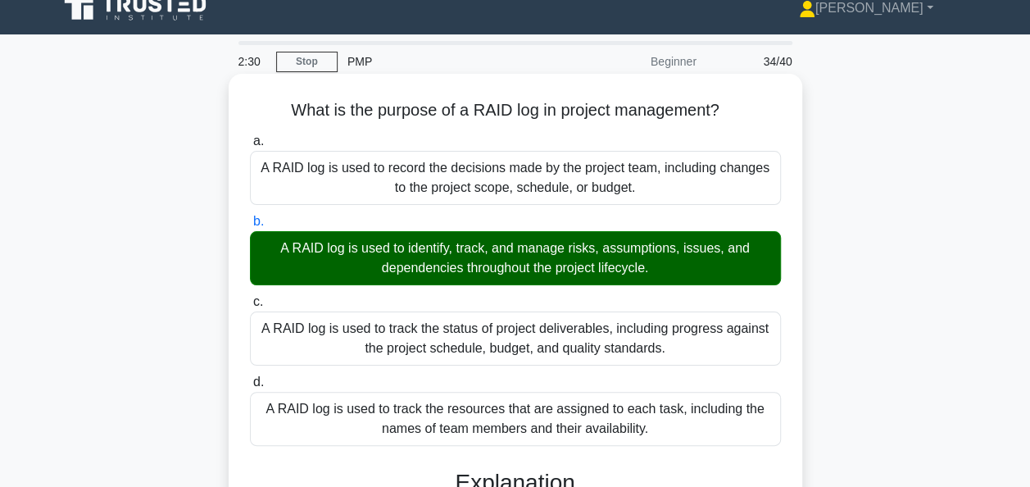
scroll to position [398, 0]
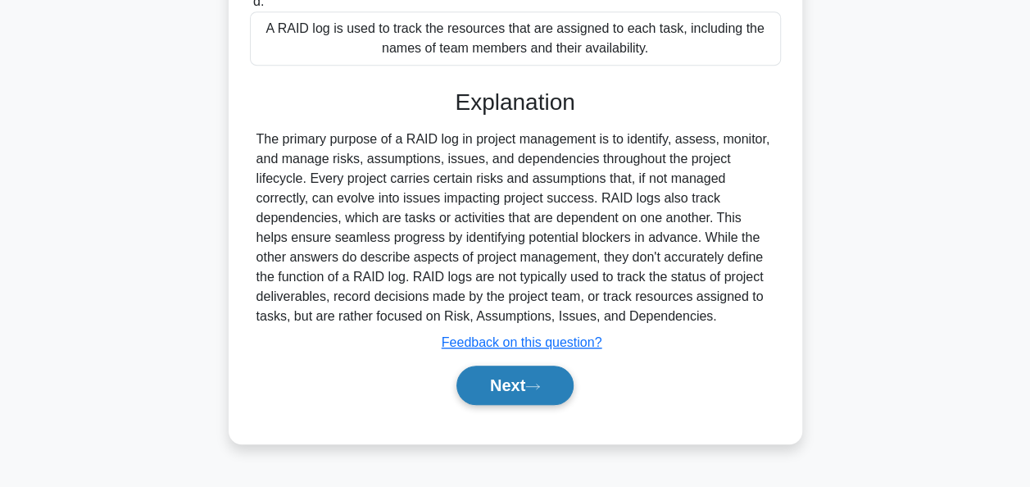
click at [516, 382] on button "Next" at bounding box center [514, 384] width 117 height 39
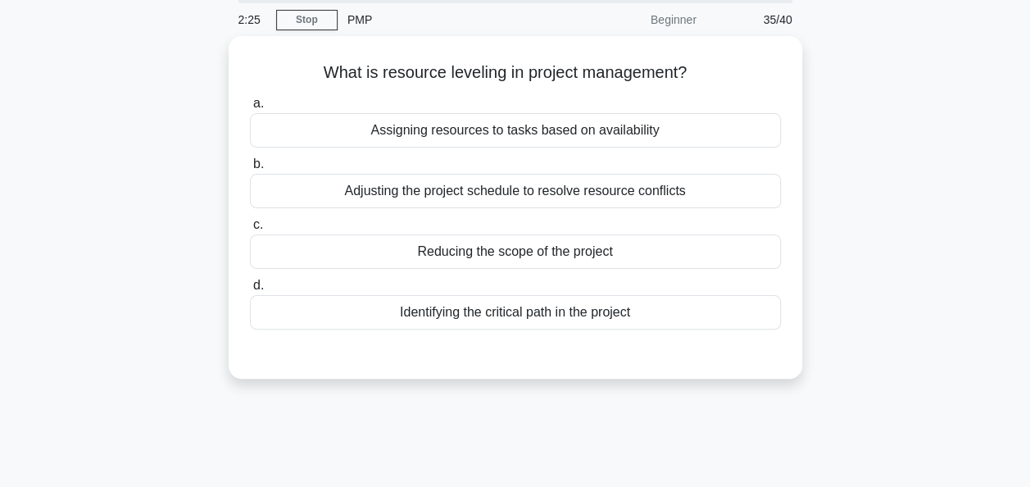
scroll to position [62, 0]
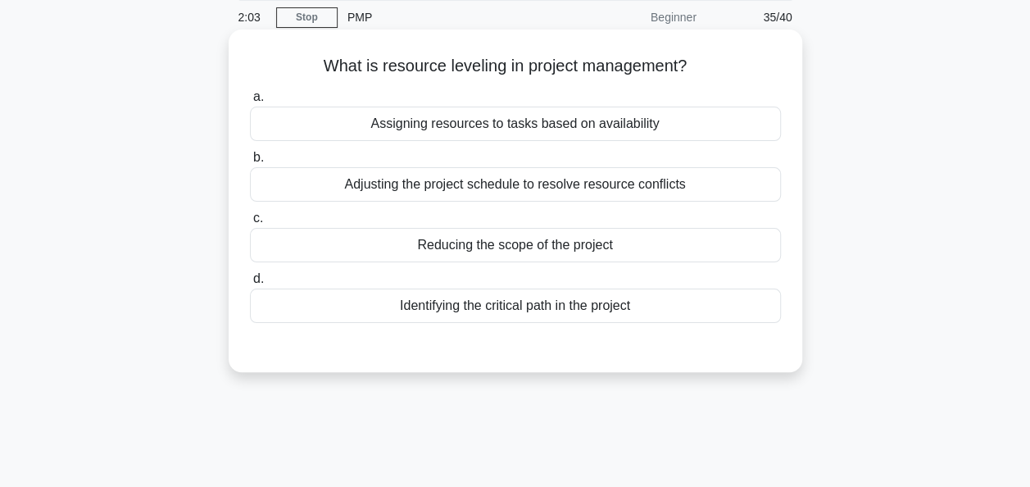
click at [581, 128] on div "Assigning resources to tasks based on availability" at bounding box center [515, 123] width 531 height 34
click at [250, 102] on input "a. Assigning resources to tasks based on availability" at bounding box center [250, 97] width 0 height 11
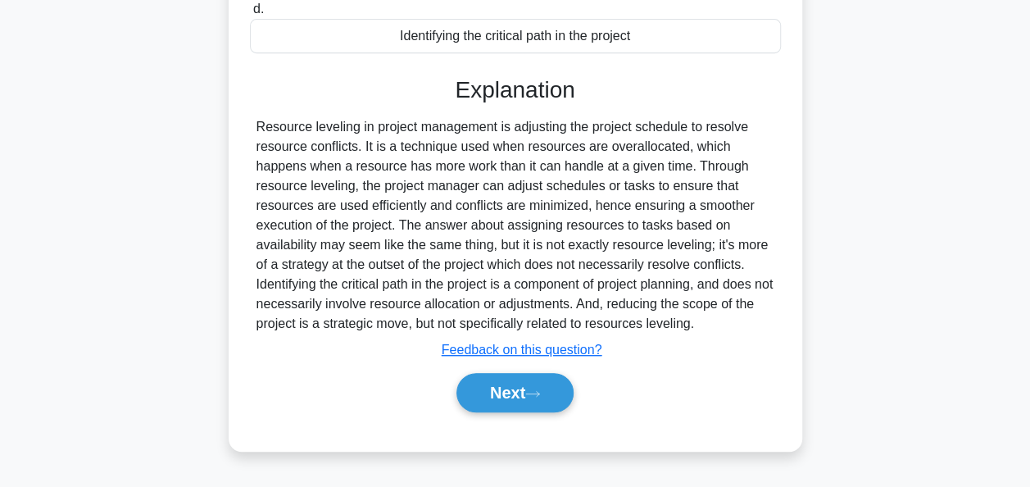
scroll to position [398, 0]
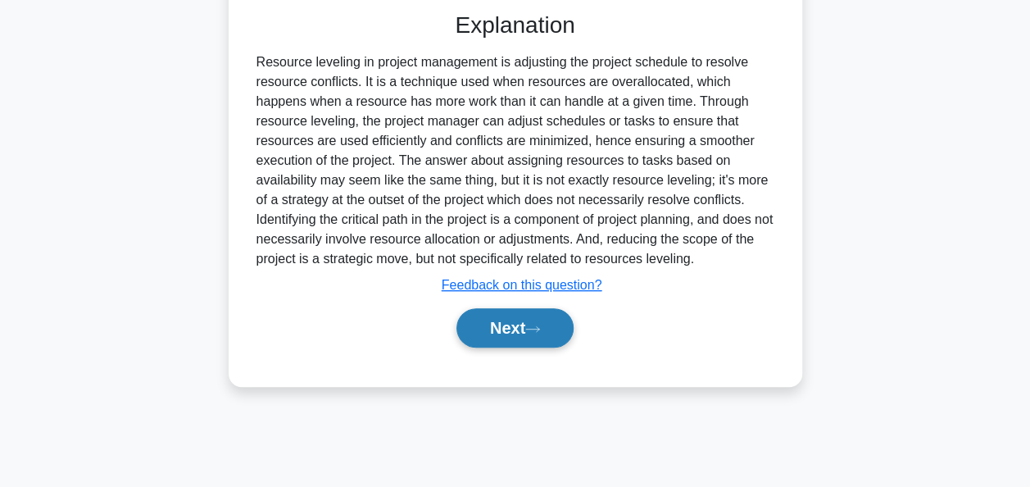
click at [505, 330] on button "Next" at bounding box center [514, 327] width 117 height 39
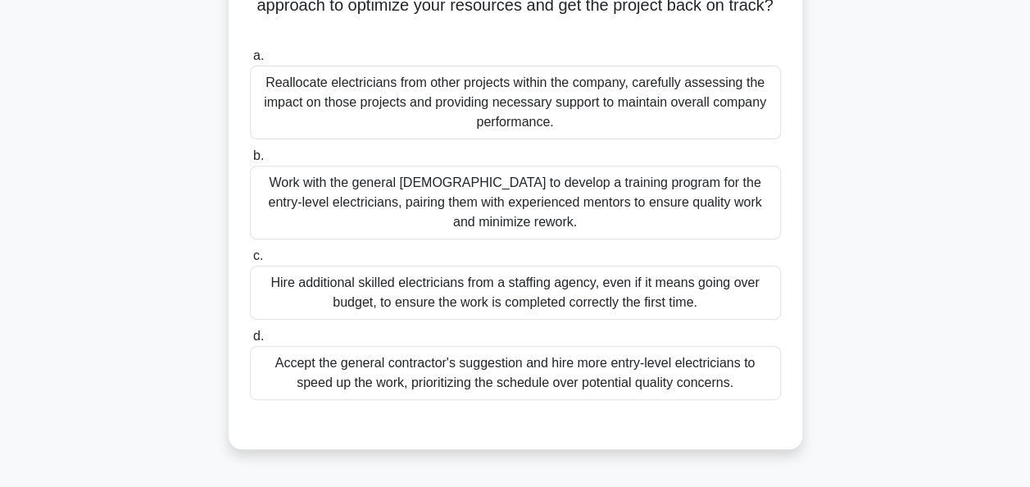
scroll to position [223, 0]
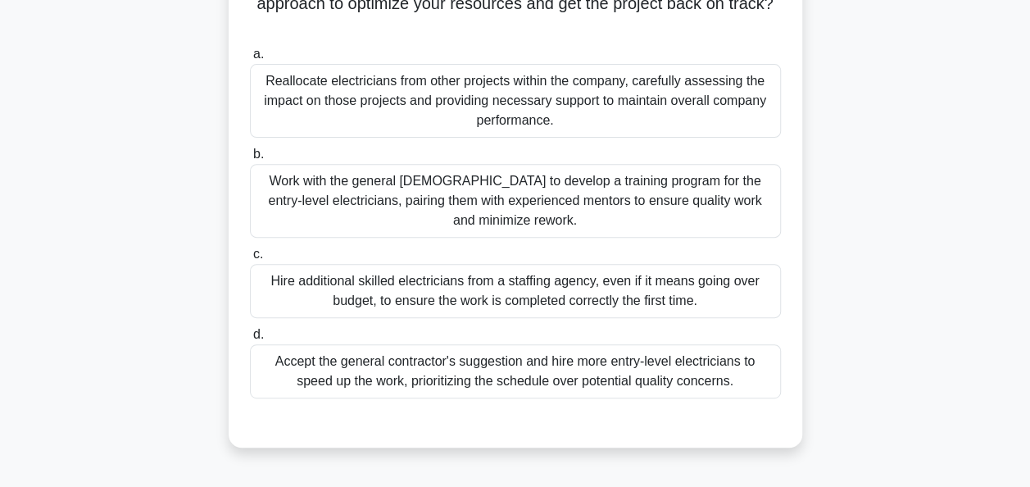
click at [536, 295] on div "Hire additional skilled electricians from a staffing agency, even if it means g…" at bounding box center [515, 291] width 531 height 54
click at [250, 260] on input "c. Hire additional skilled electricians from a staffing agency, even if it mean…" at bounding box center [250, 254] width 0 height 11
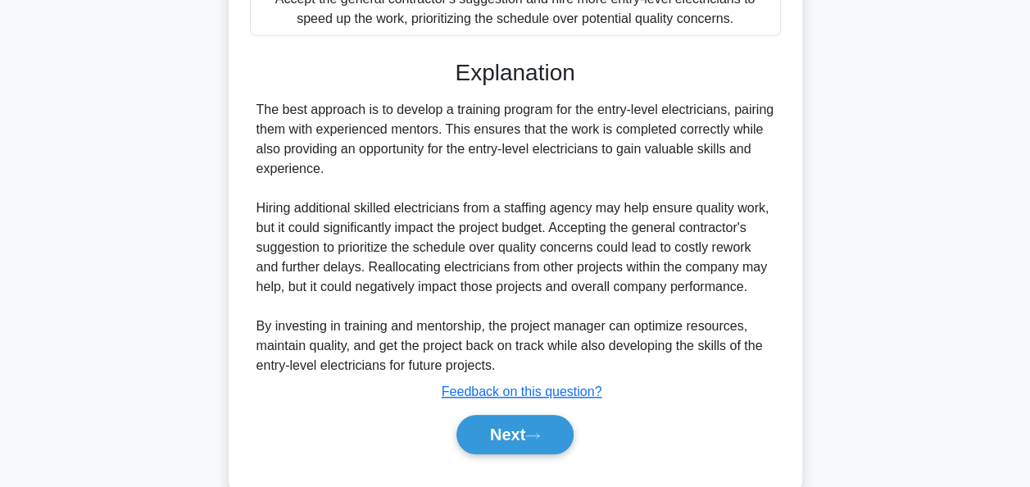
scroll to position [622, 0]
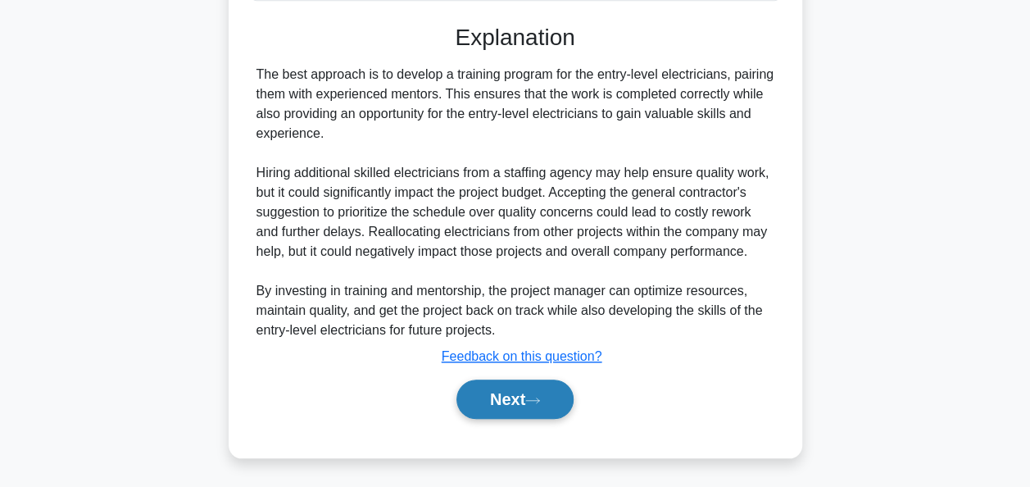
click at [522, 395] on button "Next" at bounding box center [514, 398] width 117 height 39
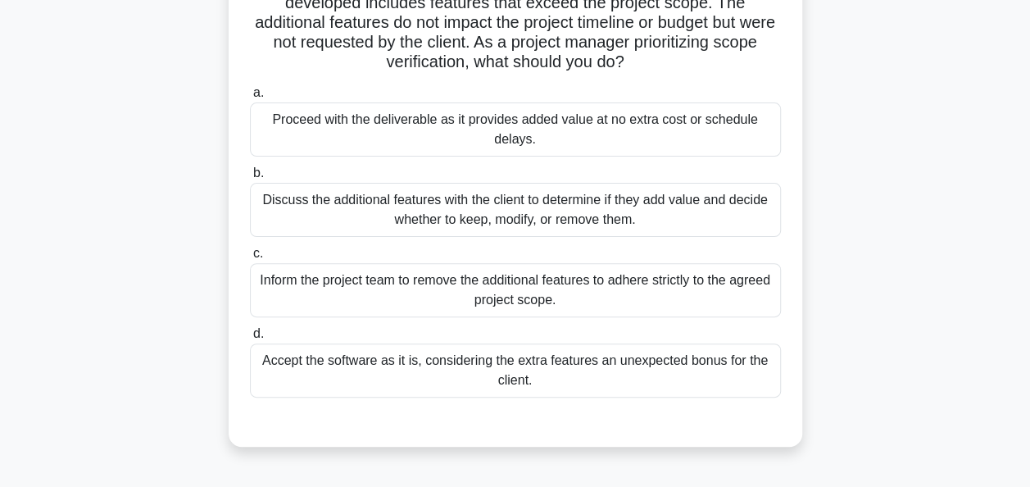
scroll to position [146, 0]
click at [575, 222] on div "Discuss the additional features with the client to determine if they add value …" at bounding box center [515, 209] width 531 height 54
click at [250, 178] on input "b. Discuss the additional features with the client to determine if they add val…" at bounding box center [250, 172] width 0 height 11
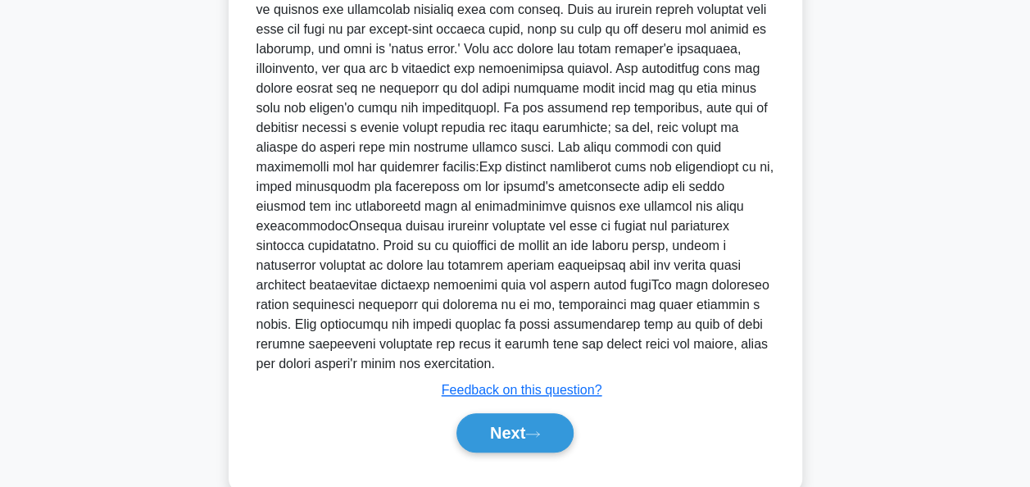
scroll to position [639, 0]
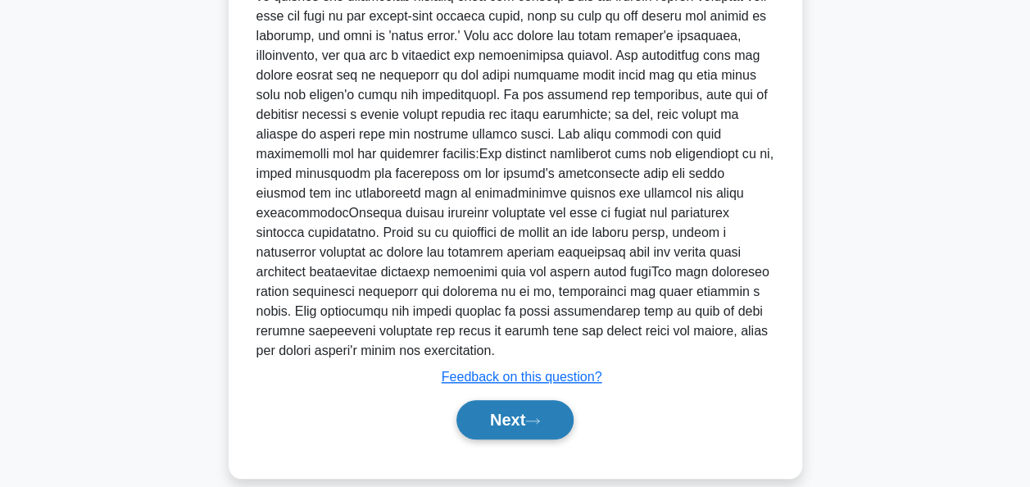
click at [520, 400] on button "Next" at bounding box center [514, 419] width 117 height 39
click at [493, 405] on button "Next" at bounding box center [514, 419] width 117 height 39
click at [511, 400] on div "Next" at bounding box center [515, 419] width 537 height 39
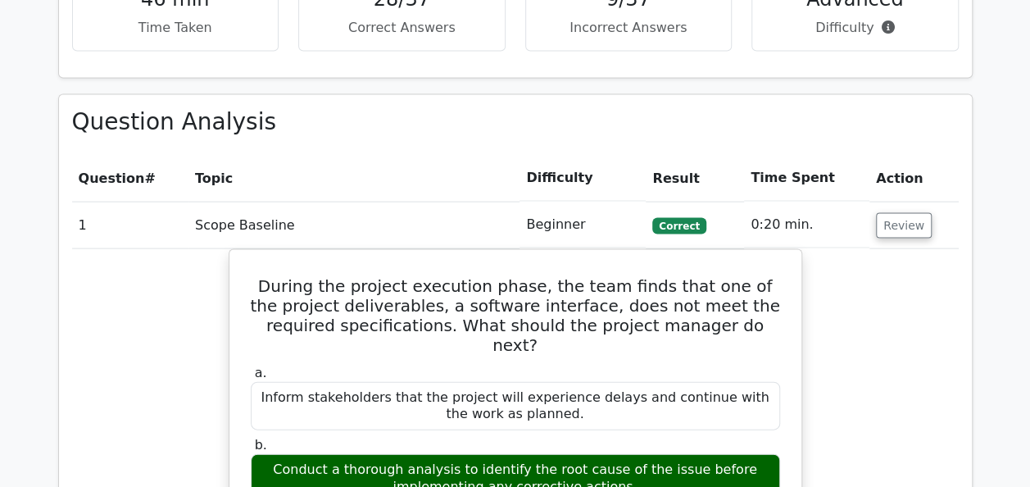
scroll to position [1647, 0]
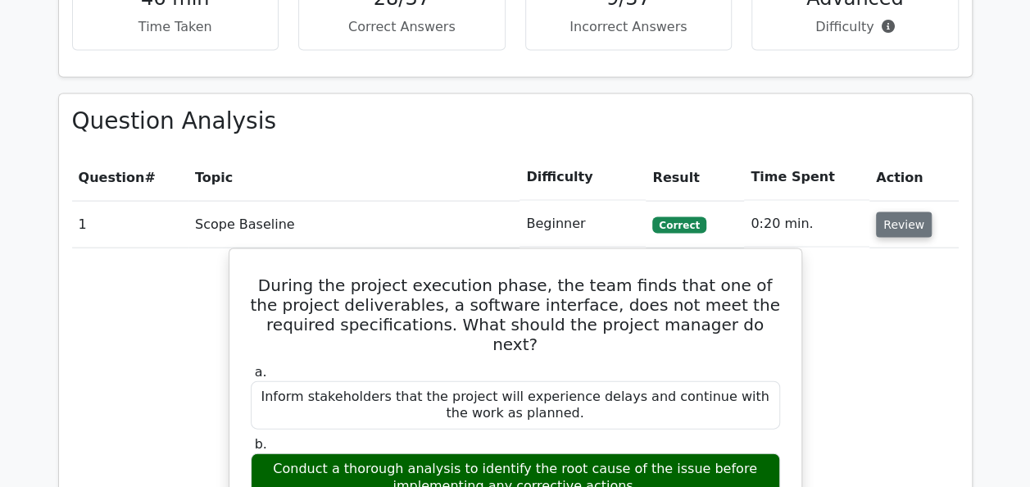
click at [896, 221] on button "Review" at bounding box center [904, 224] width 56 height 25
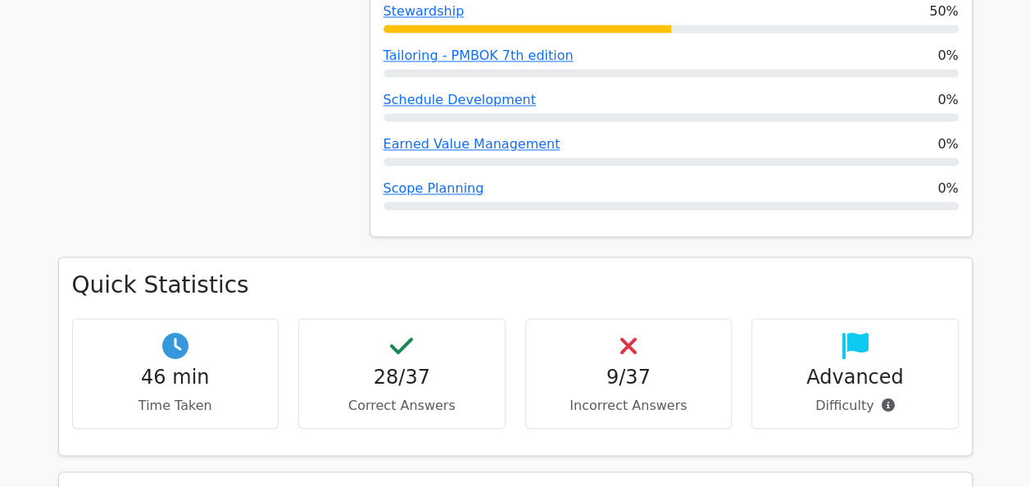
scroll to position [1269, 0]
